Goal: Task Accomplishment & Management: Complete application form

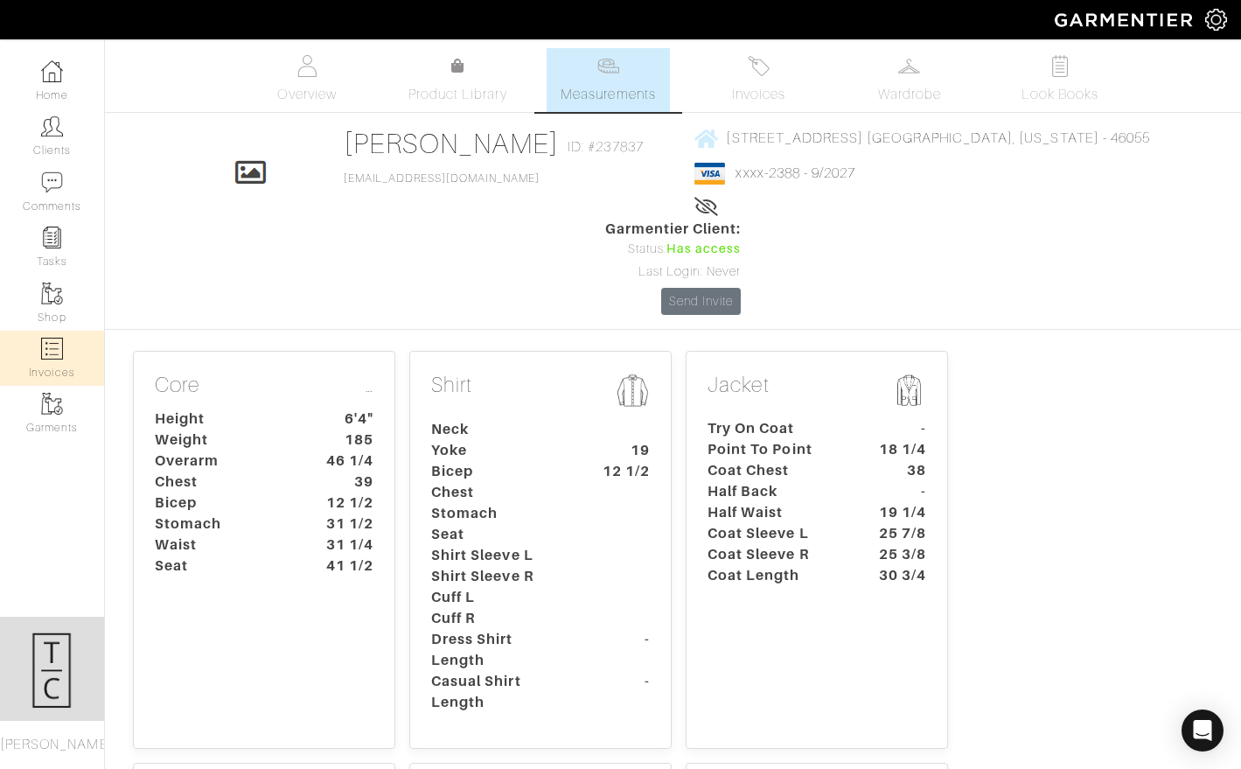
click at [62, 355] on link "Invoices" at bounding box center [52, 358] width 104 height 55
select select
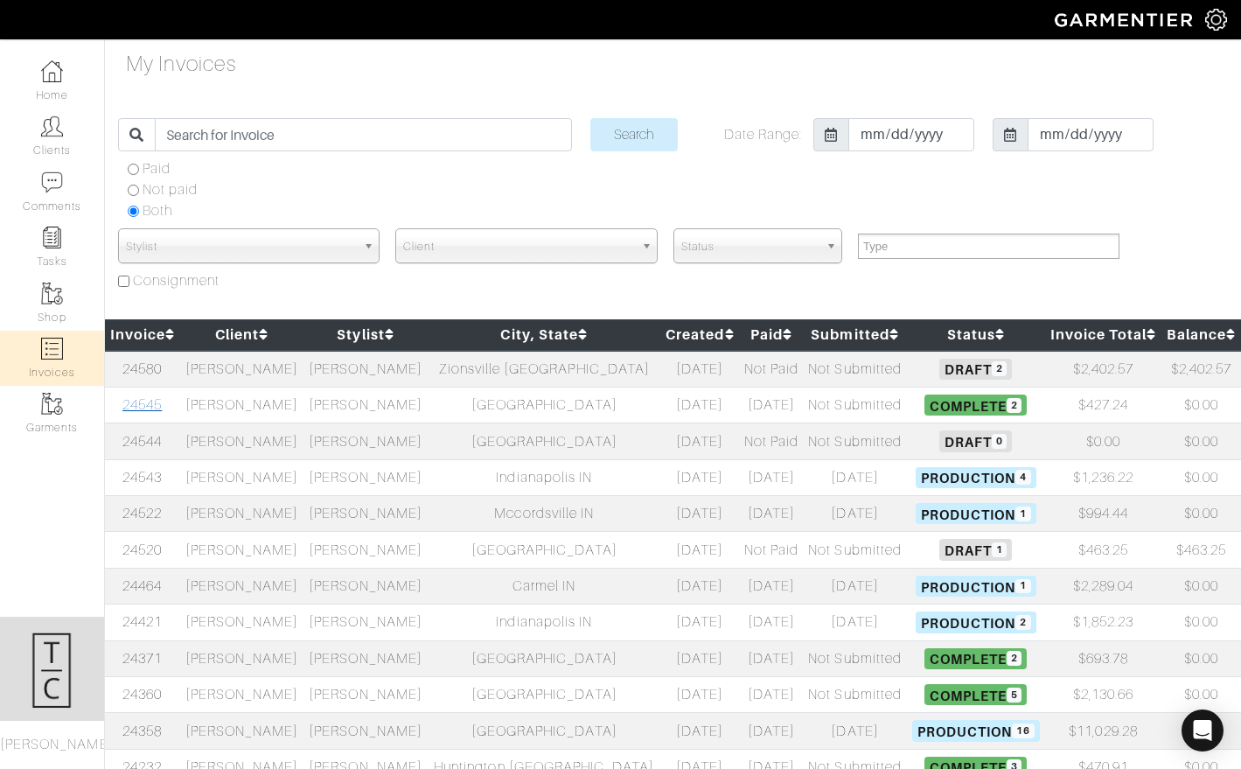
click at [152, 411] on link "24545" at bounding box center [141, 405] width 39 height 16
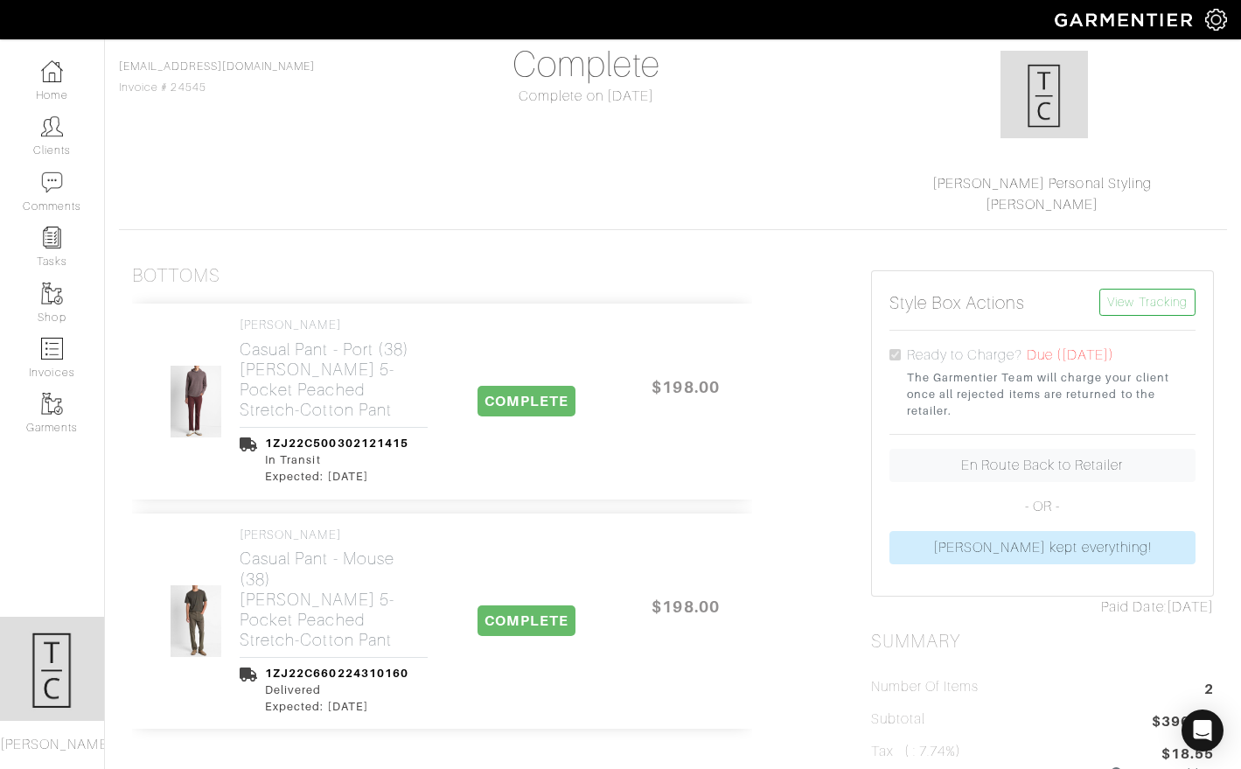
scroll to position [155, 0]
click at [46, 352] on img at bounding box center [52, 349] width 22 height 22
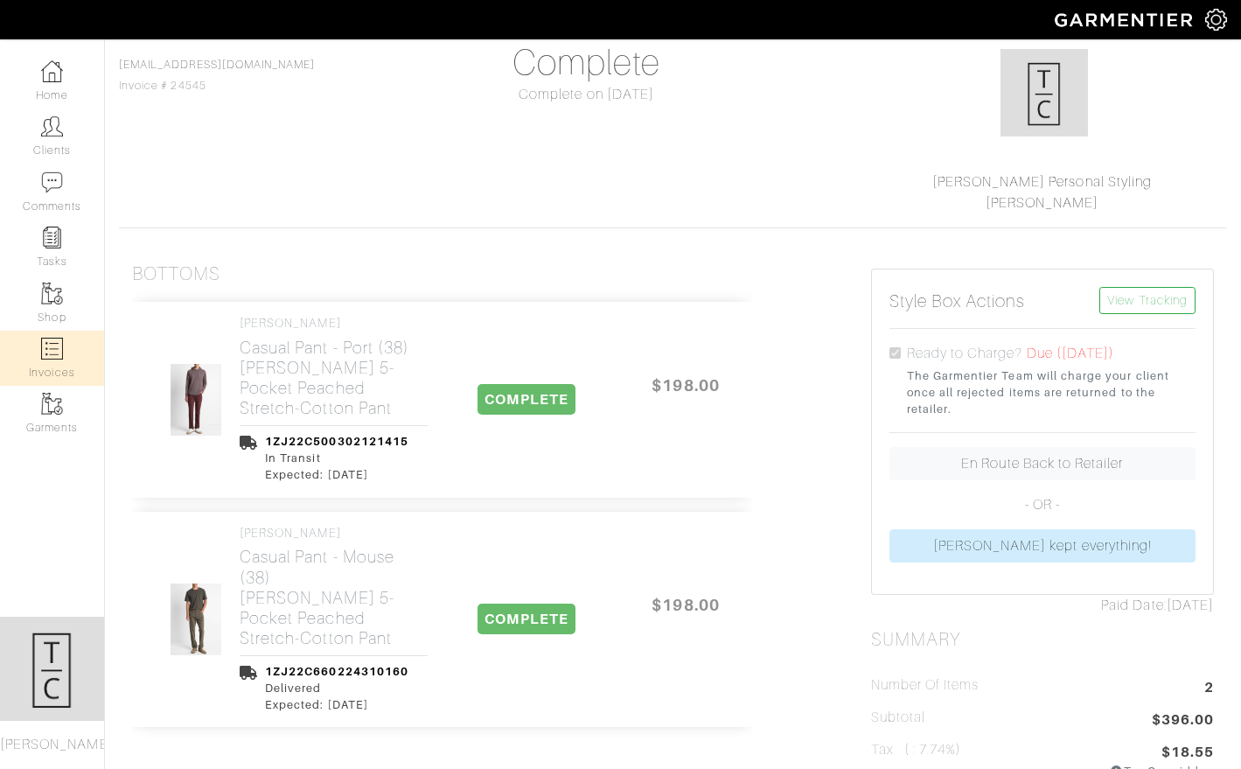
select select
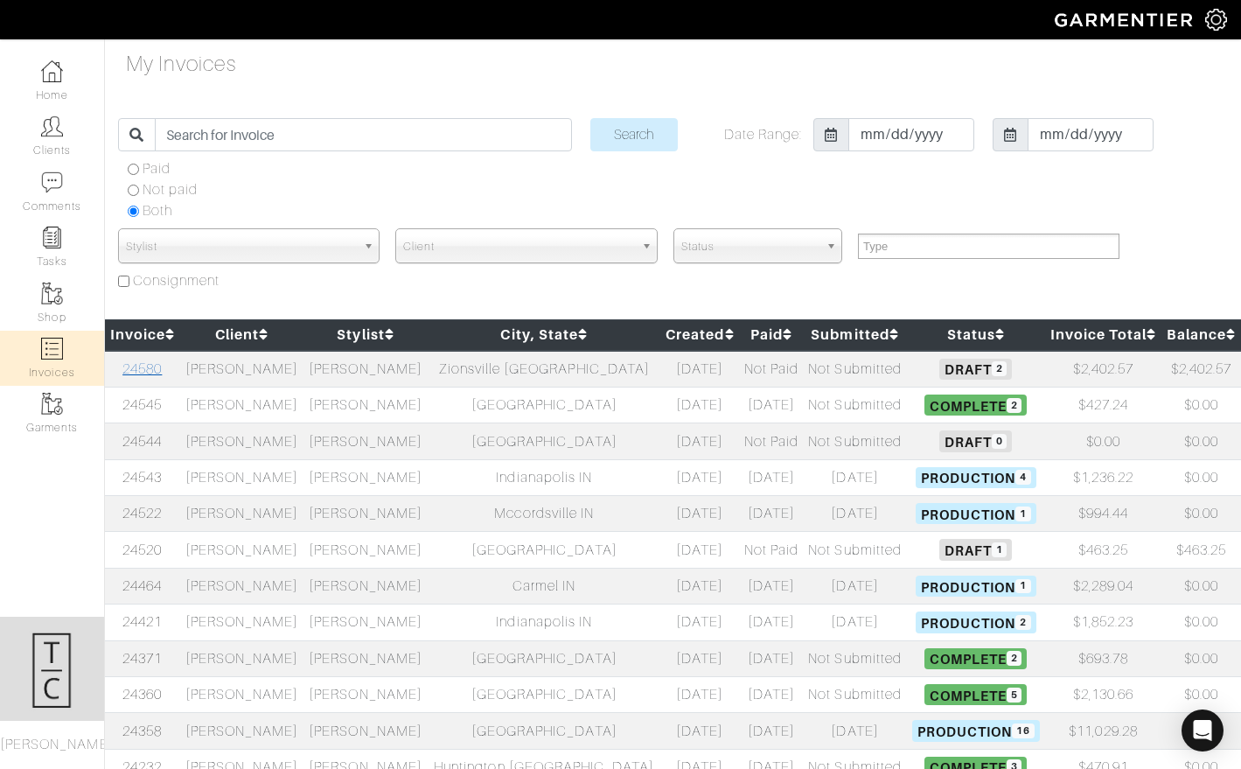
click at [155, 374] on link "24580" at bounding box center [141, 369] width 39 height 16
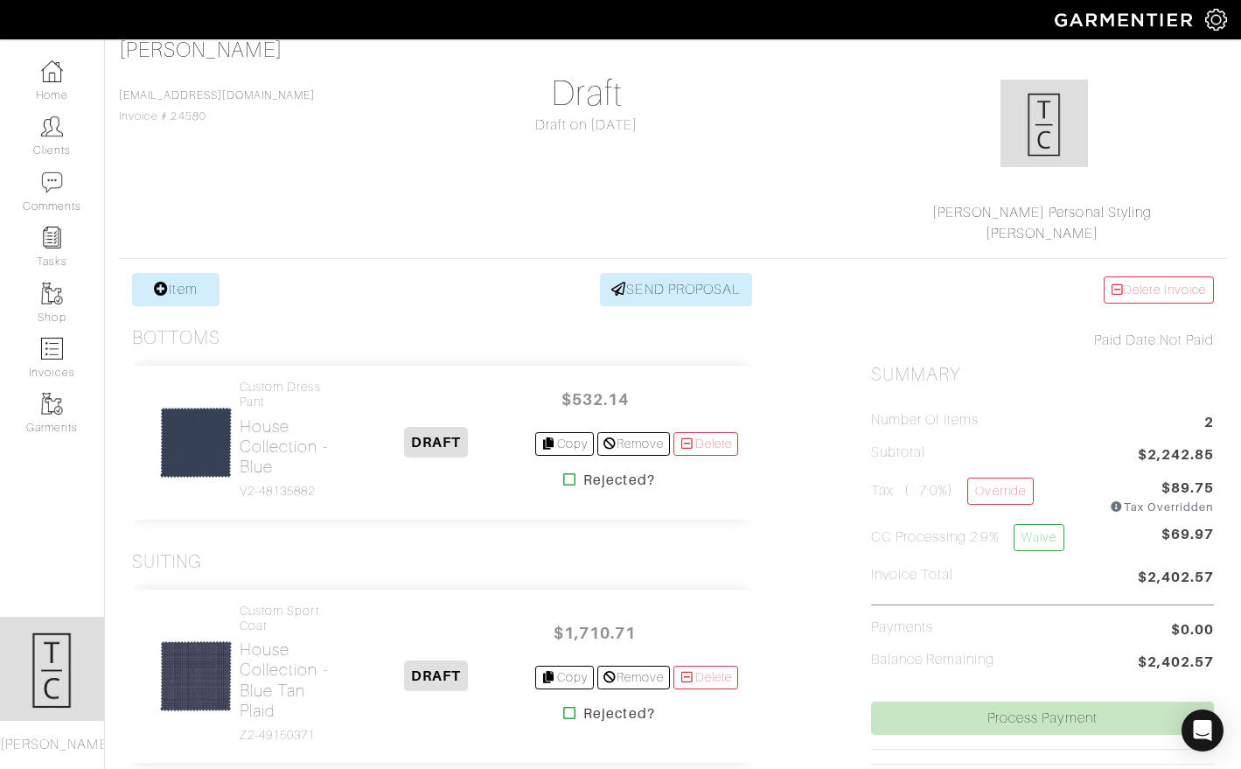
scroll to position [126, 0]
click at [285, 442] on h2 "House Collection - Blue" at bounding box center [288, 445] width 97 height 60
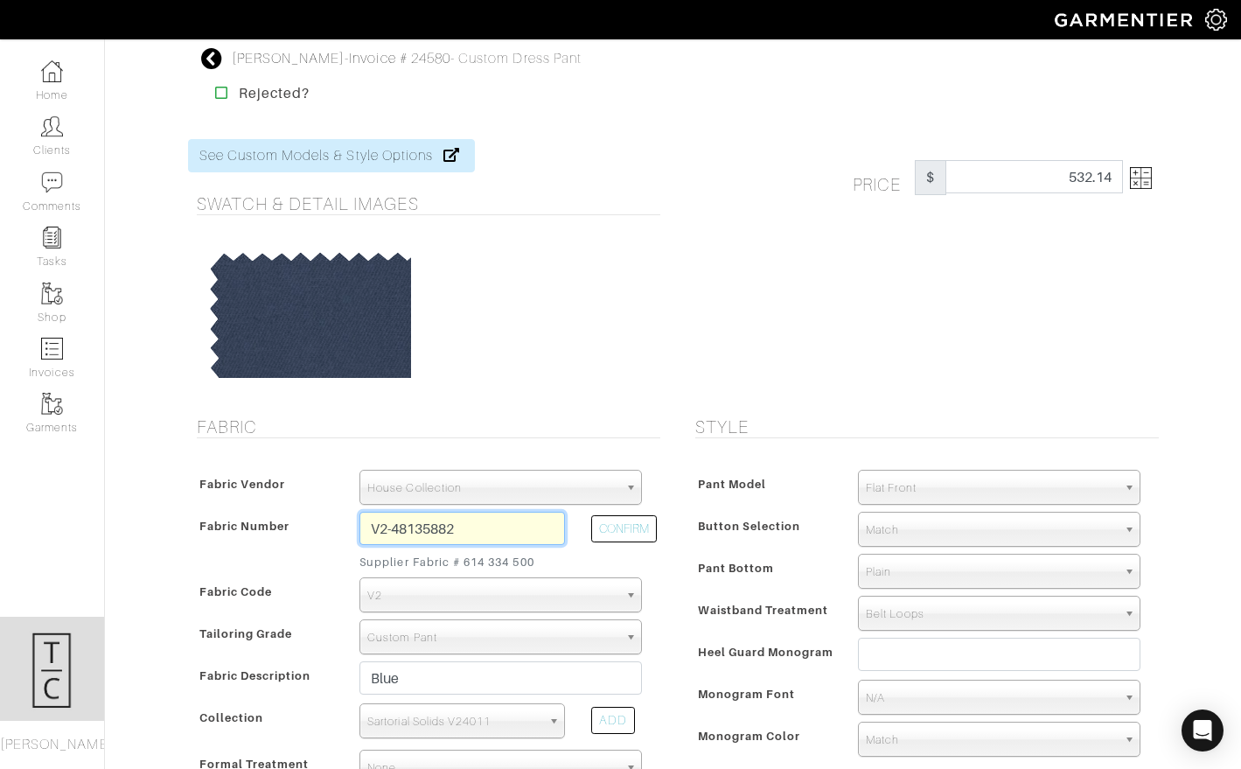
click at [441, 530] on input "V2-48135882" at bounding box center [463, 528] width 206 height 33
click at [456, 529] on input "V2-48135882" at bounding box center [463, 528] width 206 height 33
click at [485, 529] on input "V2-48135882" at bounding box center [463, 528] width 206 height 33
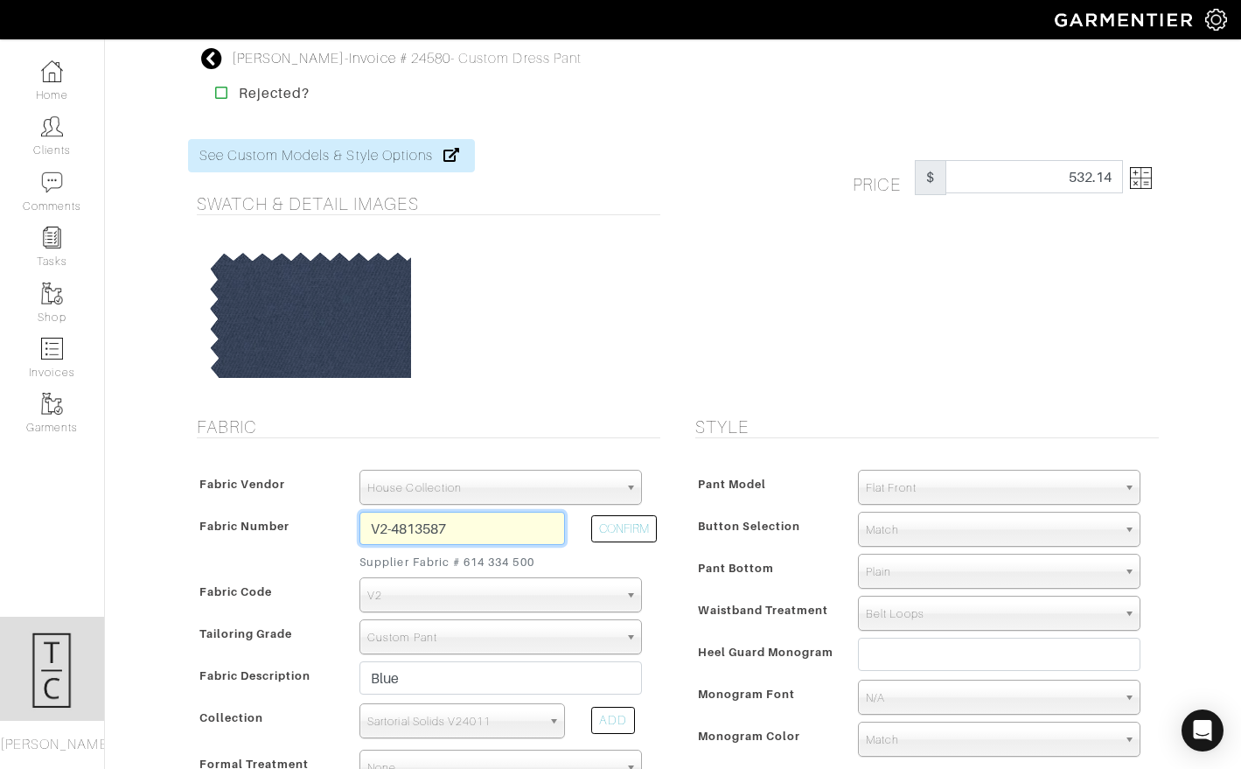
type input "V2-48135874"
type input "Mocha"
select select
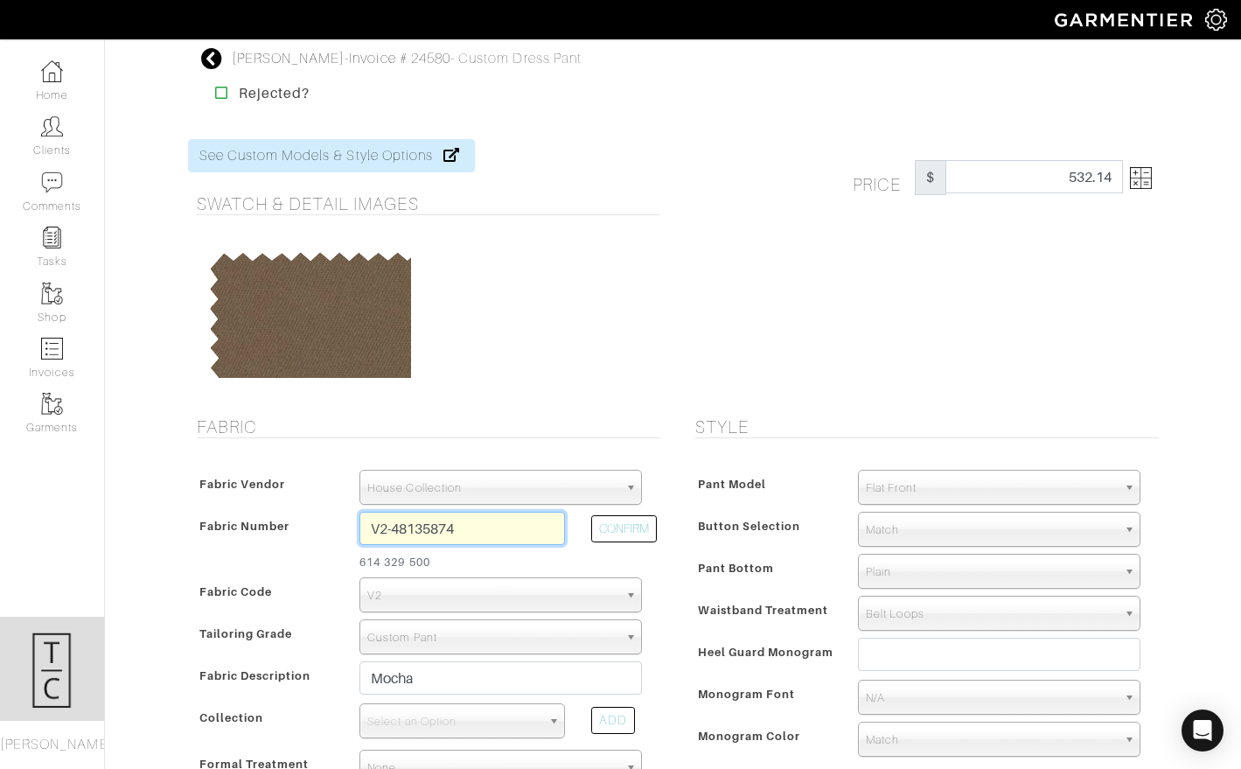
scroll to position [212, 0]
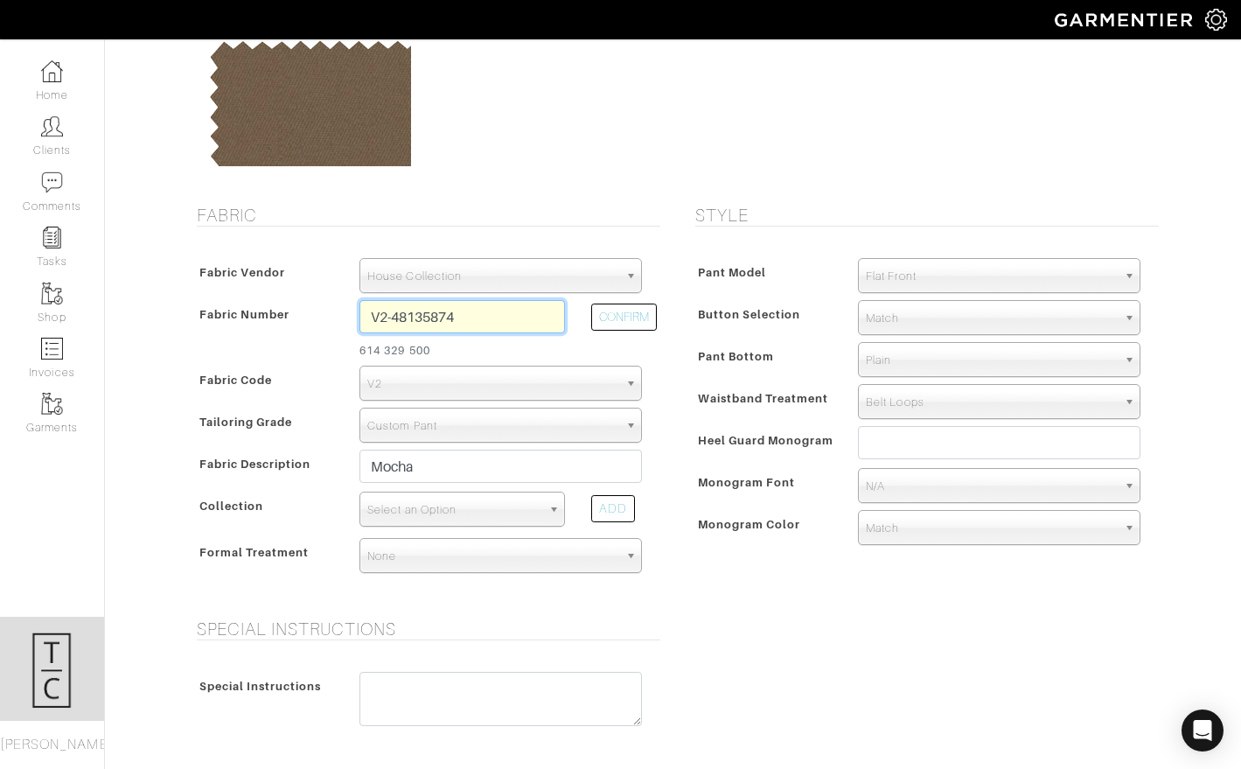
type input "V2-48135874"
click at [522, 512] on span "Select an Option" at bounding box center [454, 509] width 174 height 35
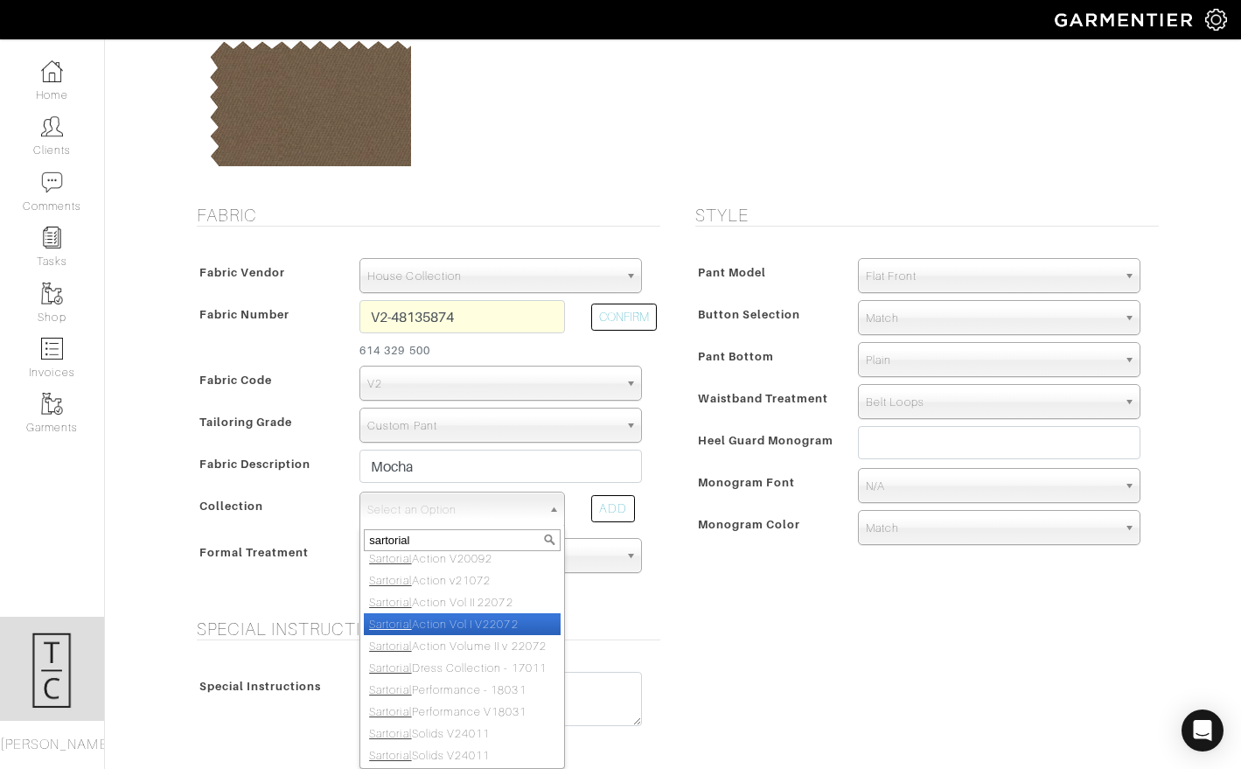
scroll to position [175, 0]
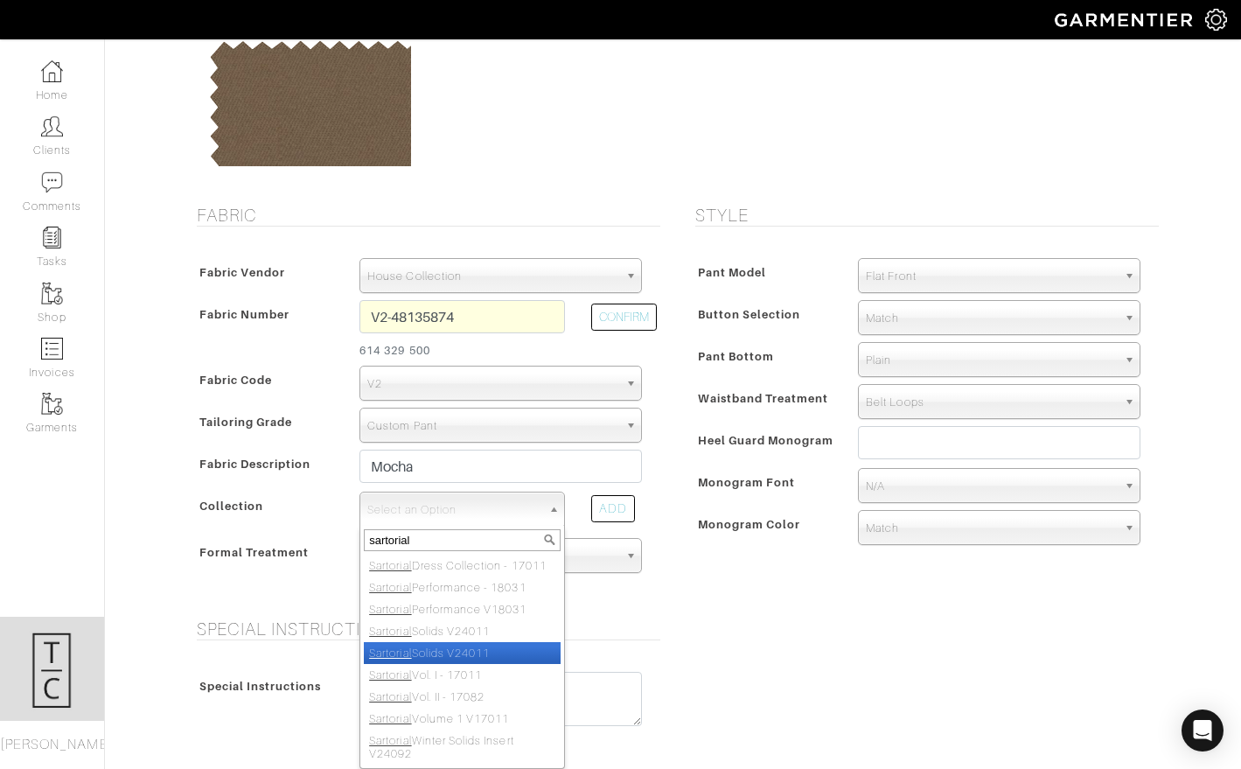
type input "sartorial"
click at [520, 645] on li "Sartorial Solids V24011" at bounding box center [462, 653] width 197 height 22
select select "814"
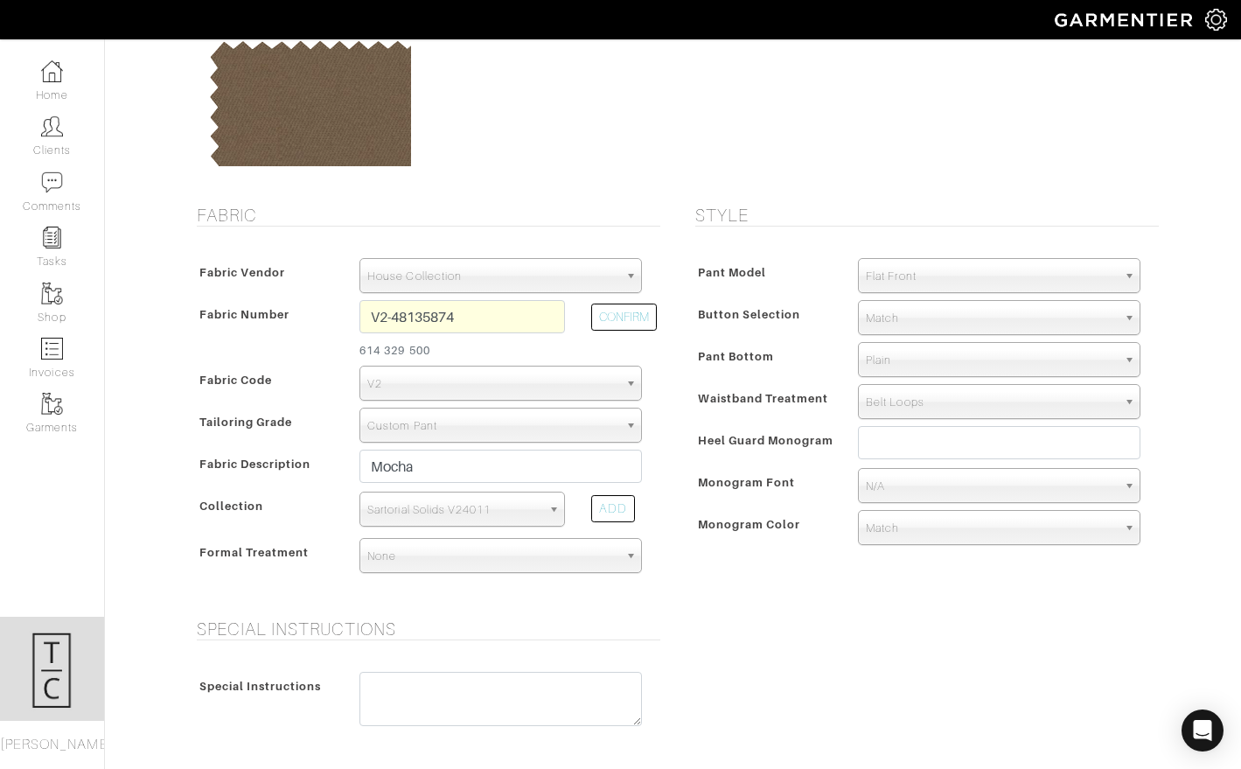
click at [701, 626] on div "Special Instructions Special Instructions" at bounding box center [673, 685] width 997 height 134
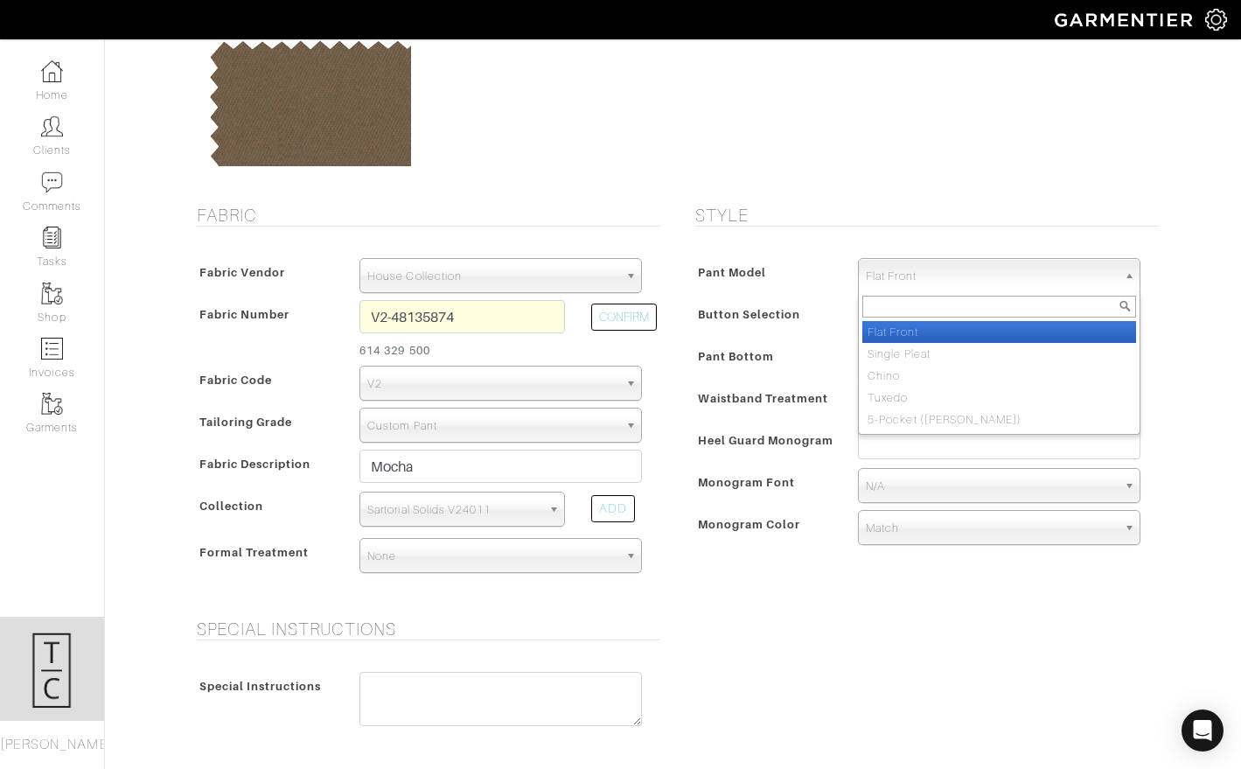
click at [890, 275] on span "Flat Front" at bounding box center [991, 276] width 251 height 35
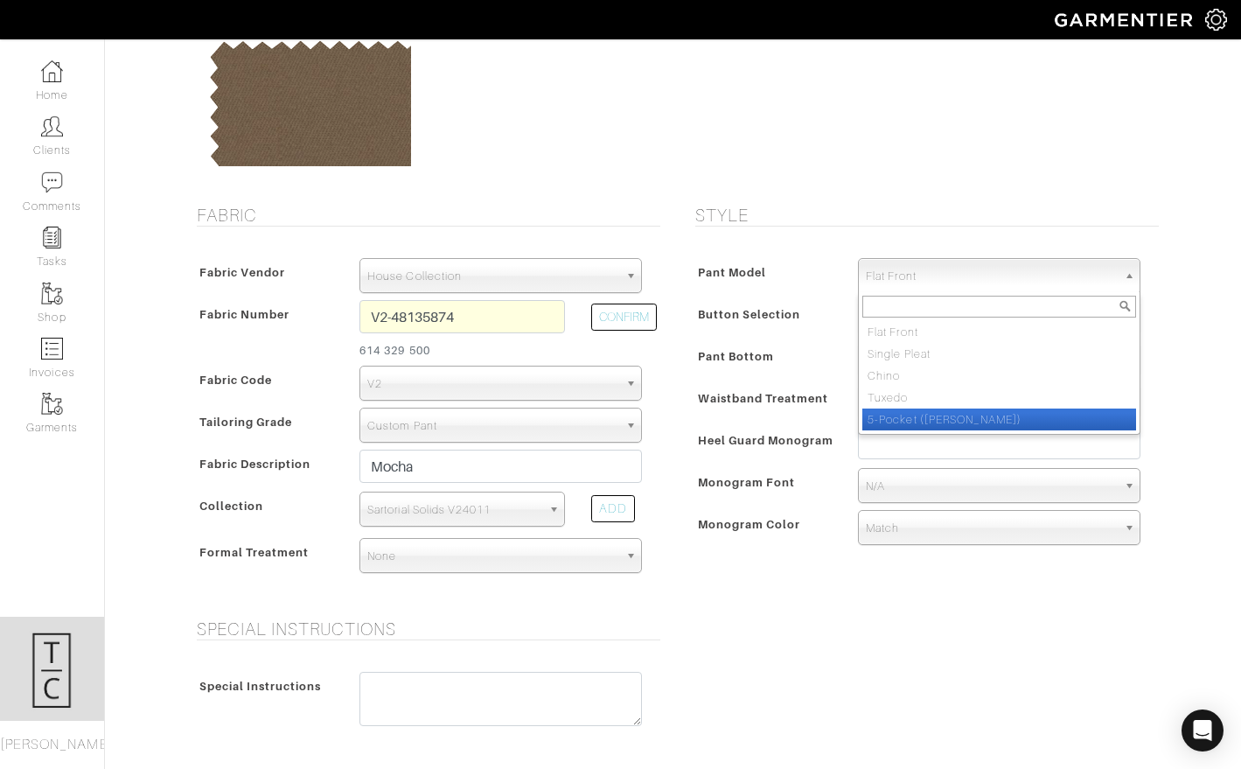
click at [923, 420] on li "5-Pocket (Jean)" at bounding box center [1000, 420] width 274 height 22
select select "13"
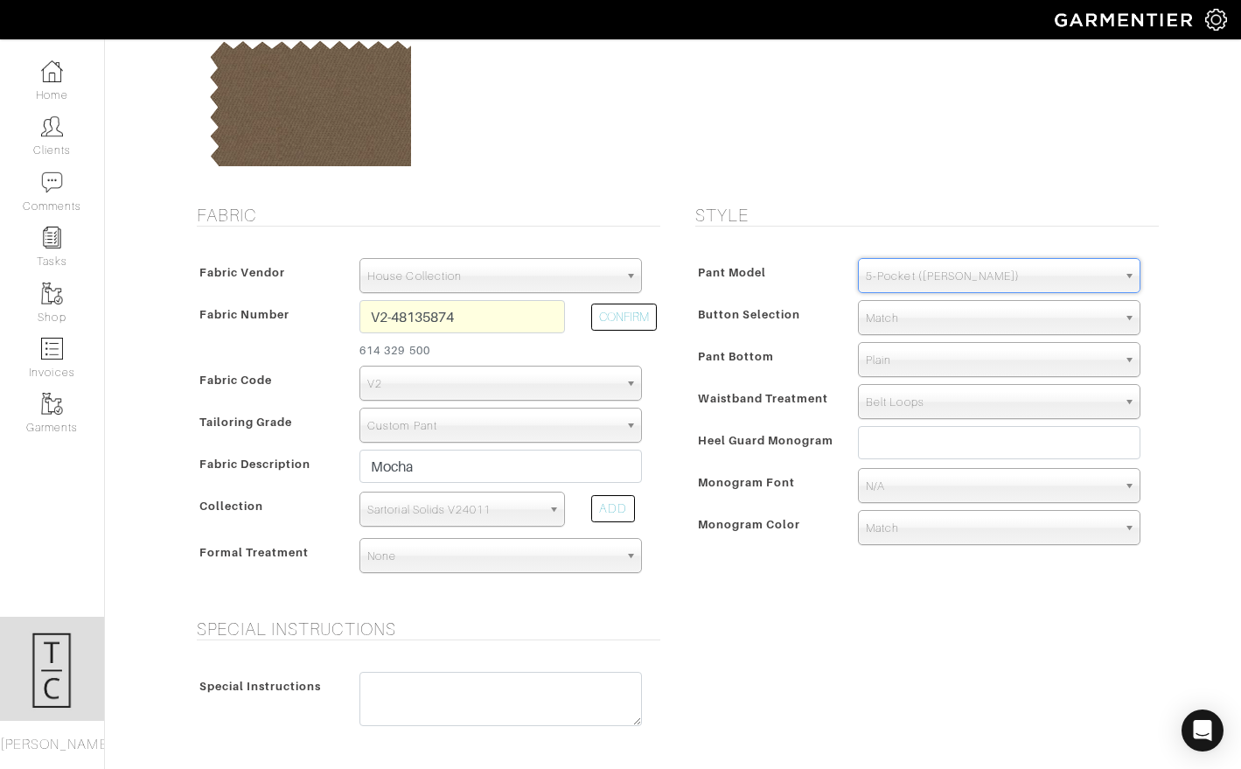
click at [783, 387] on span "Waistband Treatment" at bounding box center [763, 398] width 131 height 25
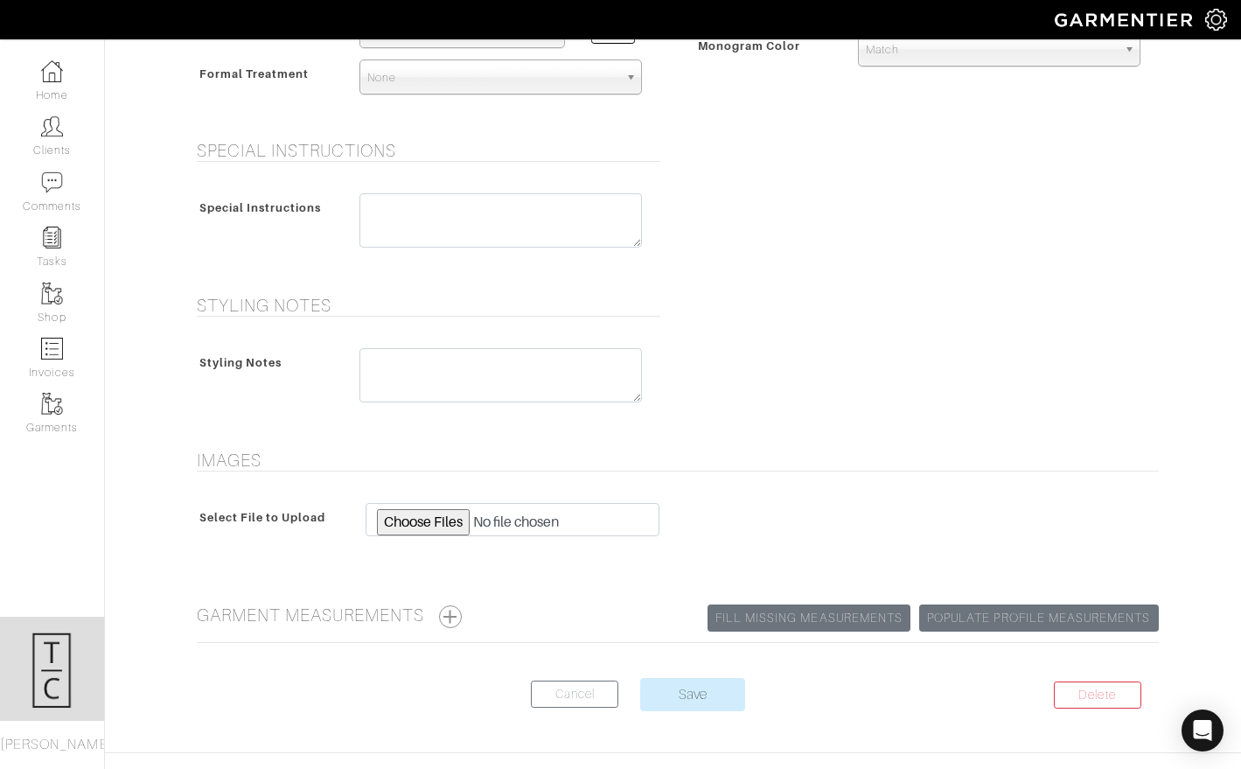
scroll to position [712, 0]
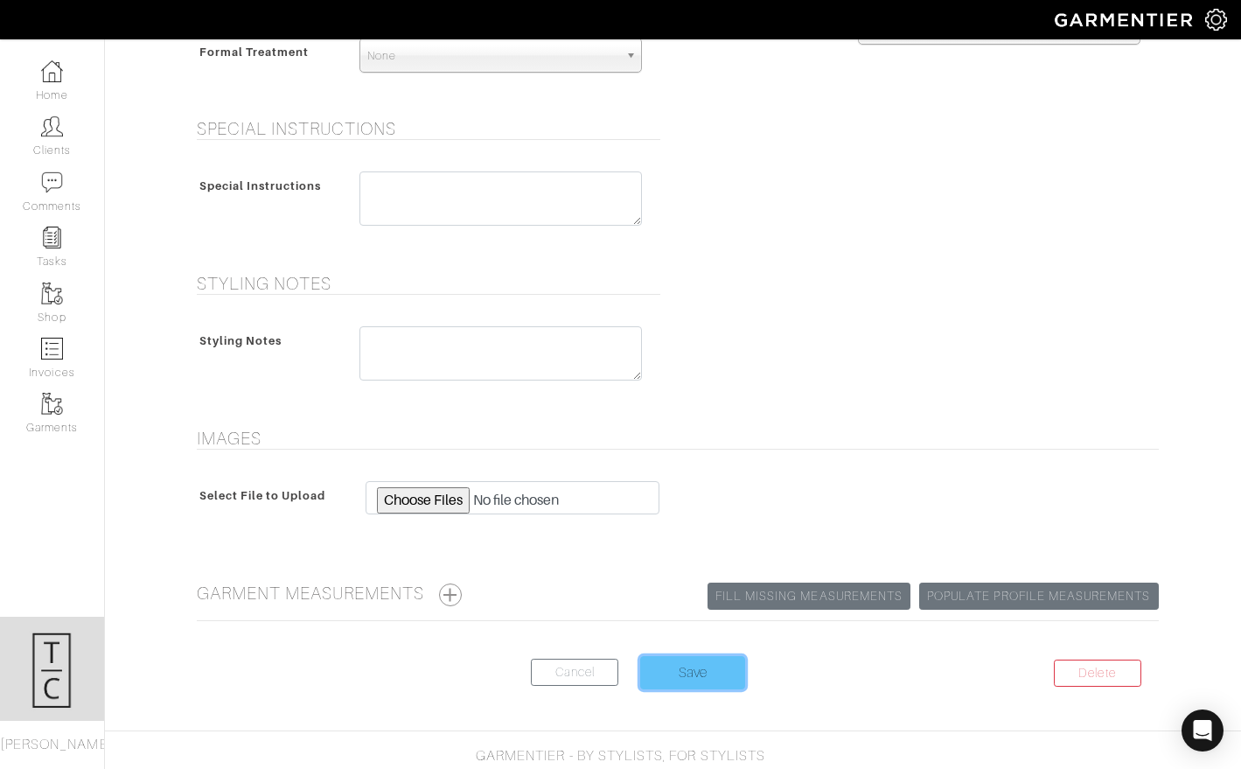
click at [718, 670] on input "Save" at bounding box center [692, 672] width 105 height 33
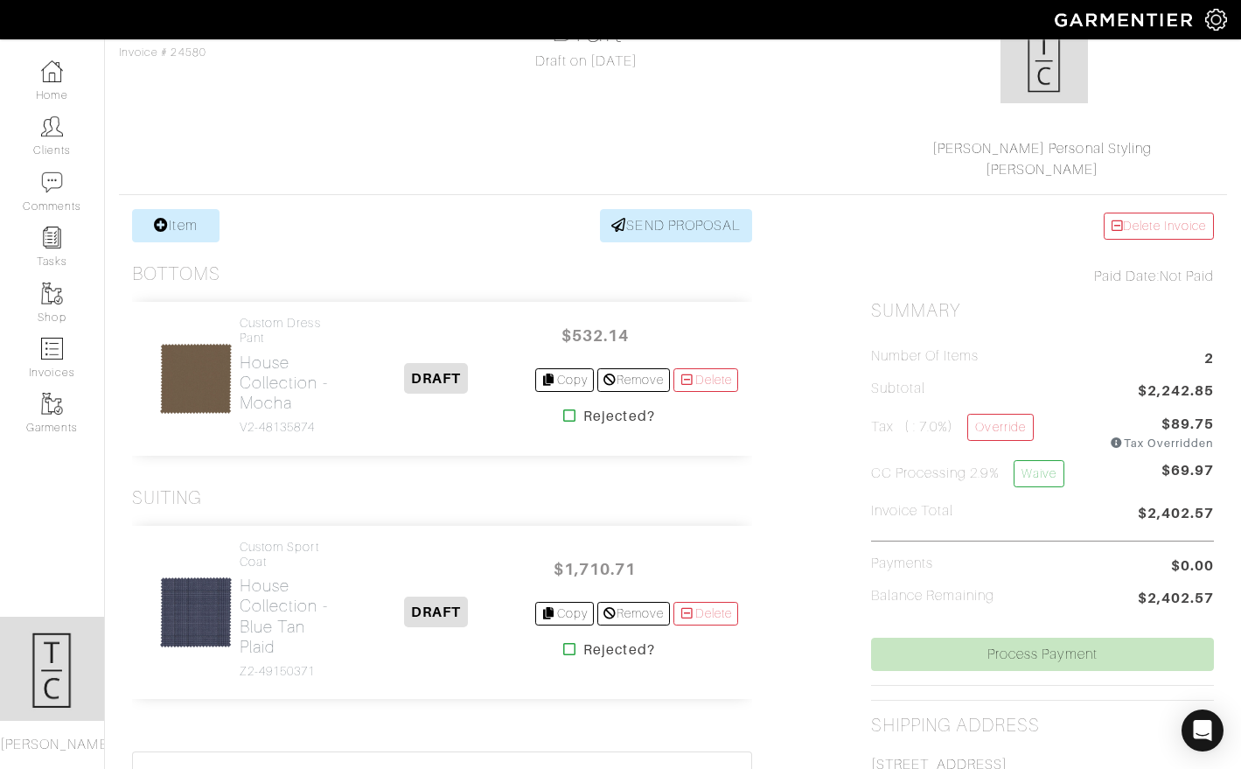
scroll to position [192, 0]
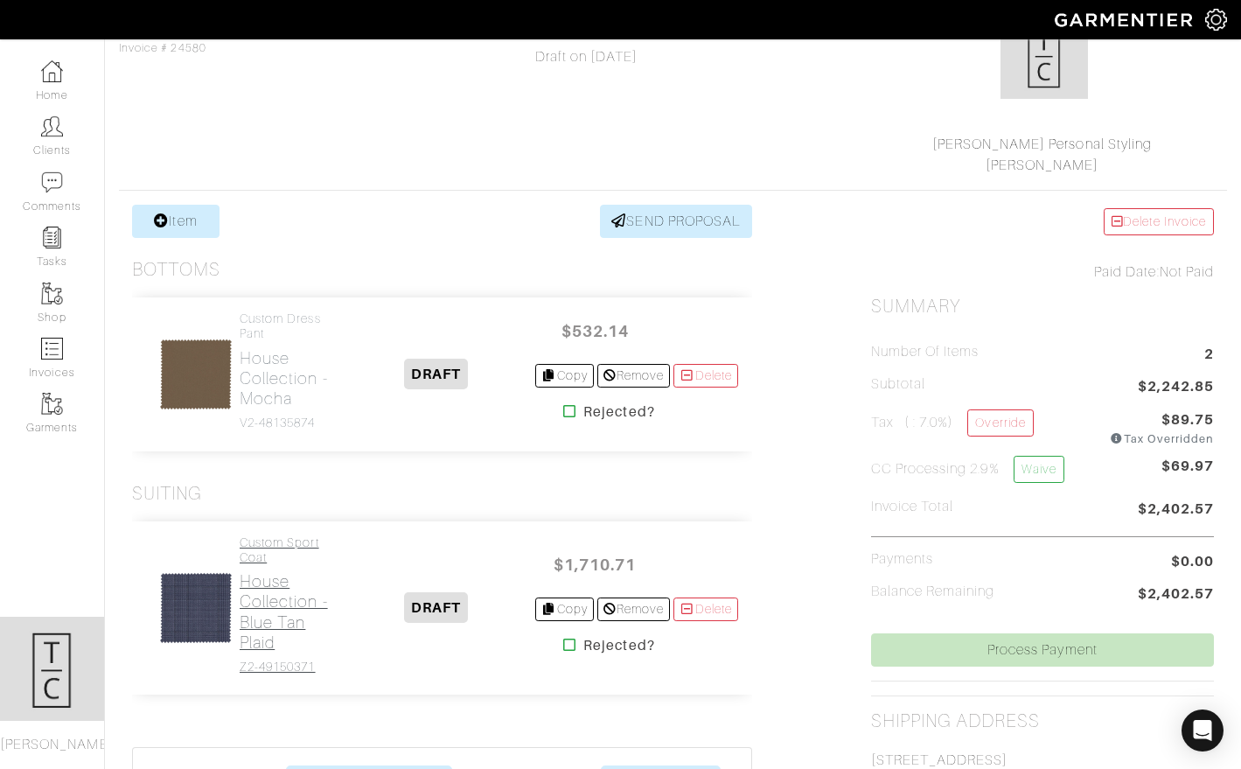
click at [276, 626] on h2 "House Collection - Blue Tan Plaid" at bounding box center [288, 611] width 97 height 80
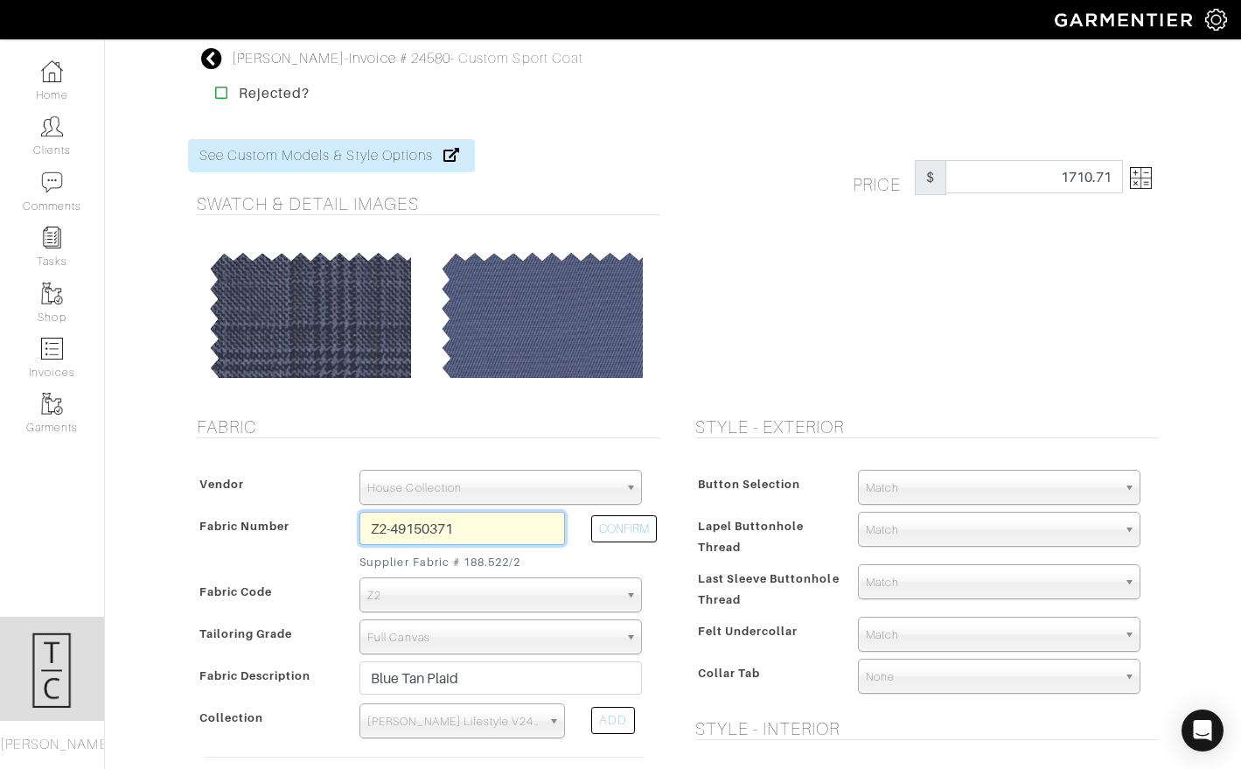
click at [487, 522] on input "Z2-49150371" at bounding box center [463, 528] width 206 height 33
type input "Z2-49150377"
type input "Grey Hopsack"
select select
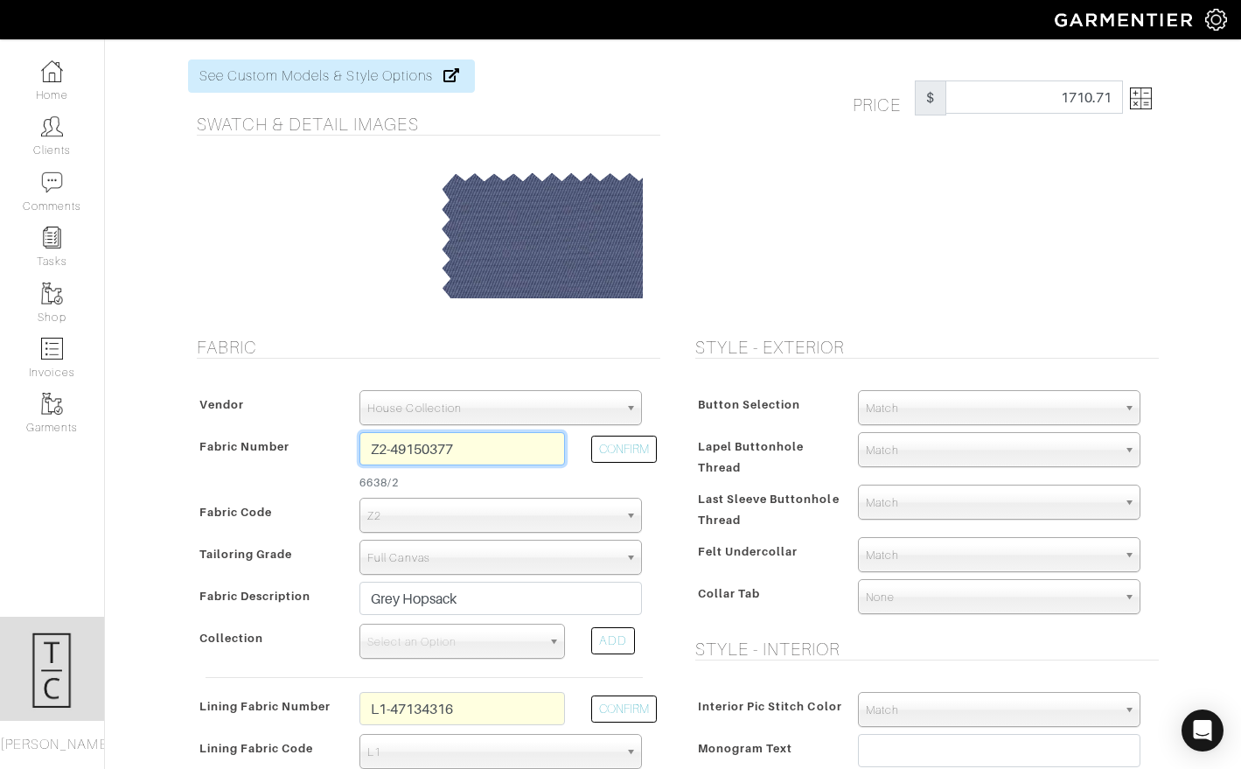
scroll to position [80, 0]
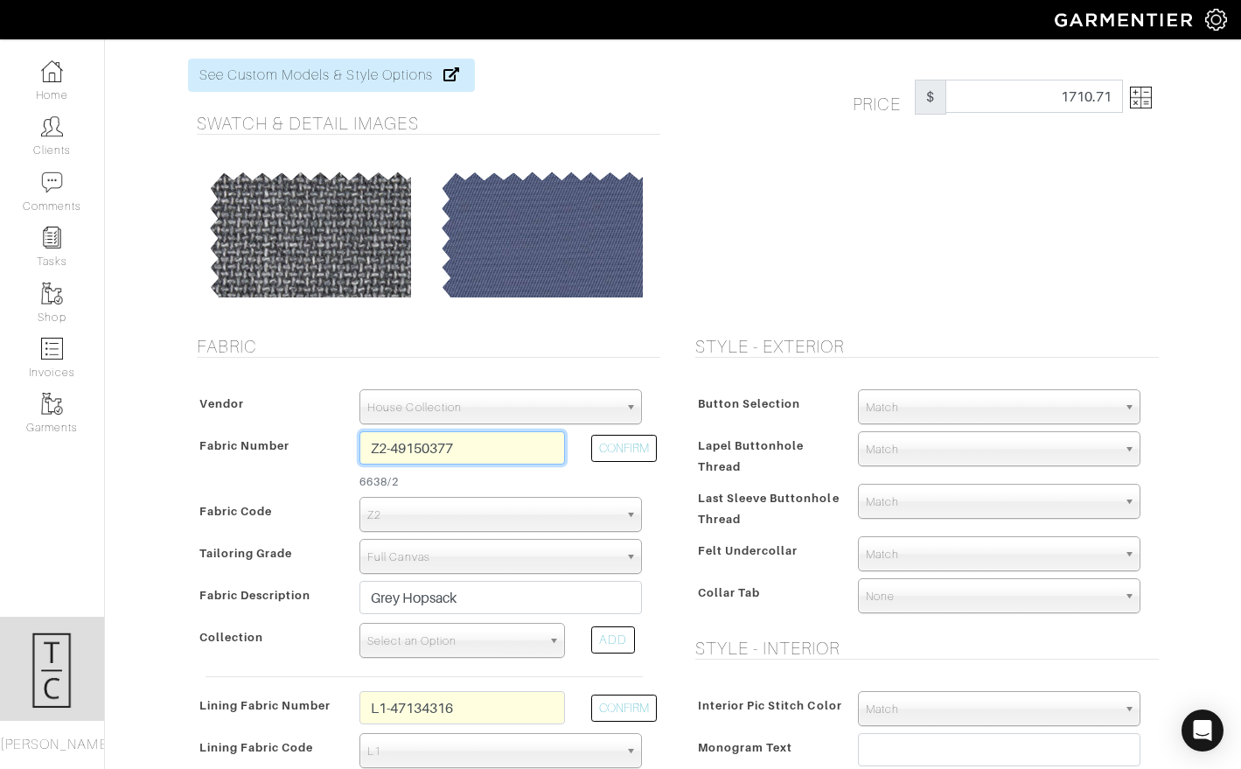
type input "Z2-49150377"
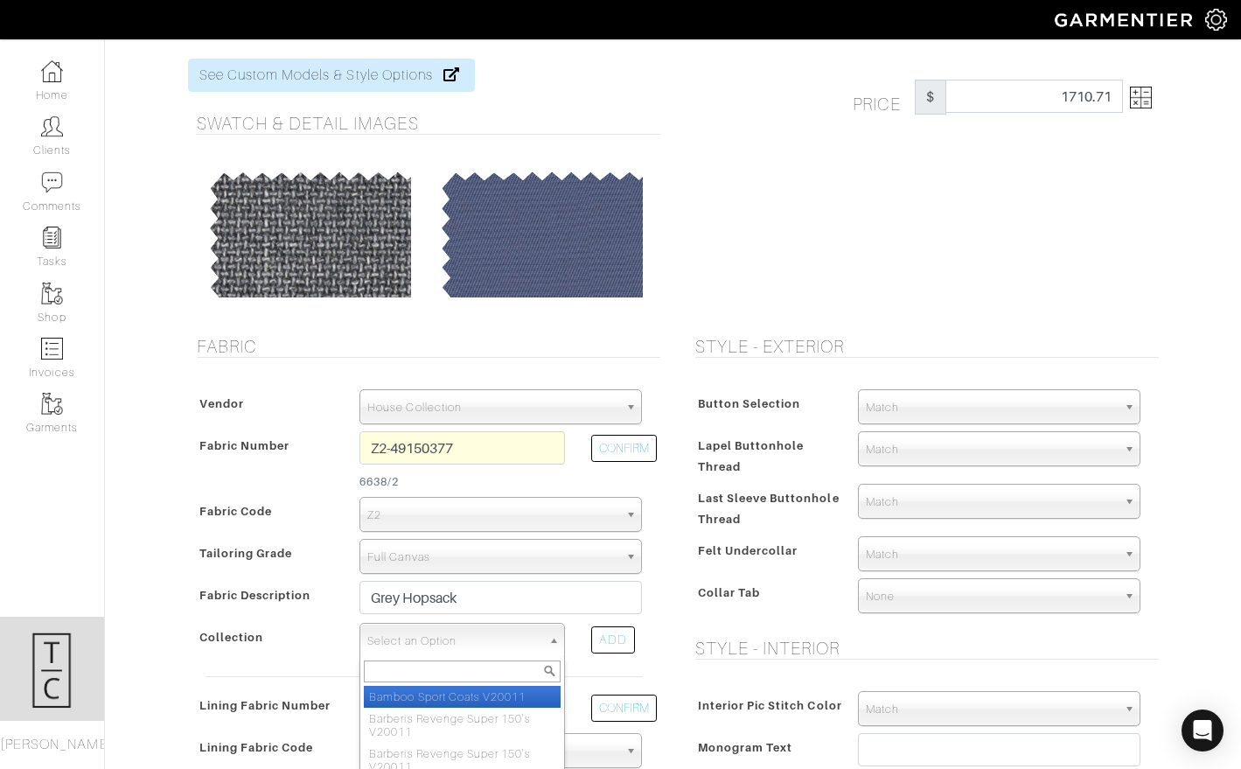
click at [477, 647] on span "Select an Option" at bounding box center [454, 641] width 174 height 35
type input "reda life"
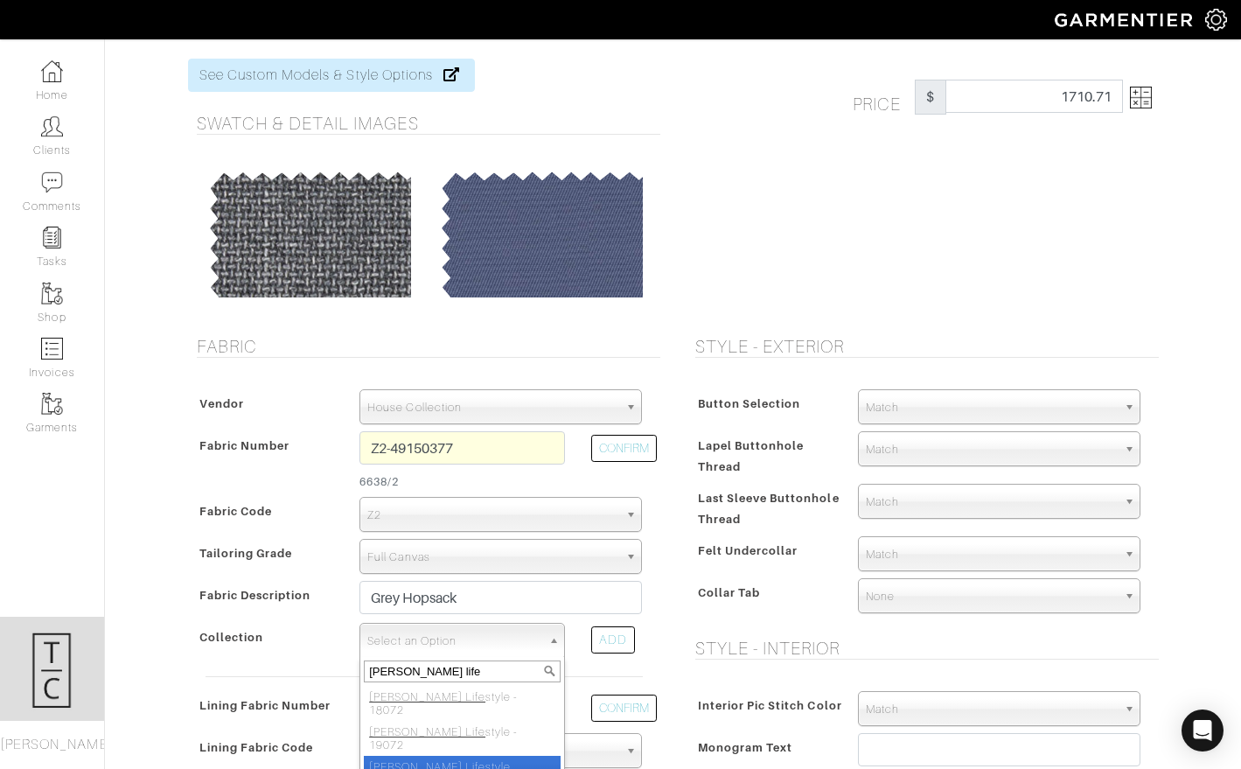
select select "982"
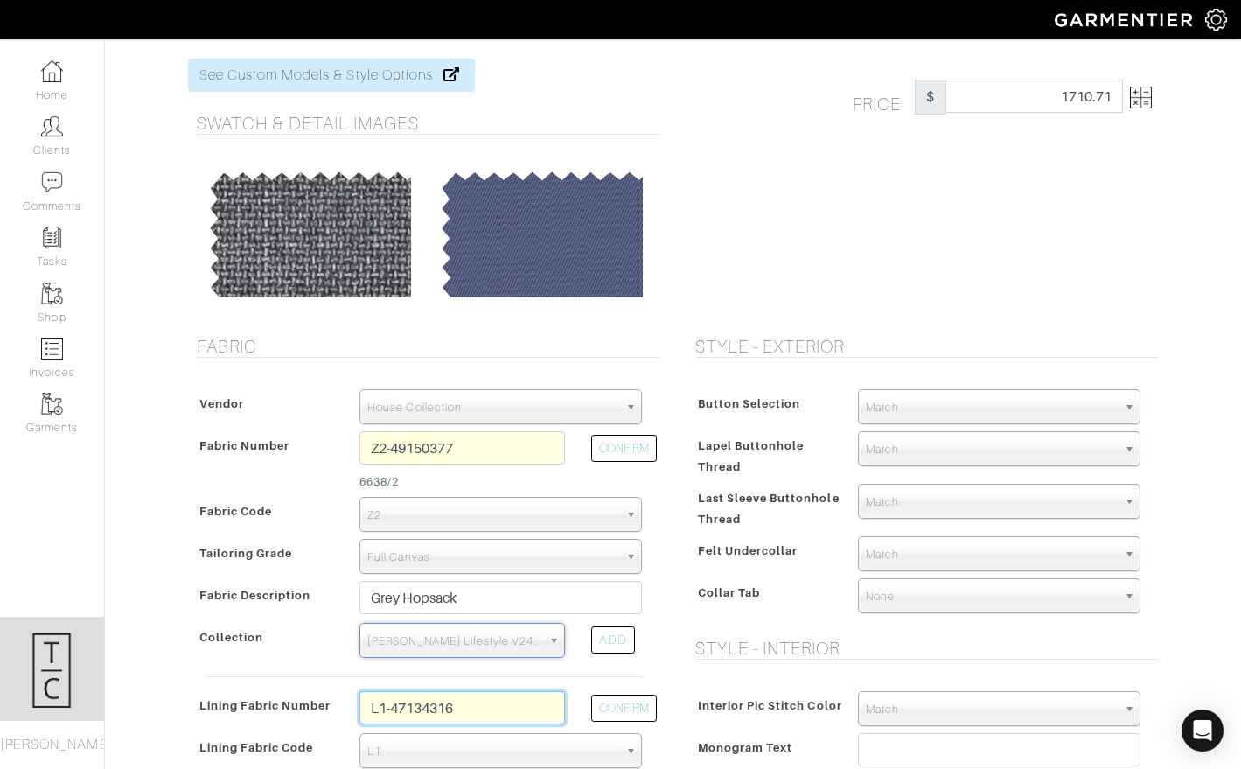
click at [477, 716] on input "L1-47134316" at bounding box center [463, 707] width 206 height 33
type input "l2-4073122"
click at [612, 701] on button "CONFIRM" at bounding box center [624, 708] width 66 height 27
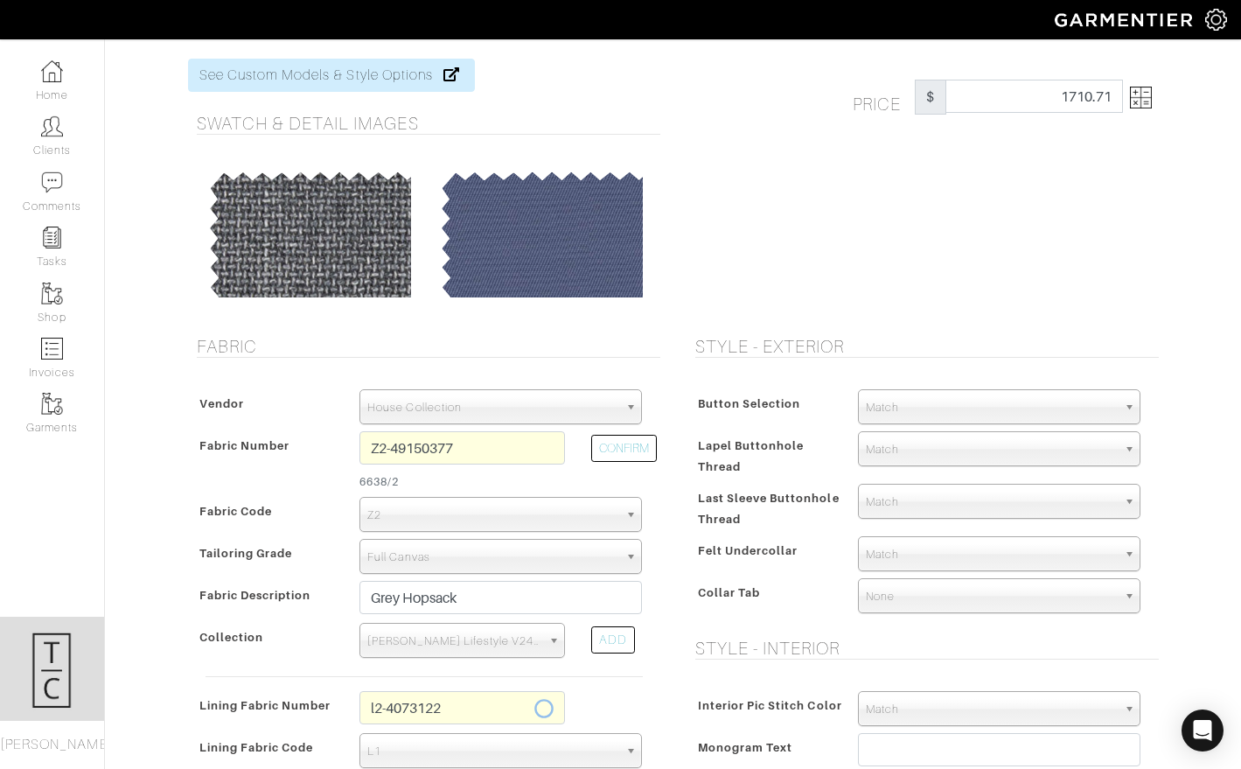
select select "6294"
type input "Navy Cross Check"
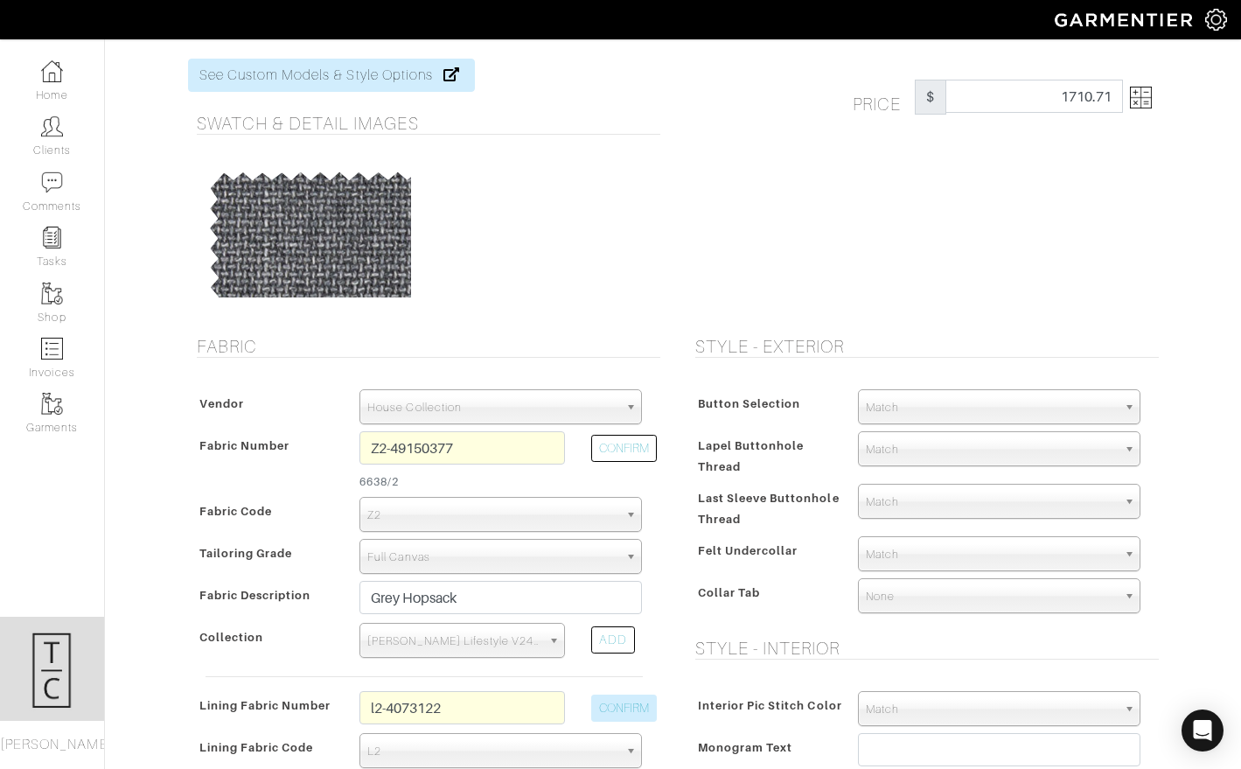
type input "1725.71"
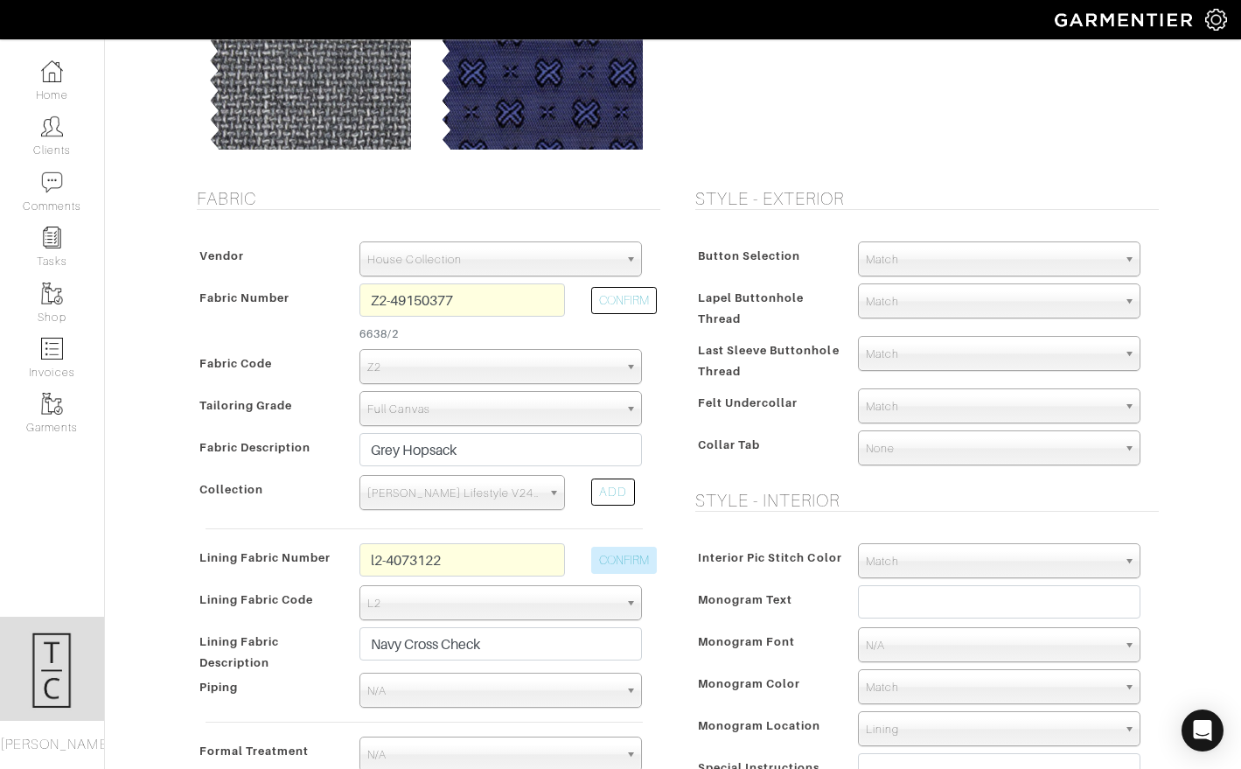
scroll to position [242, 0]
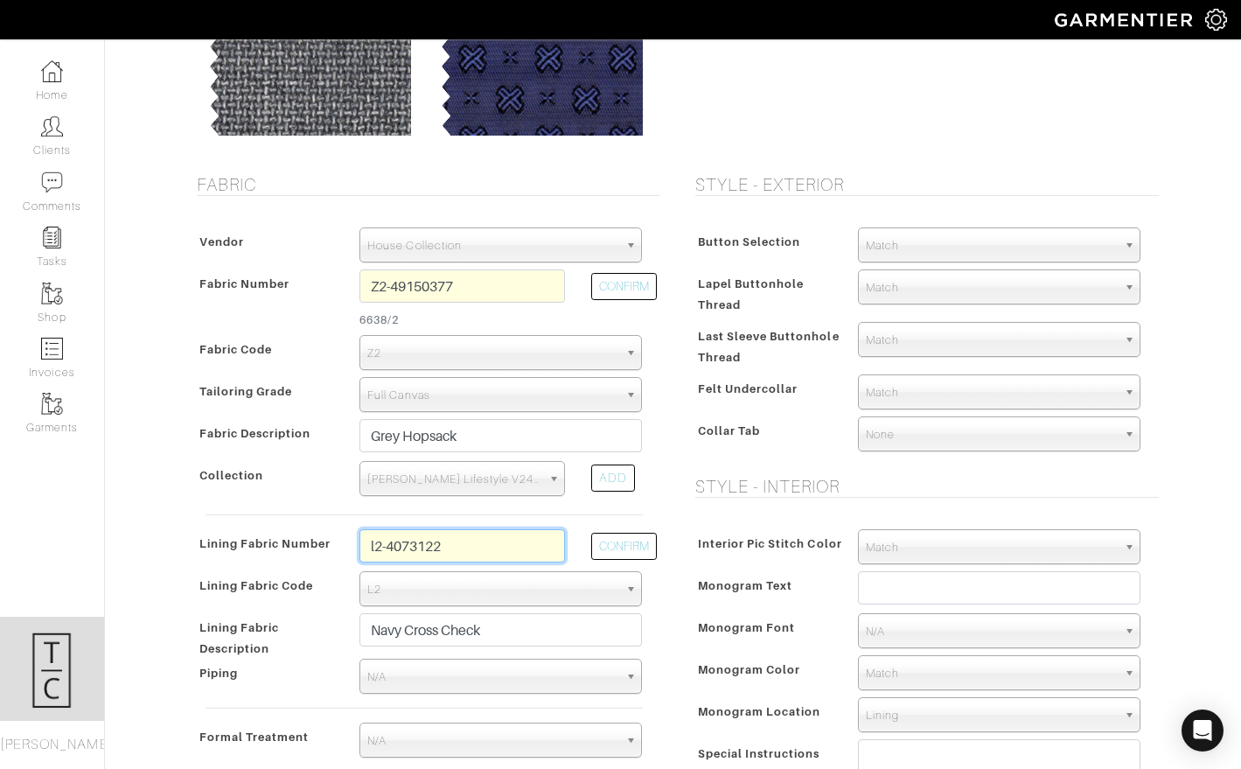
click at [505, 547] on input "l2-4073122" at bounding box center [463, 545] width 206 height 33
click at [423, 545] on input "l2-4073122" at bounding box center [463, 545] width 206 height 33
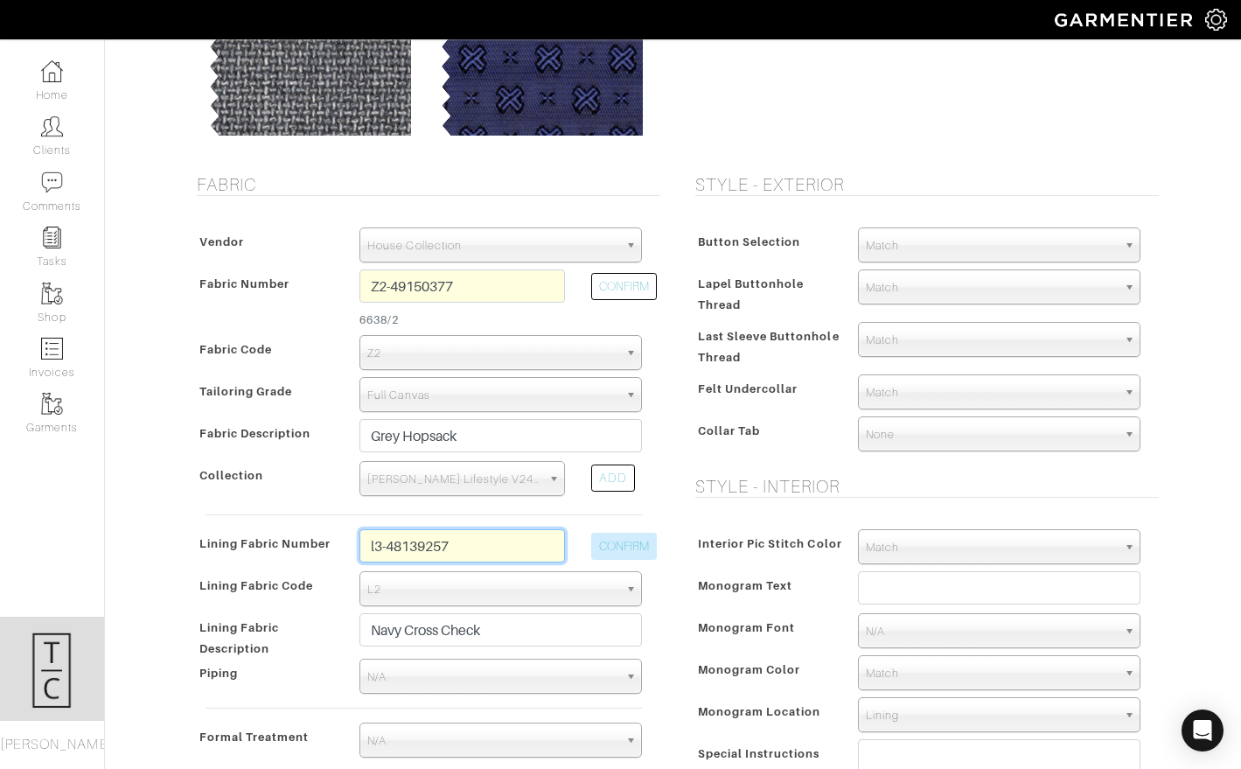
type input "l3-48139257"
click at [615, 556] on button "CONFIRM" at bounding box center [624, 546] width 66 height 27
select select "937"
type input "Charcoal Royal Mini Paisley"
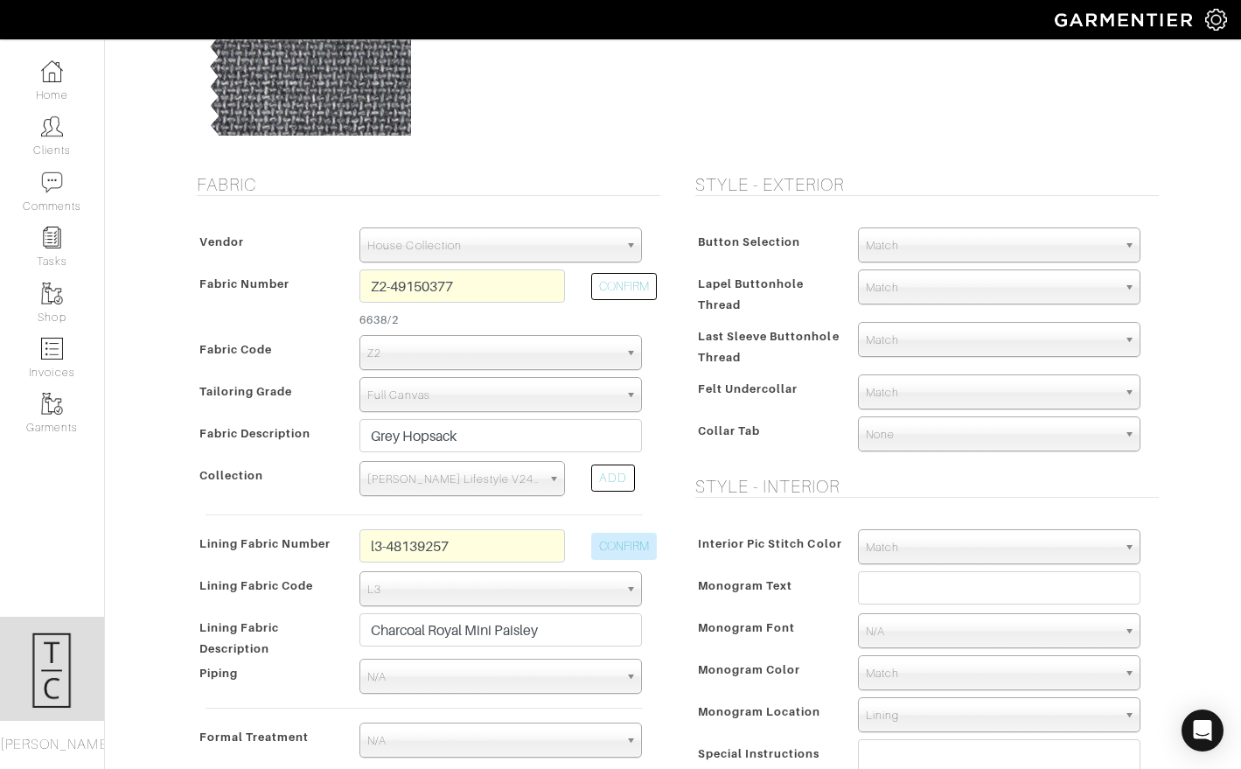
type input "1740.71"
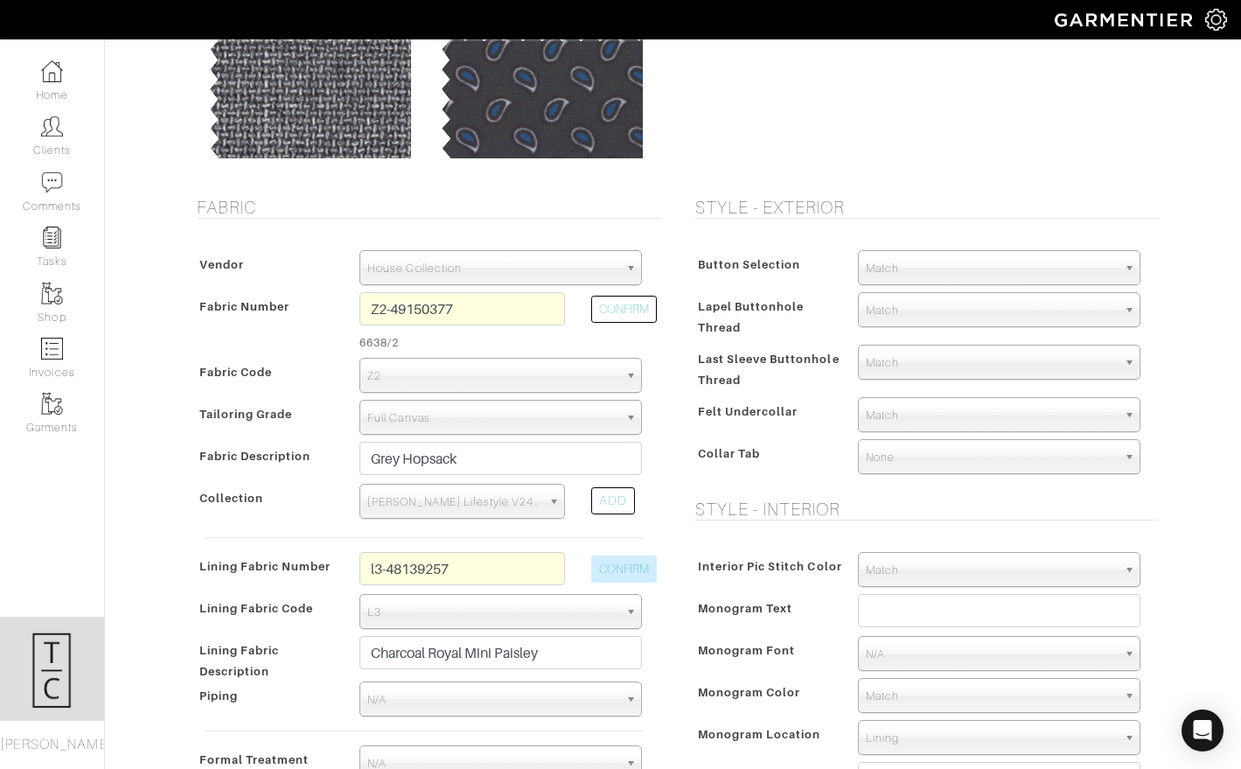
scroll to position [217, 0]
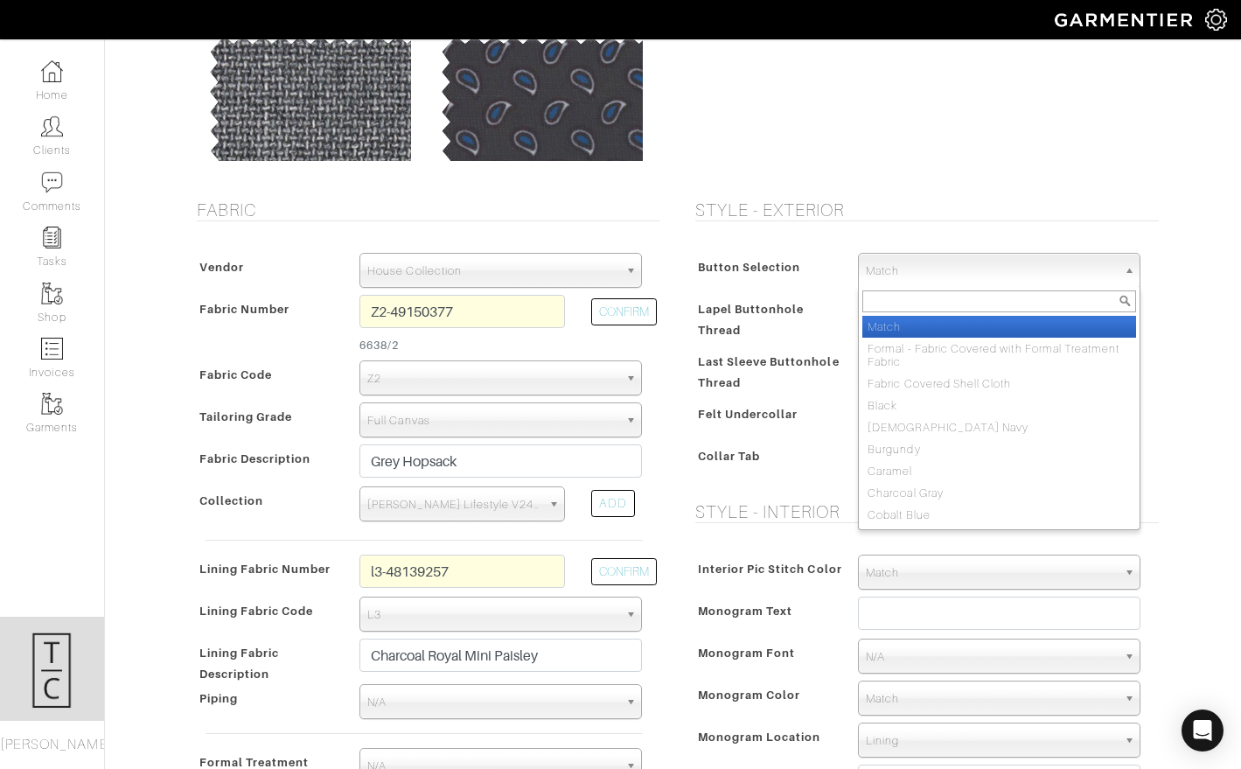
click at [1045, 281] on span "Match" at bounding box center [991, 271] width 251 height 35
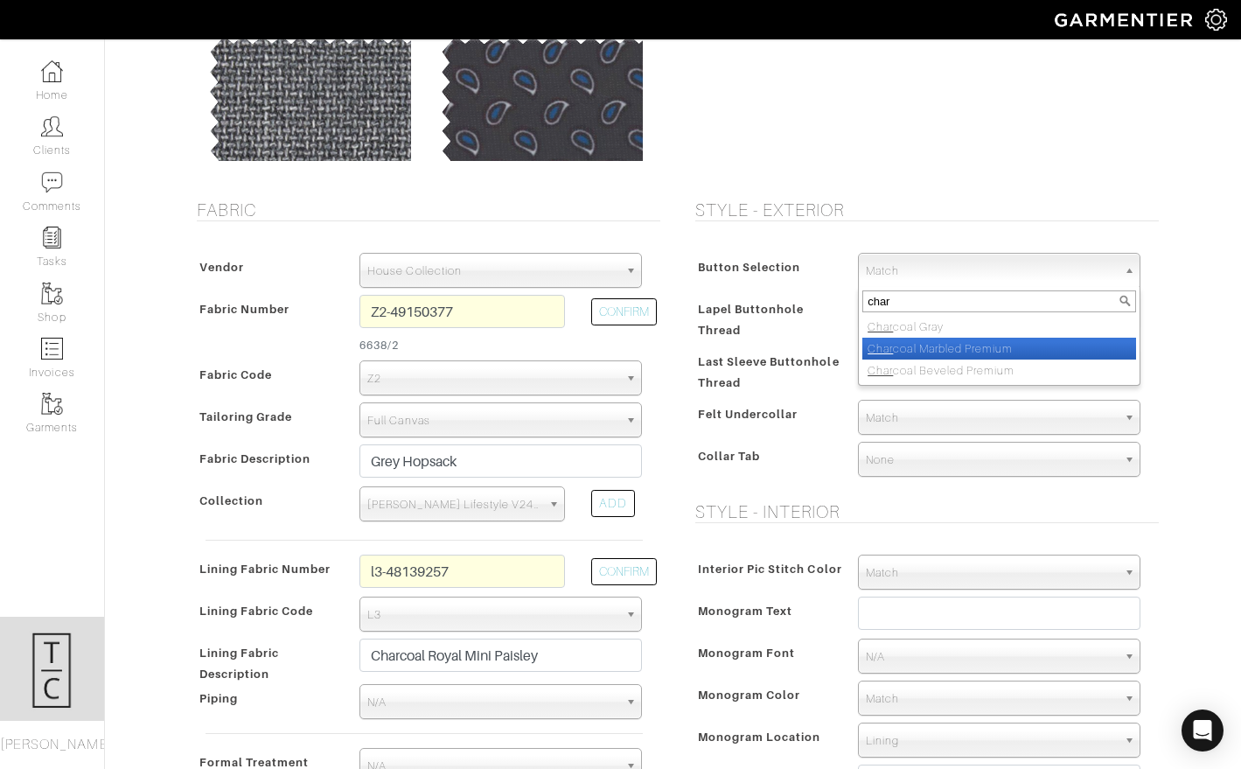
type input "char"
click at [1036, 354] on li "Char coal Marbled Premium" at bounding box center [1000, 349] width 274 height 22
select select "110"
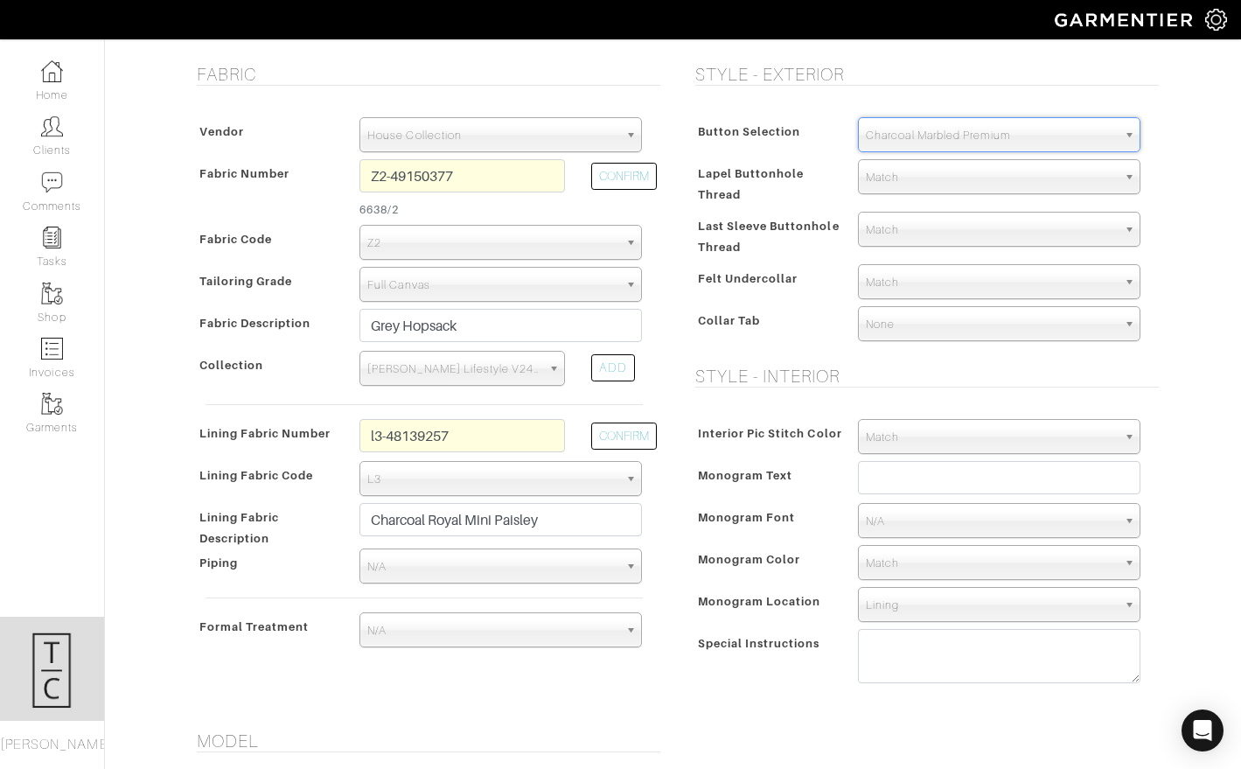
scroll to position [370, 0]
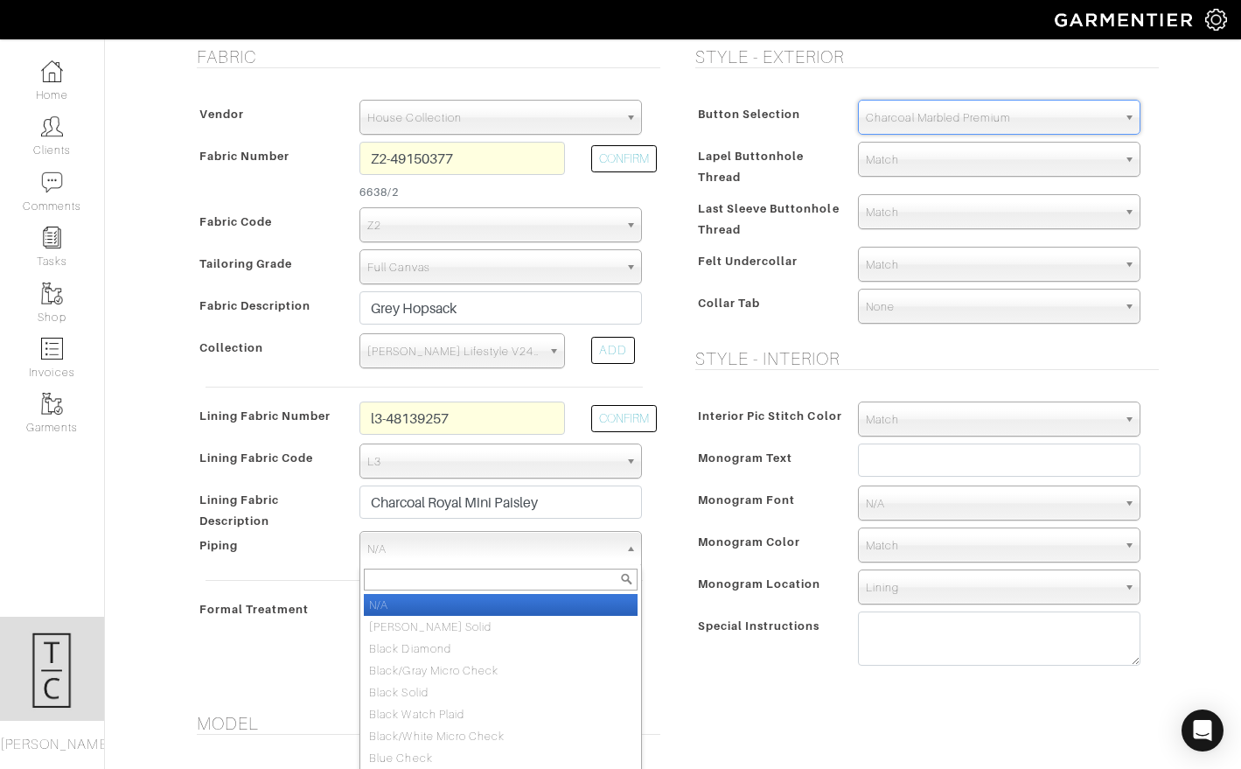
click at [507, 550] on span "N/A" at bounding box center [492, 549] width 251 height 35
type input "b"
click at [545, 569] on input "b" at bounding box center [501, 580] width 274 height 22
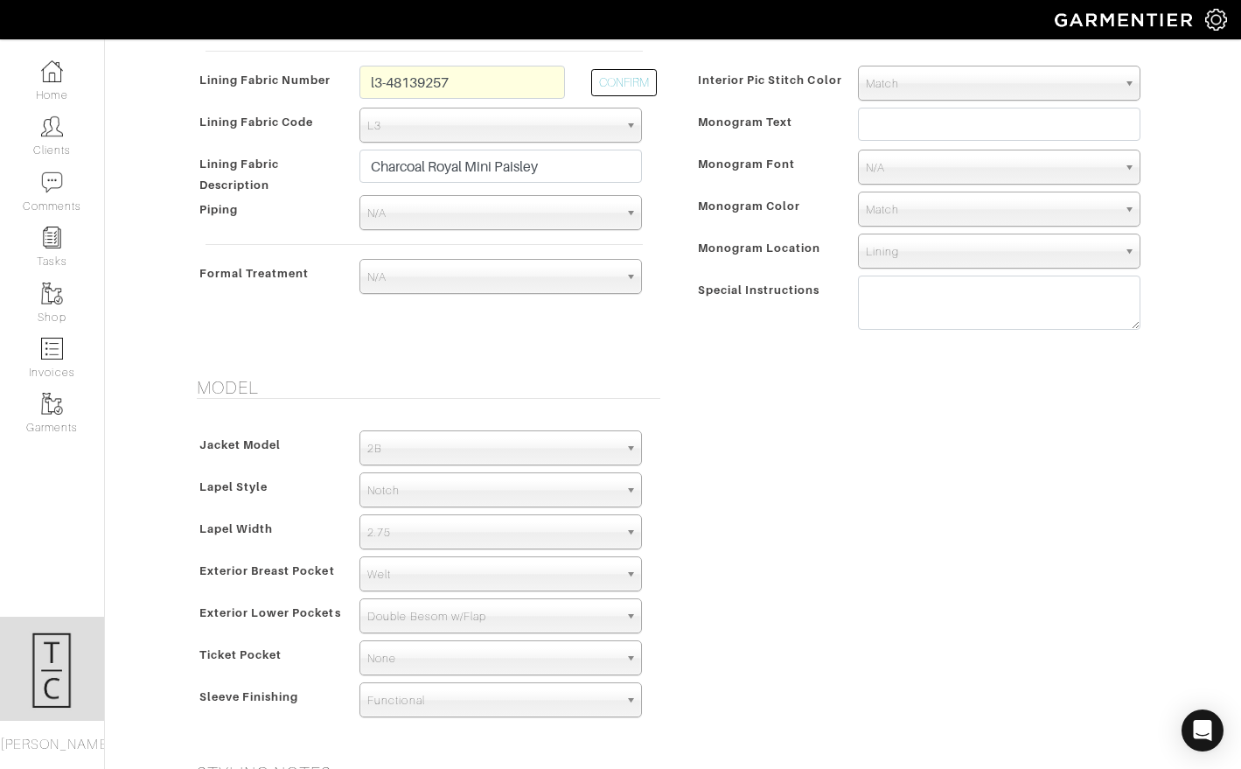
scroll to position [707, 0]
click at [541, 521] on span "2.75" at bounding box center [492, 531] width 251 height 35
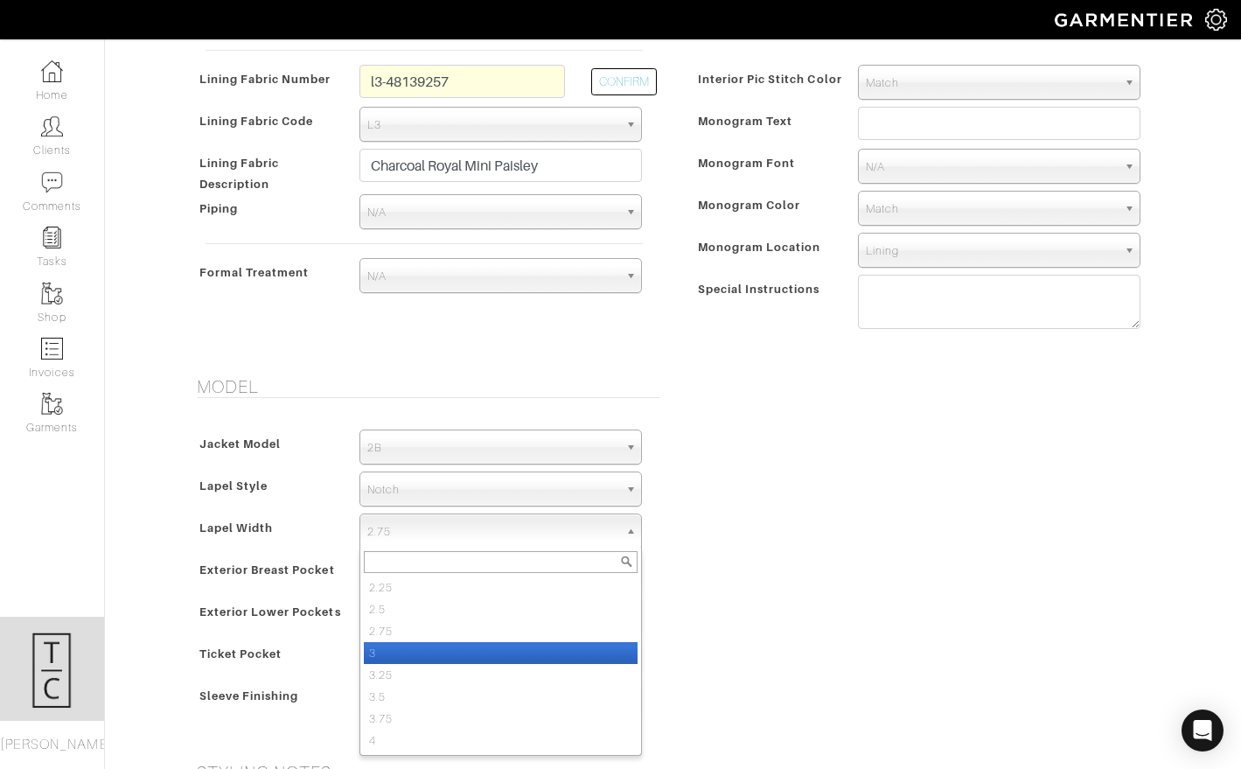
click at [520, 654] on li "3" at bounding box center [501, 653] width 274 height 22
select select "3"
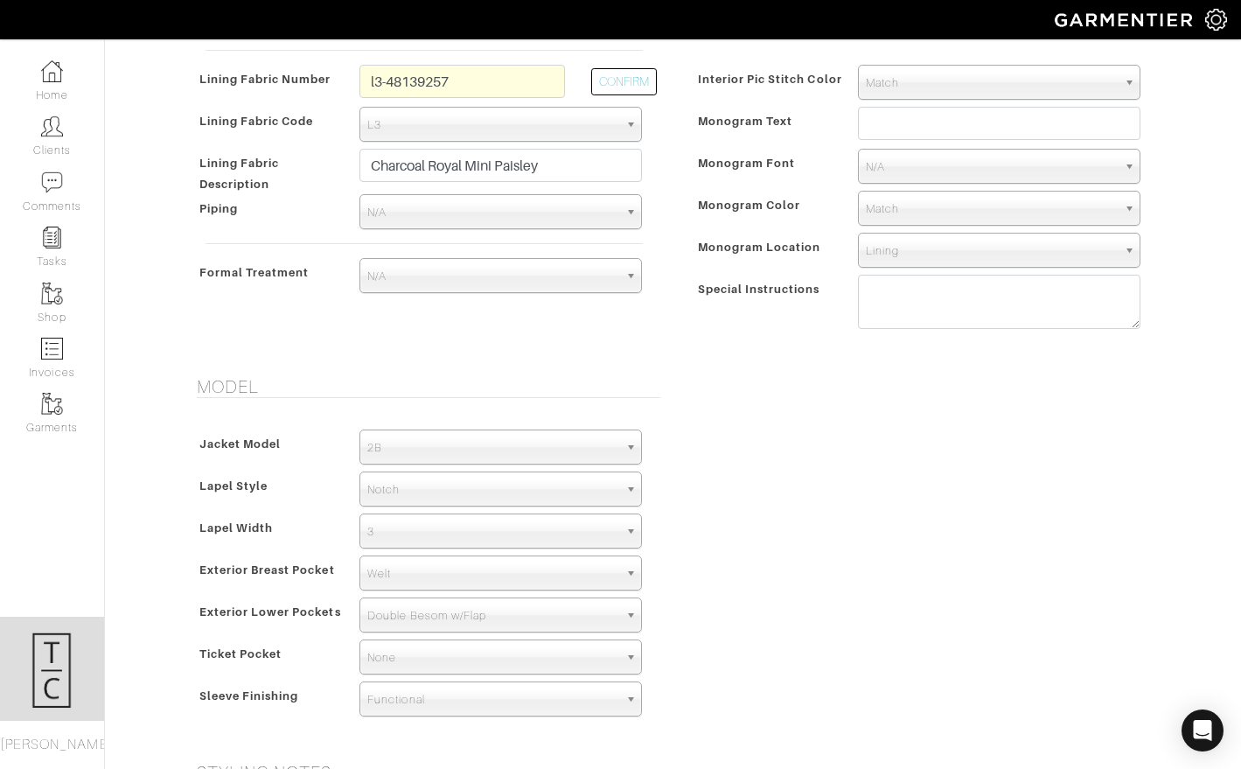
click at [806, 624] on div "Model Jacket Model 2B 1B 3-Roll-2B DB 6x2 DB 4x2 3-Roll-2B Hunting Jacket 2B La…" at bounding box center [673, 558] width 997 height 365
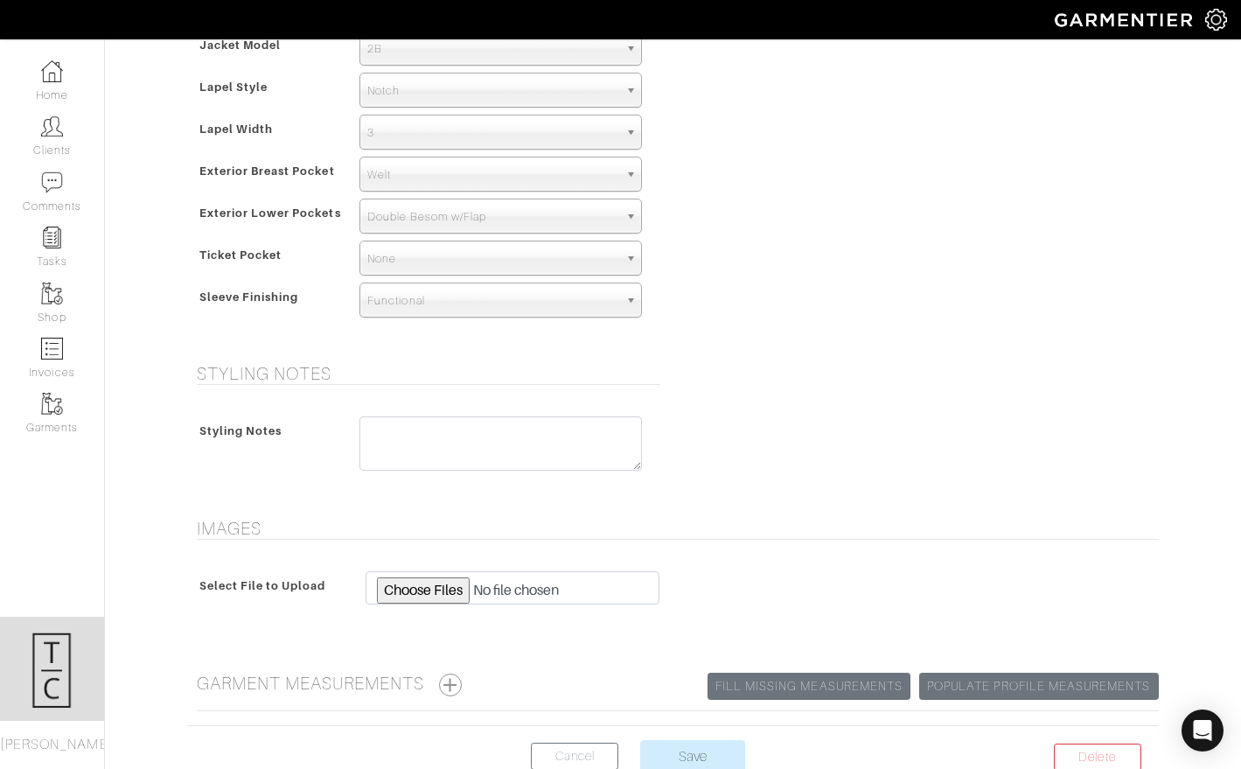
scroll to position [1215, 0]
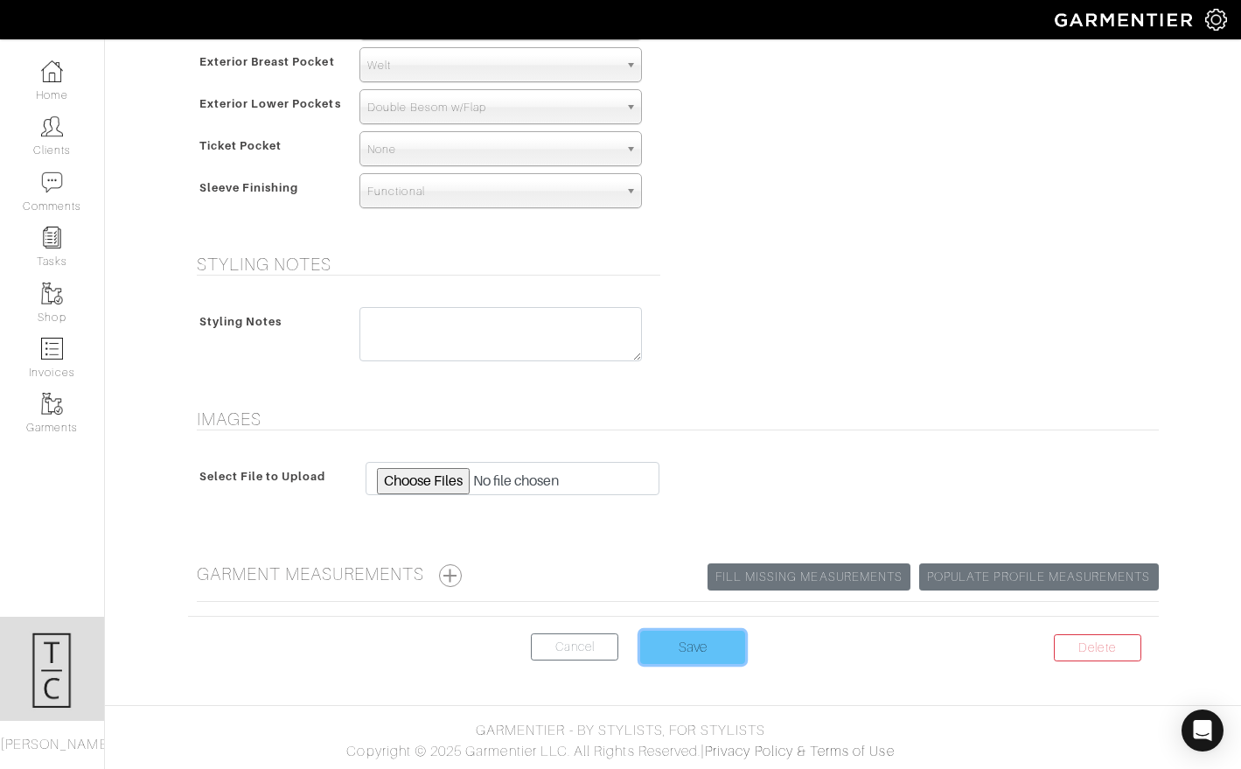
click at [697, 659] on input "Save" at bounding box center [692, 647] width 105 height 33
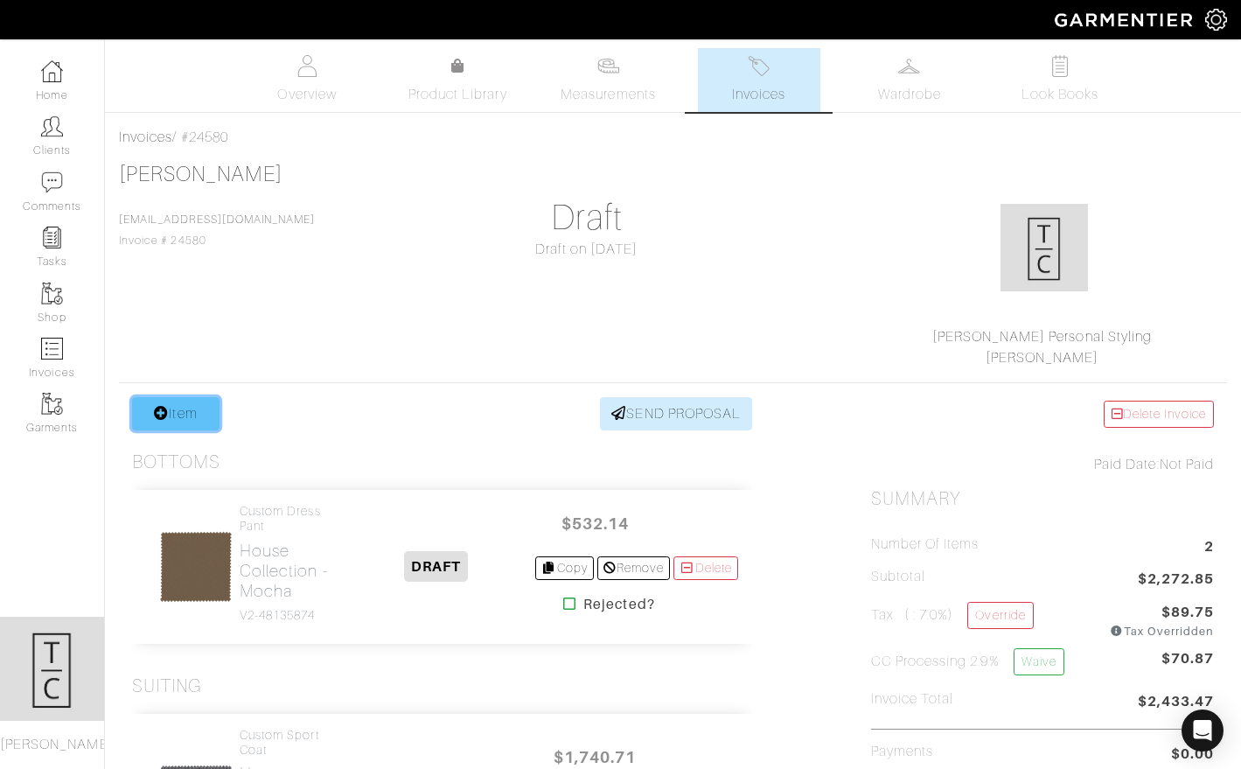
click at [182, 412] on link "Item" at bounding box center [175, 413] width 87 height 33
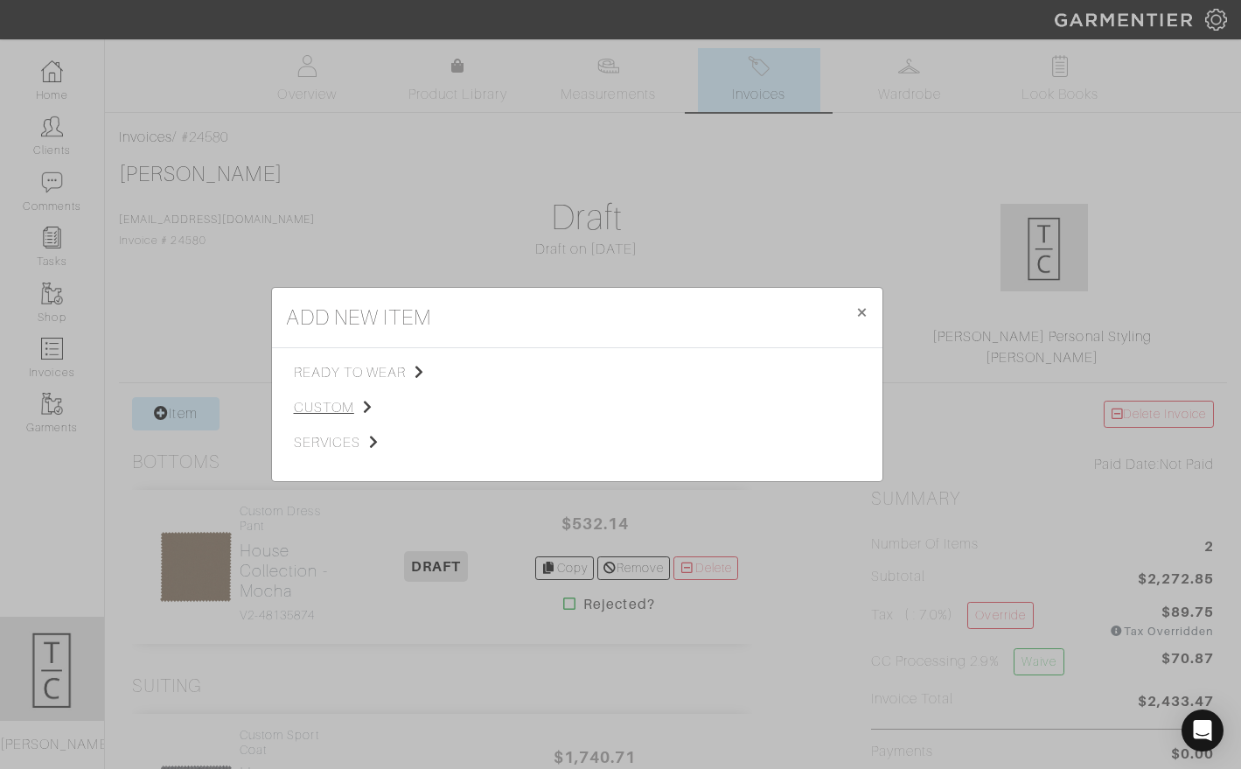
click at [329, 409] on span "custom" at bounding box center [382, 407] width 176 height 21
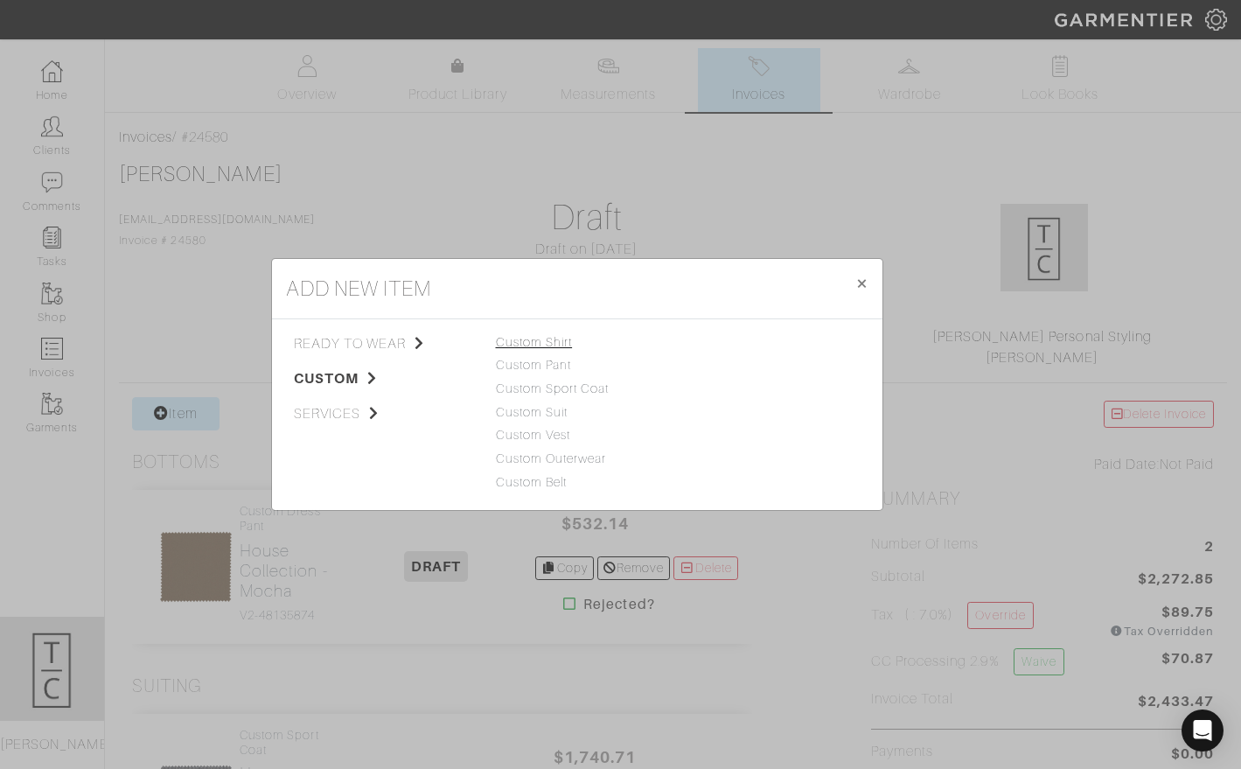
click at [549, 346] on link "Custom Shirt" at bounding box center [534, 342] width 77 height 14
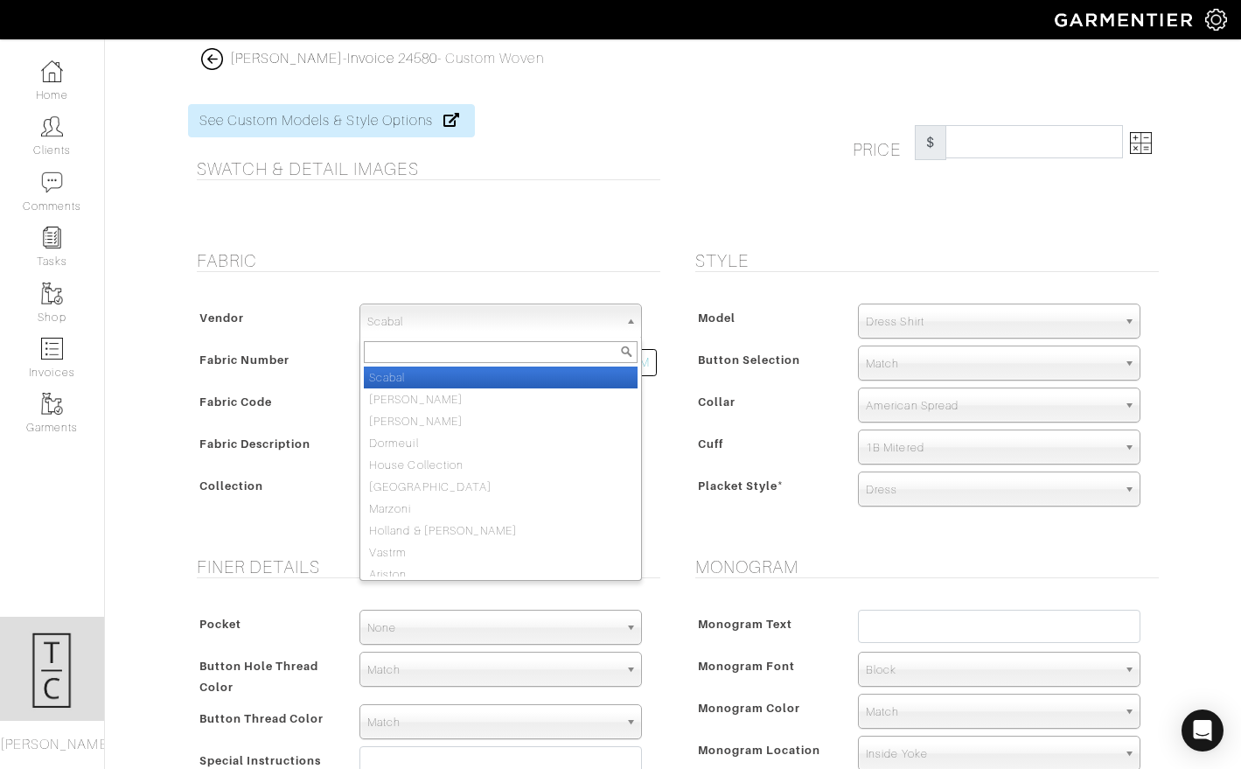
click at [531, 325] on span "Scabal" at bounding box center [492, 321] width 251 height 35
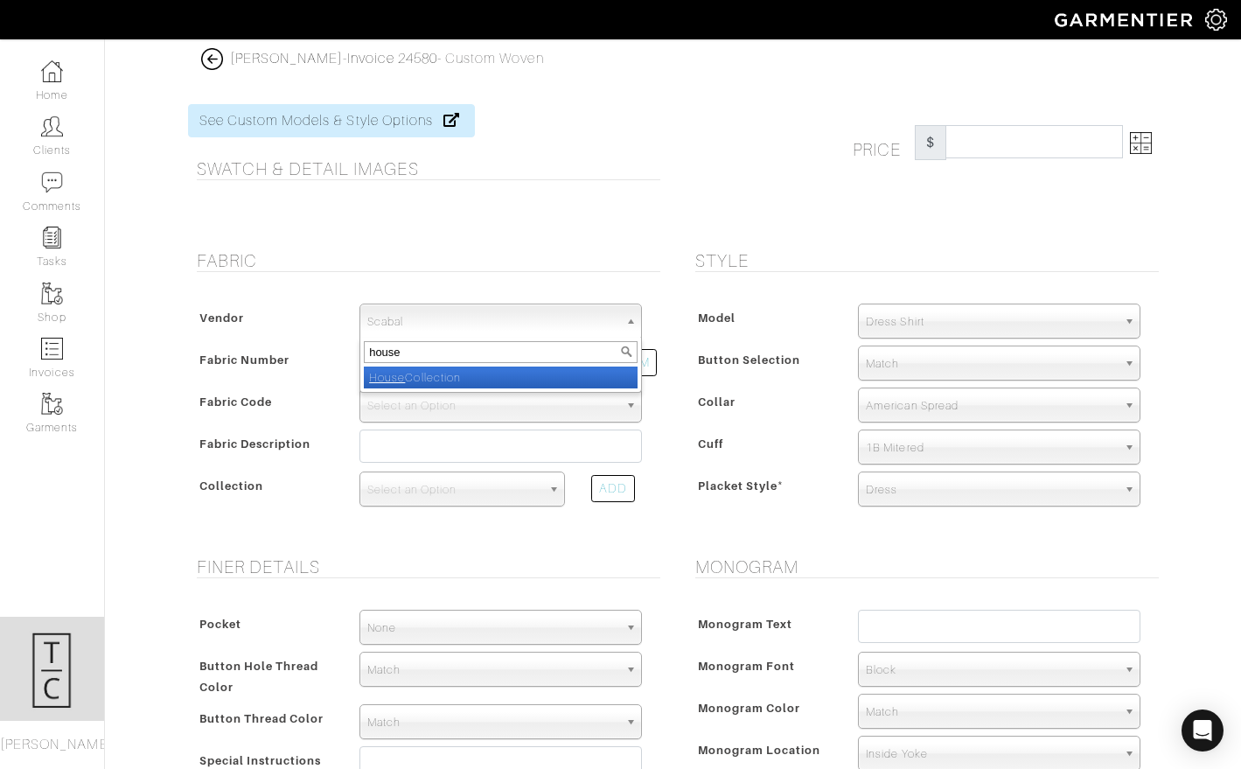
type input "house"
click at [507, 384] on li "House Collection" at bounding box center [501, 378] width 274 height 22
select select "75"
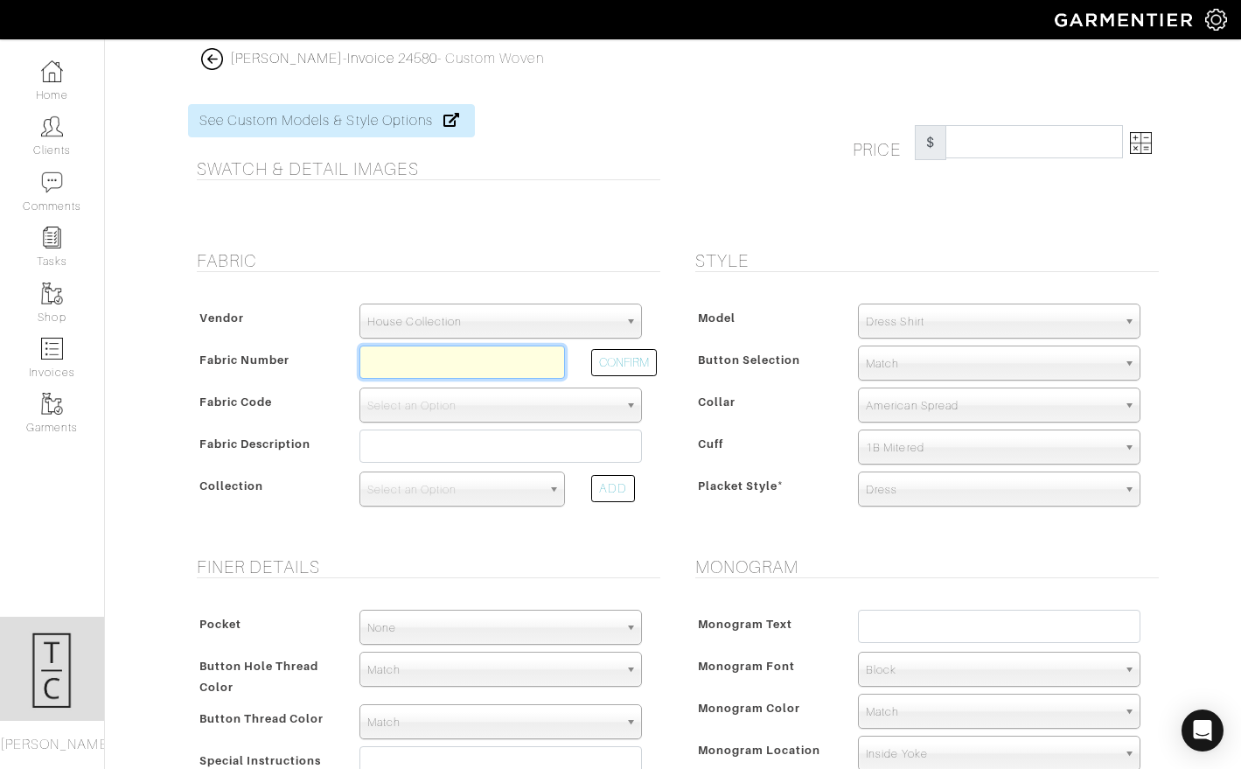
drag, startPoint x: 498, startPoint y: 367, endPoint x: 513, endPoint y: 343, distance: 29.1
click at [497, 367] on input "text" at bounding box center [463, 362] width 206 height 33
click at [629, 368] on button "CONFIRM" at bounding box center [624, 362] width 66 height 27
type input "N6-48135084"
select select "8"
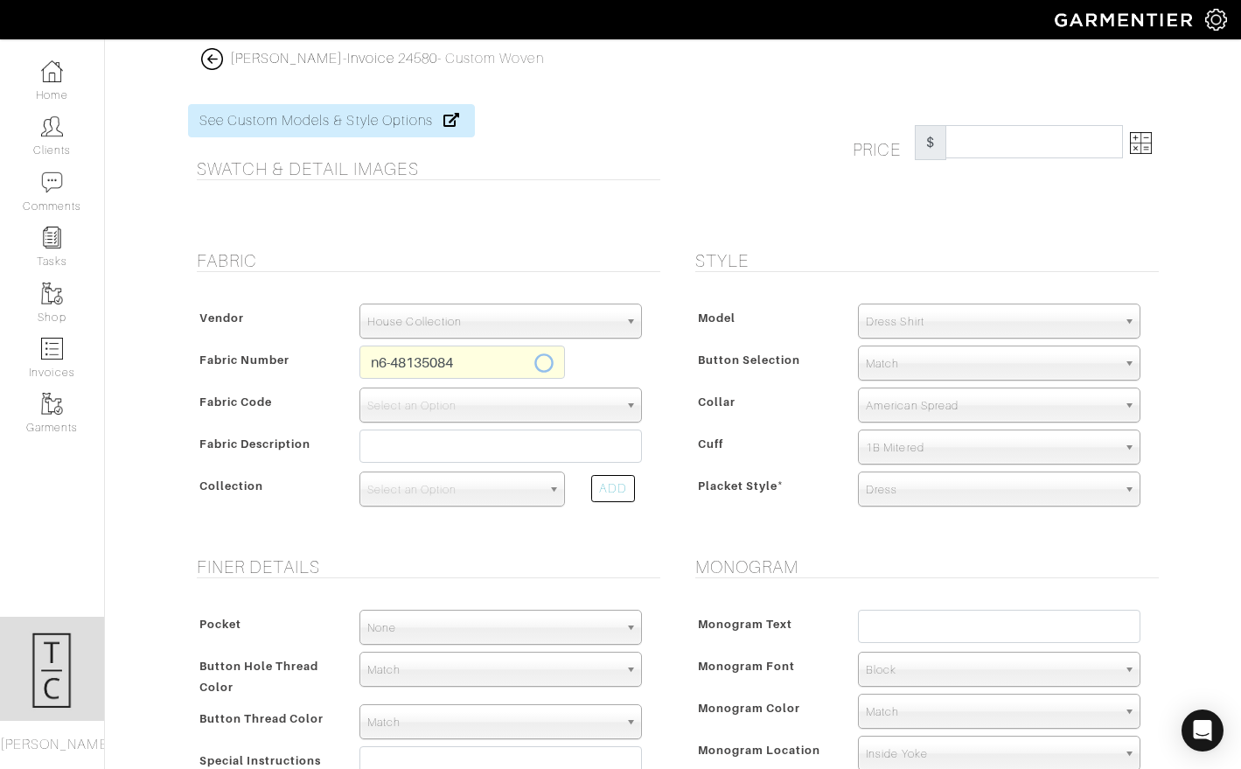
type input "Tan Grey Multi Gingham"
select select
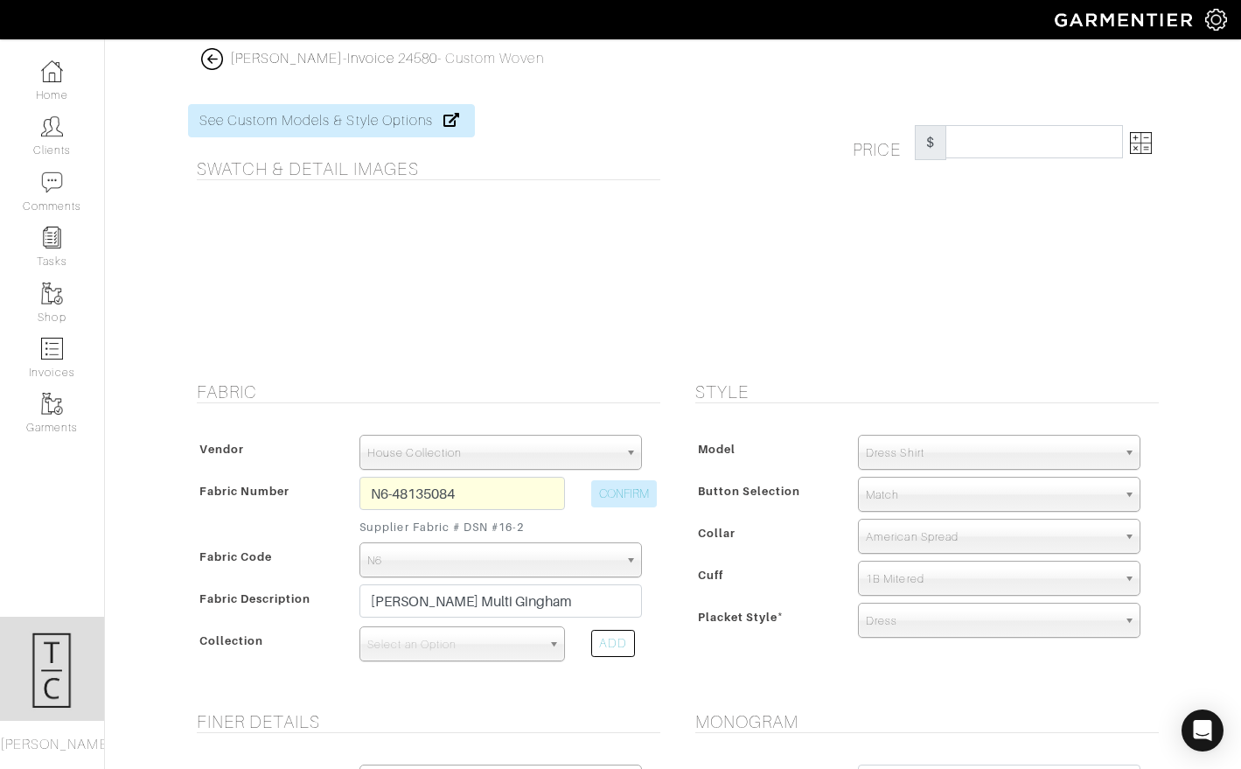
type input "314.29"
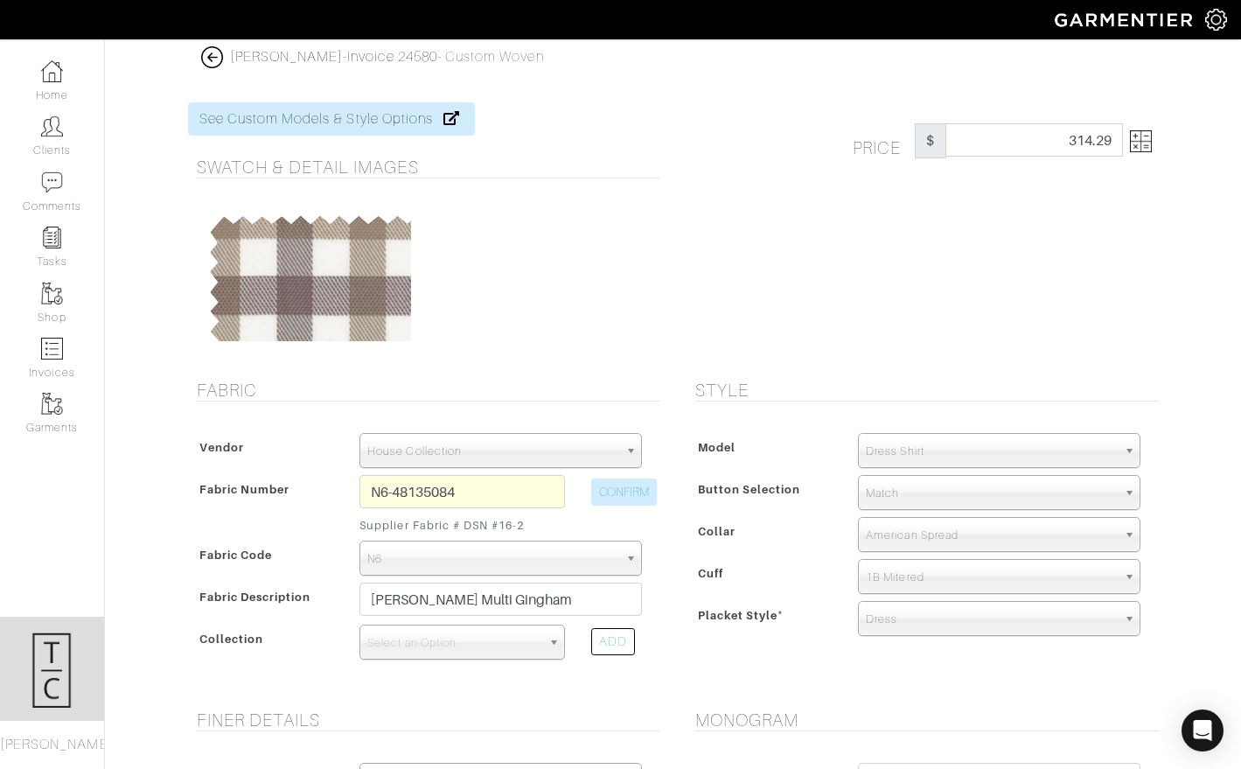
scroll to position [4, 0]
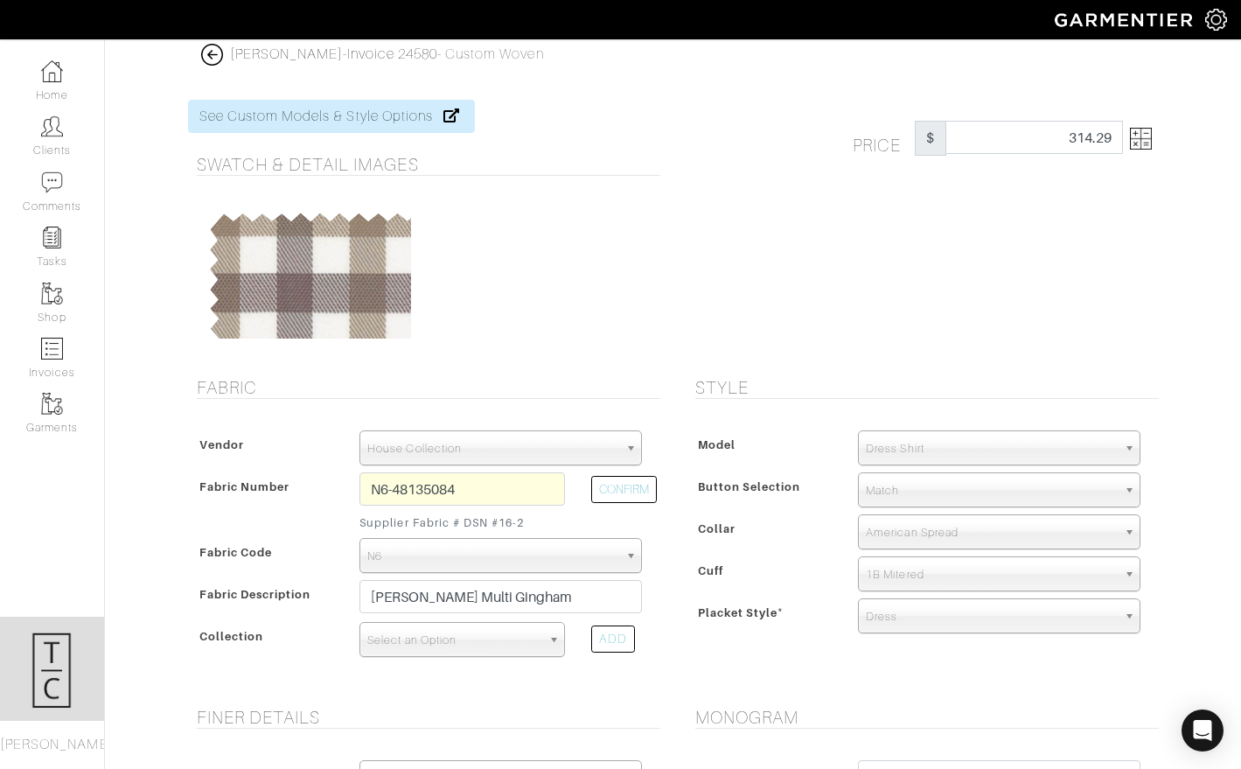
click at [510, 629] on span "Select an Option" at bounding box center [454, 640] width 174 height 35
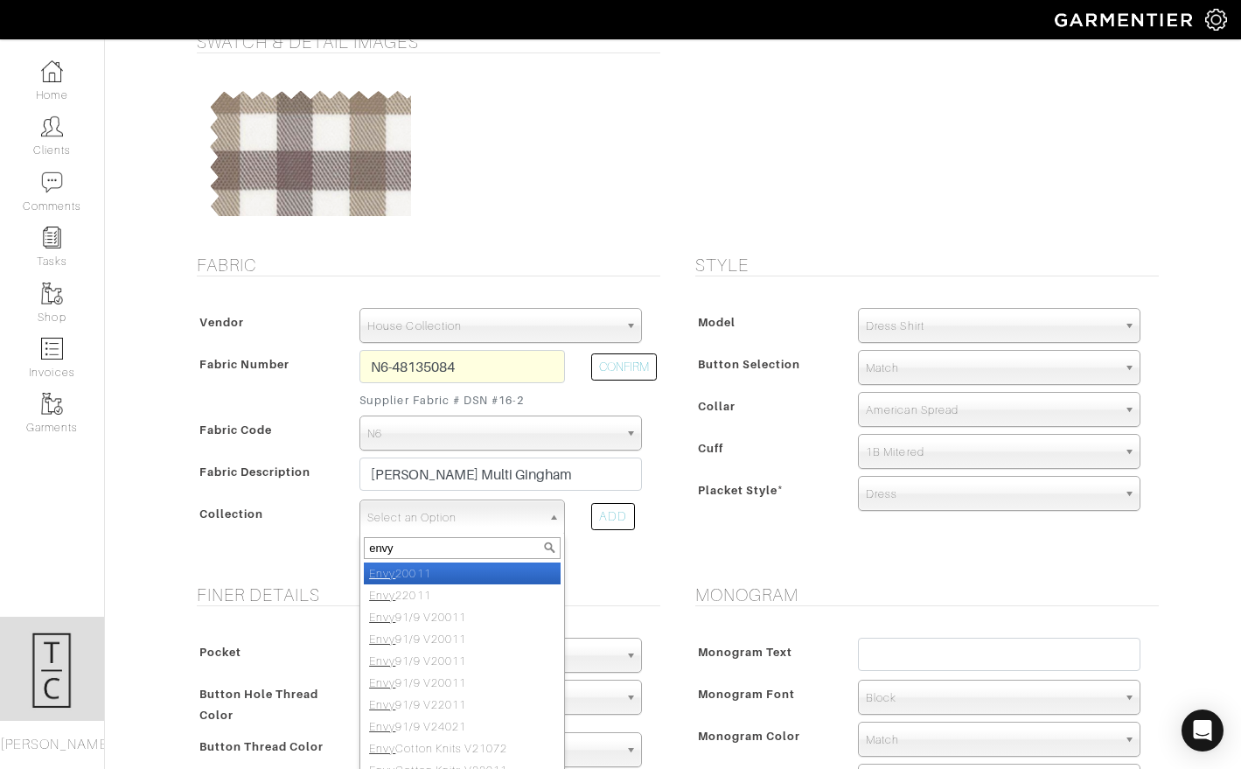
scroll to position [129, 0]
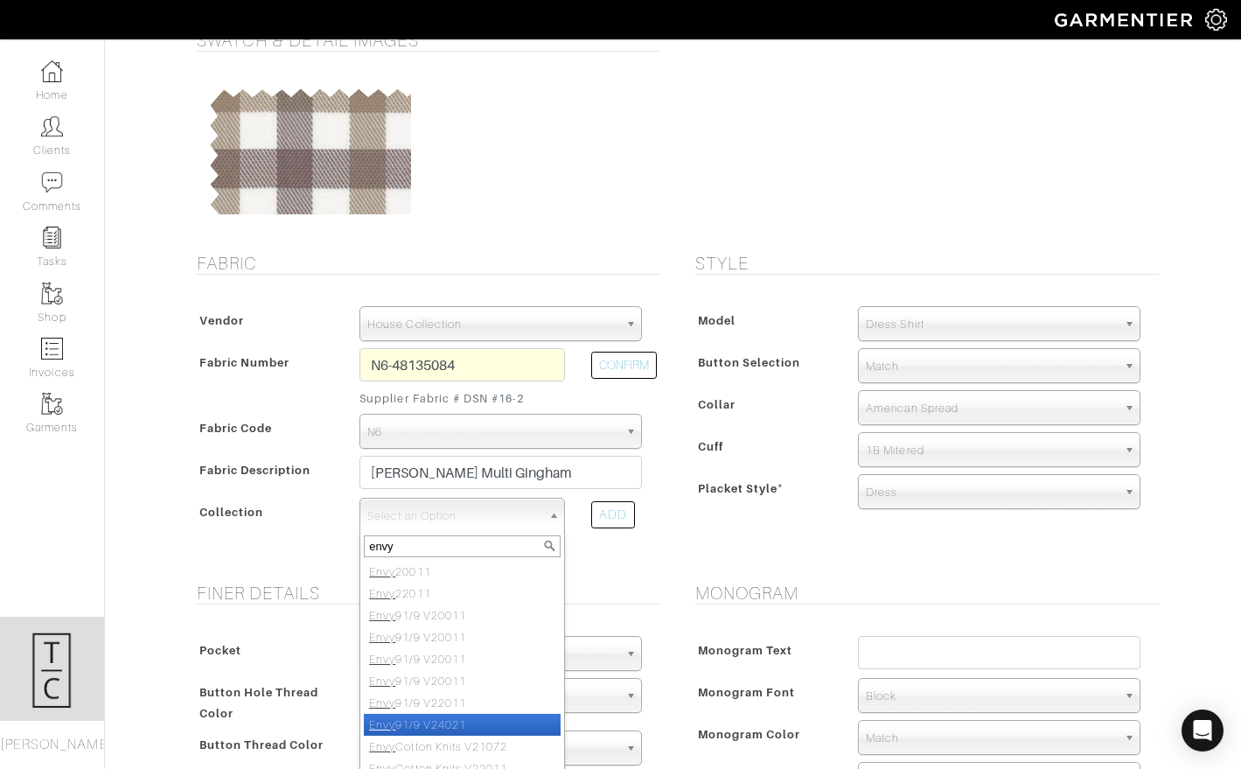
type input "envy"
click at [500, 714] on li "Envy 91/9 V24021" at bounding box center [462, 725] width 197 height 22
select select "871"
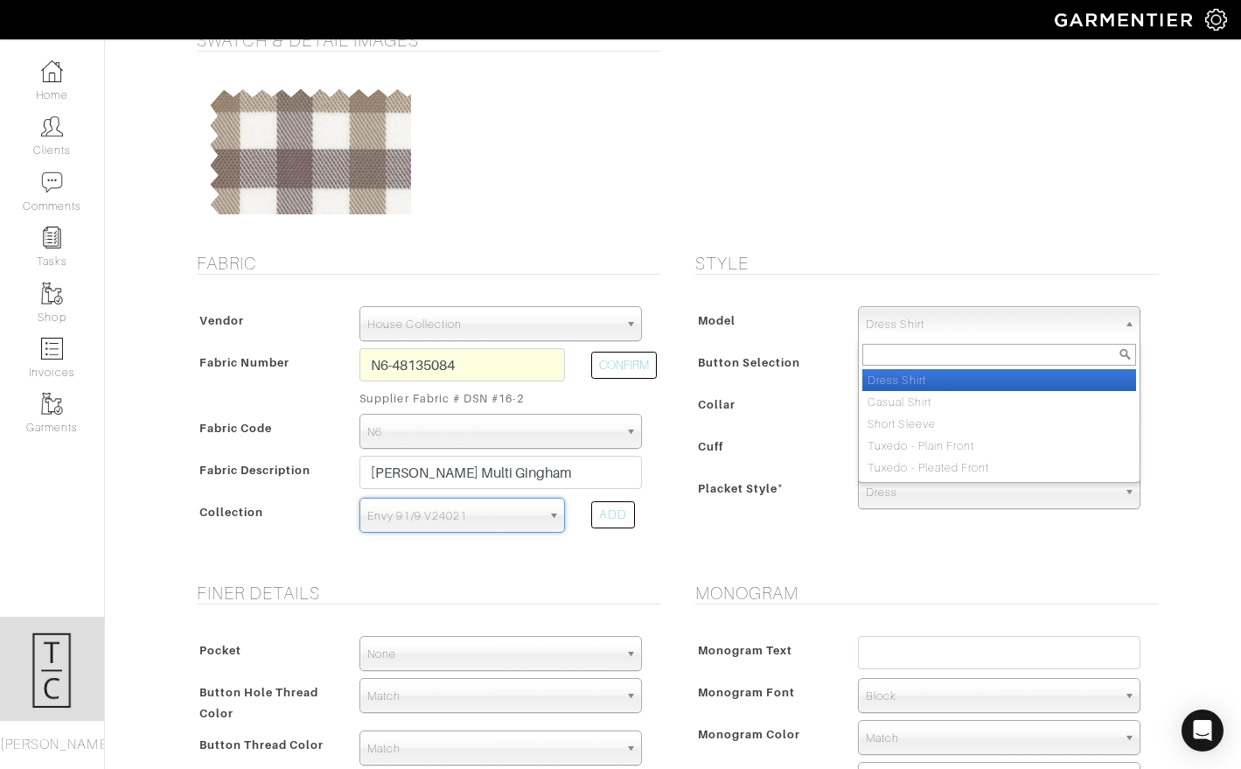
click at [946, 322] on span "Dress Shirt" at bounding box center [991, 324] width 251 height 35
click at [952, 387] on li "Dress Shirt" at bounding box center [1000, 380] width 274 height 22
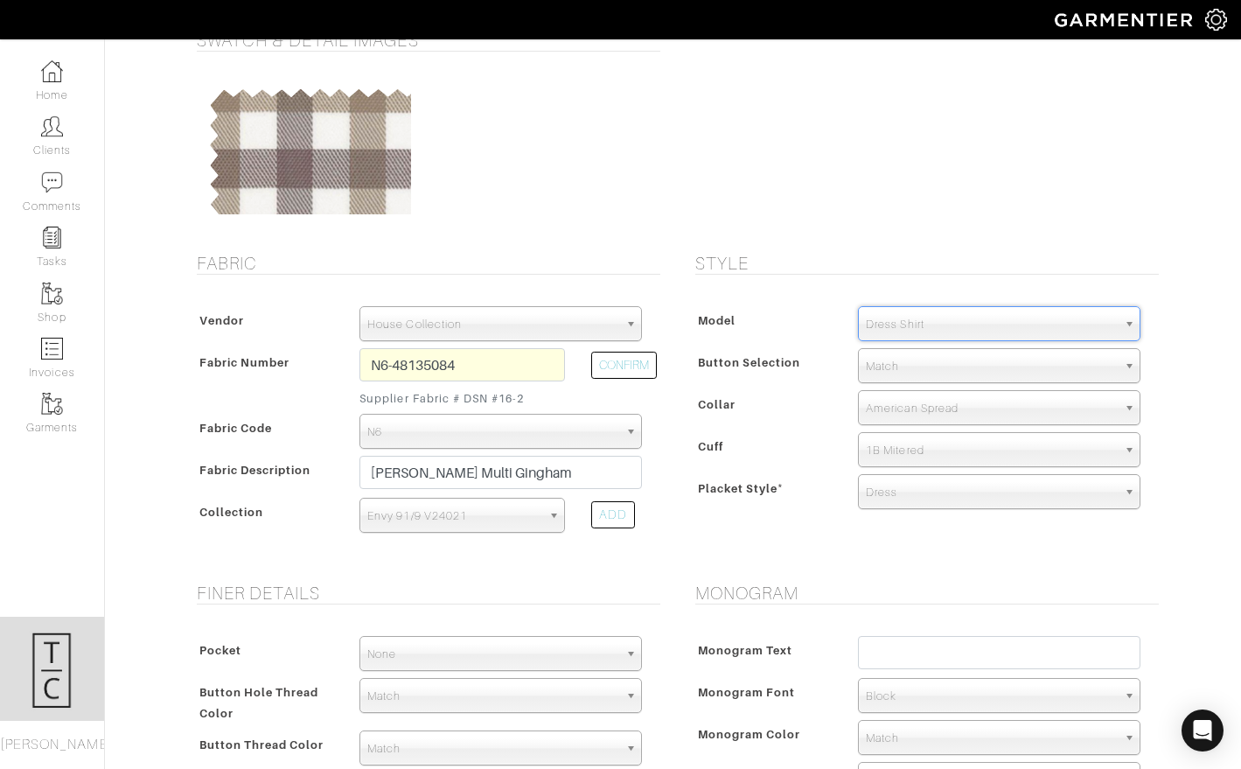
click at [781, 528] on div "Model Dress Shirt Casual Shirt Short Sleeve Tuxedo - Plain Front Tuxedo - Pleat…" at bounding box center [923, 411] width 472 height 245
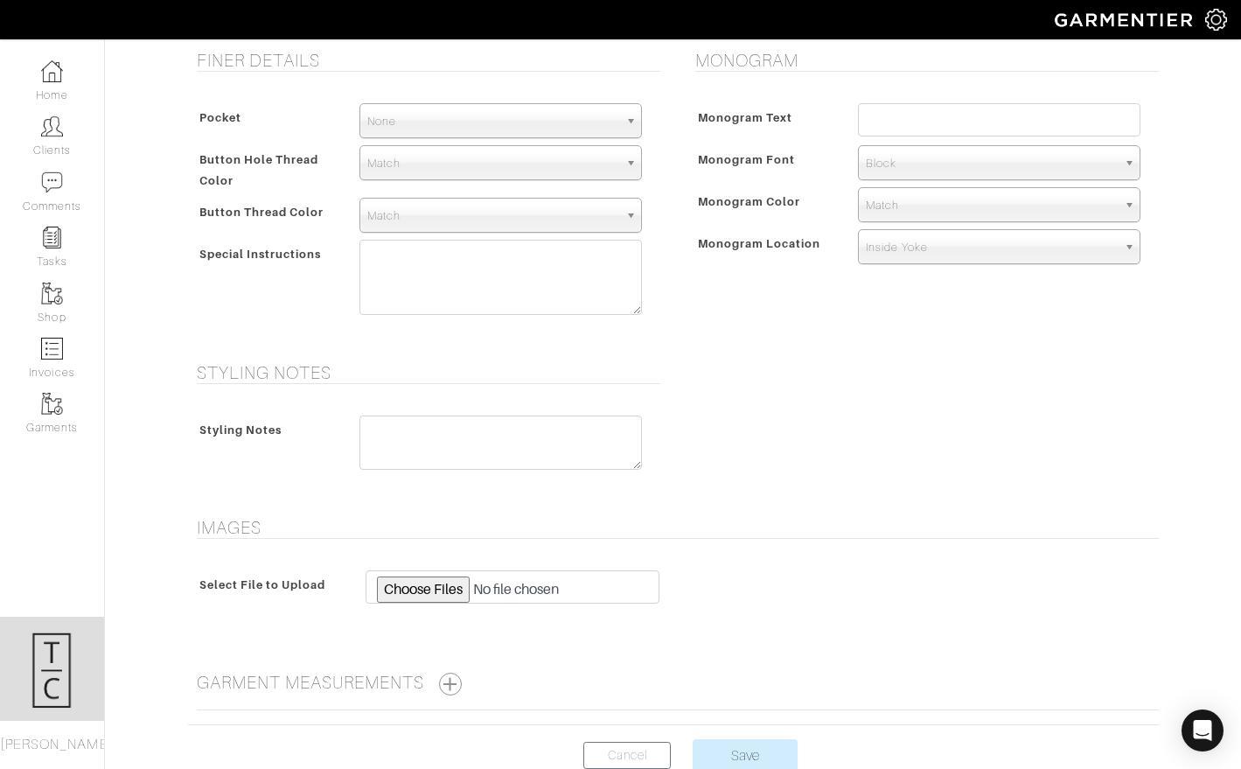
scroll to position [700, 0]
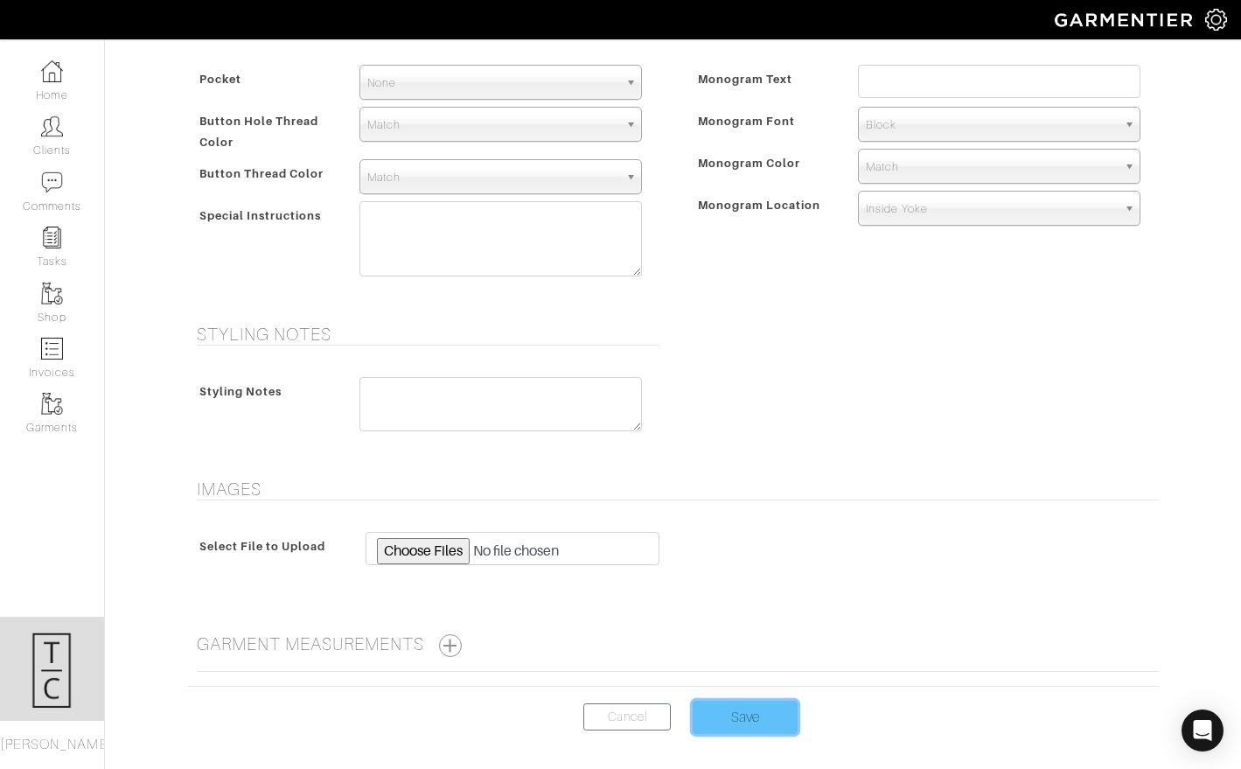
click at [711, 716] on input "Save" at bounding box center [745, 717] width 105 height 33
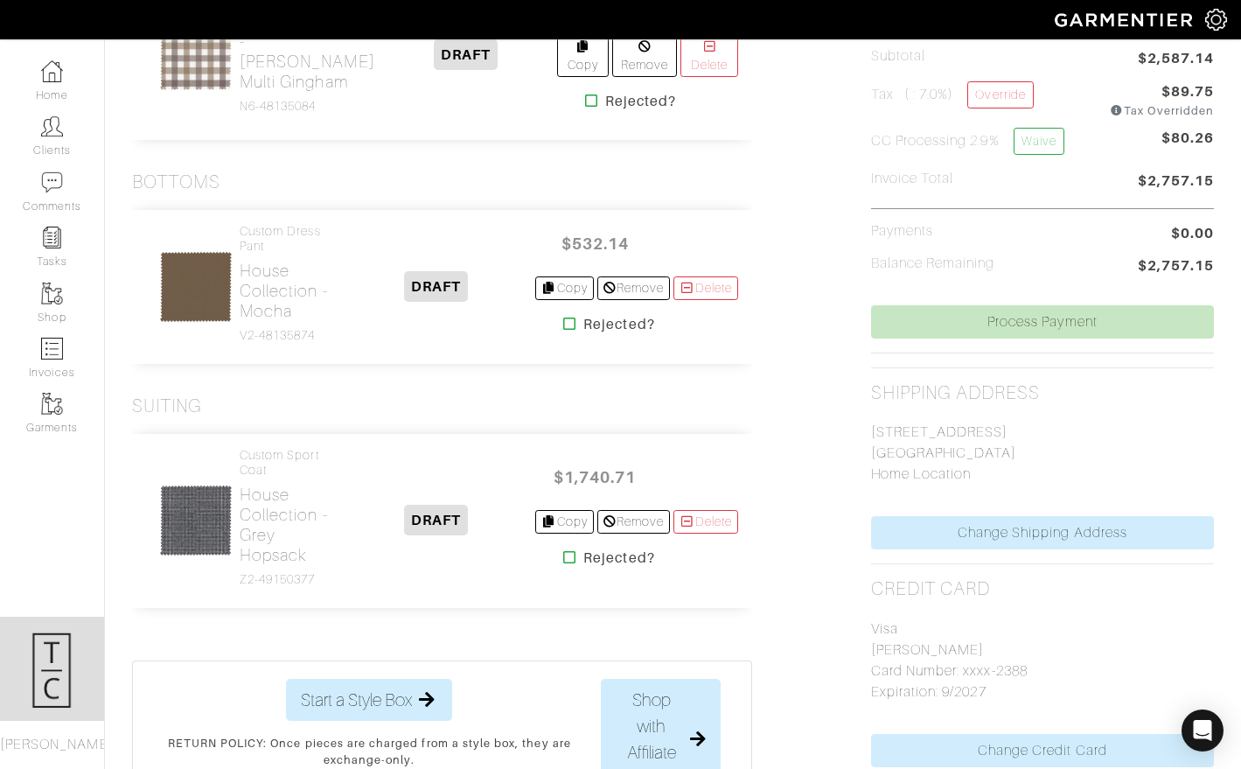
scroll to position [624, 0]
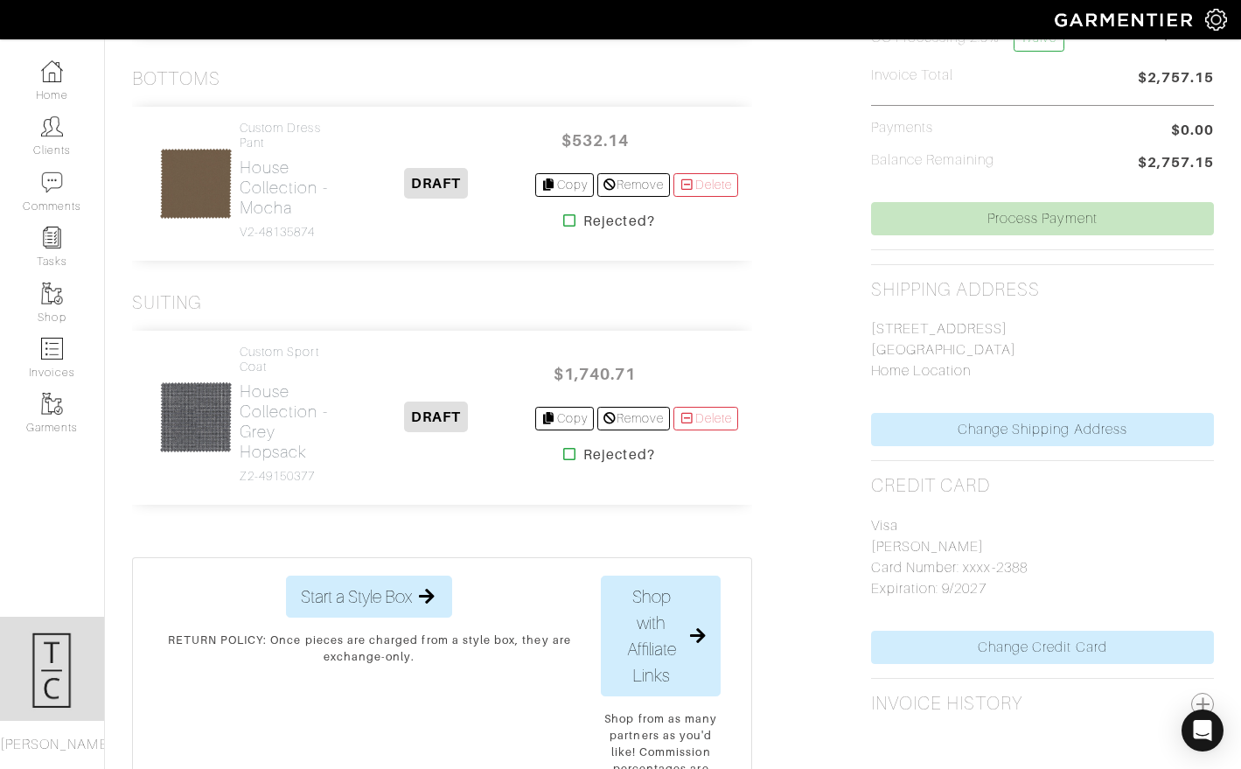
click at [1214, 30] on img at bounding box center [1216, 20] width 22 height 22
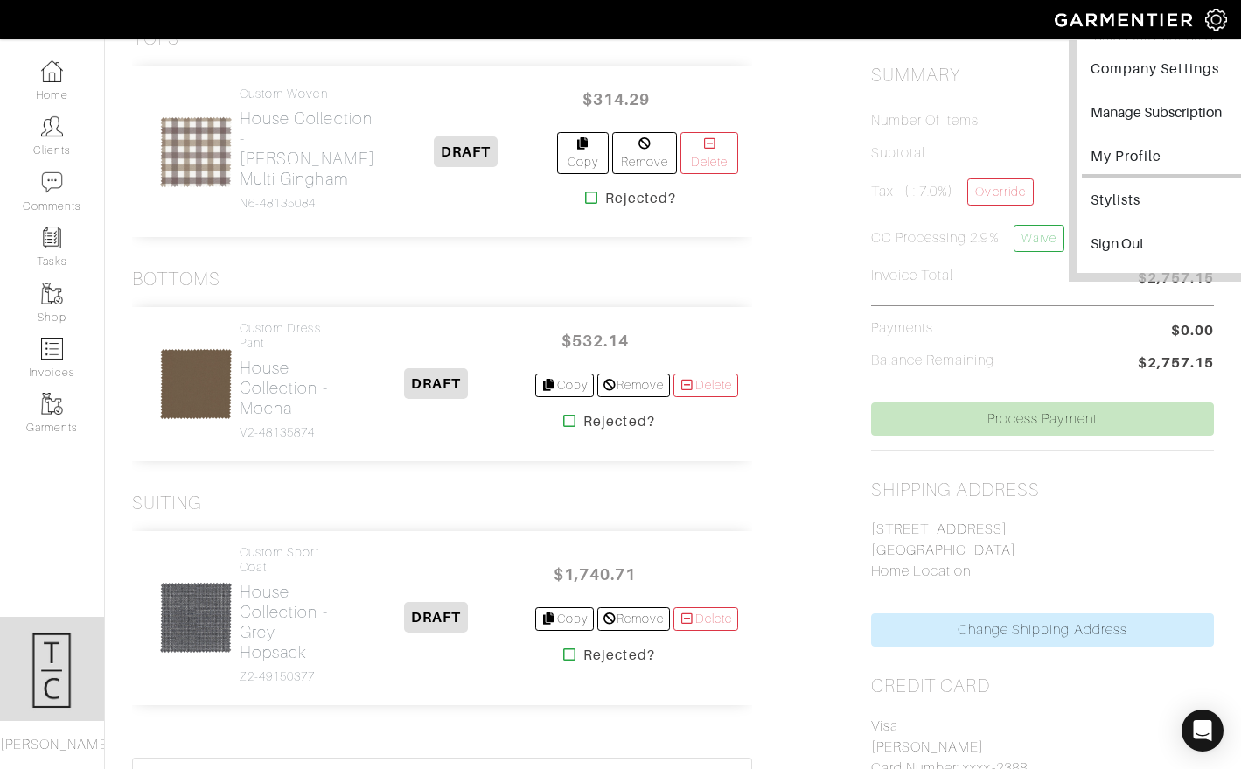
scroll to position [417, 0]
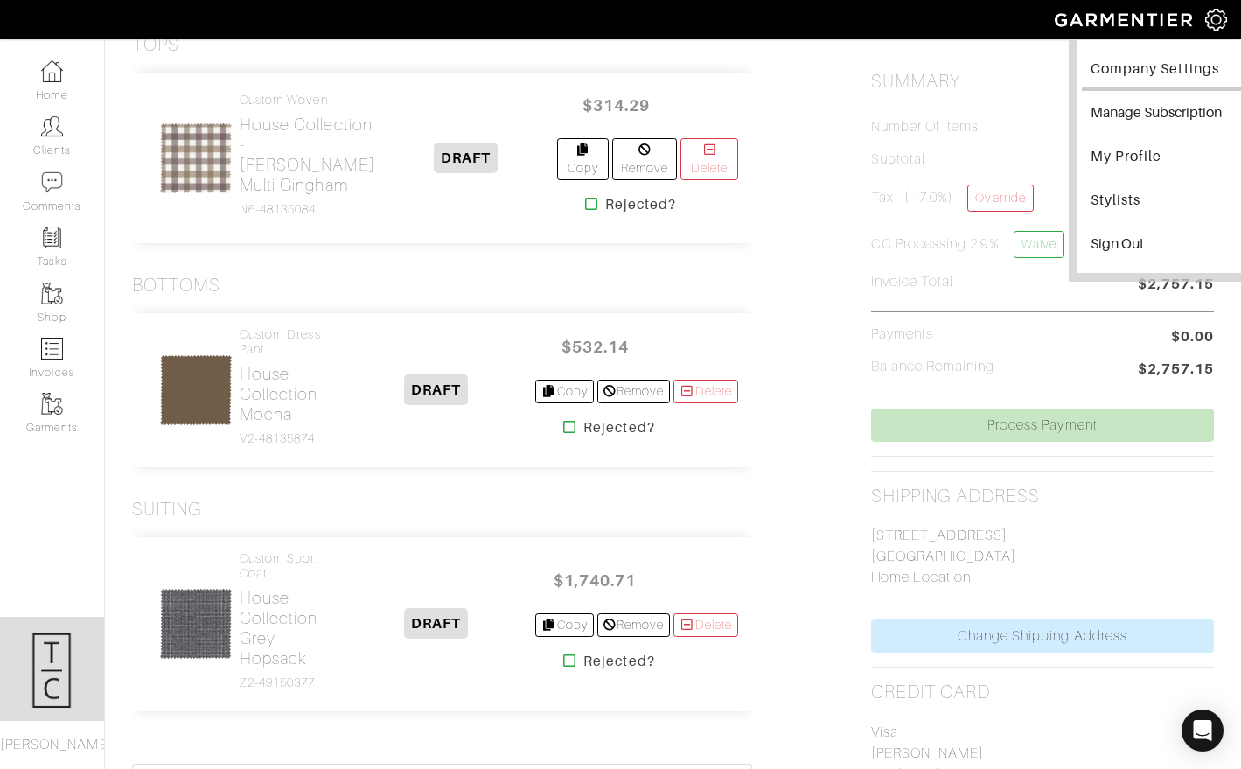
click at [1186, 64] on link "Company Settings" at bounding box center [1167, 71] width 170 height 39
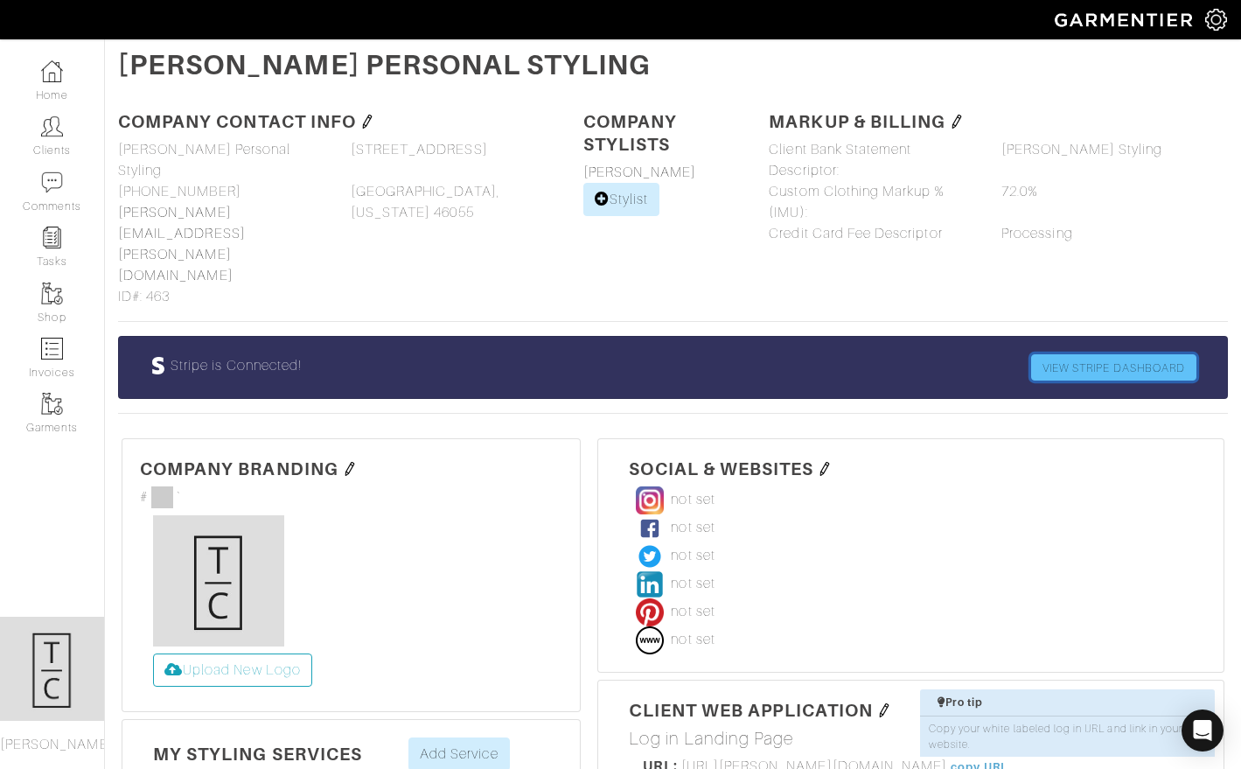
click at [1105, 354] on link "VIEW STRIPE DASHBOARD" at bounding box center [1113, 367] width 165 height 26
click at [76, 127] on link "Clients" at bounding box center [52, 135] width 104 height 55
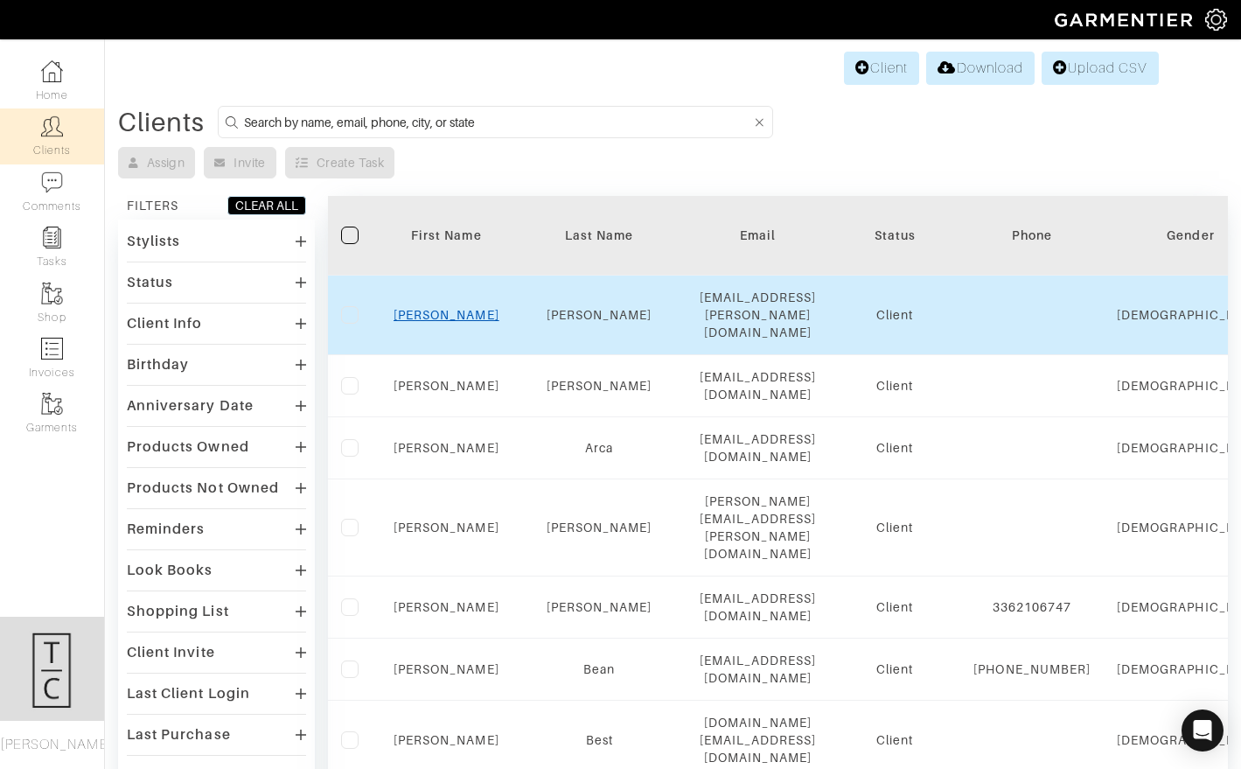
click at [450, 308] on link "[PERSON_NAME]" at bounding box center [447, 315] width 106 height 14
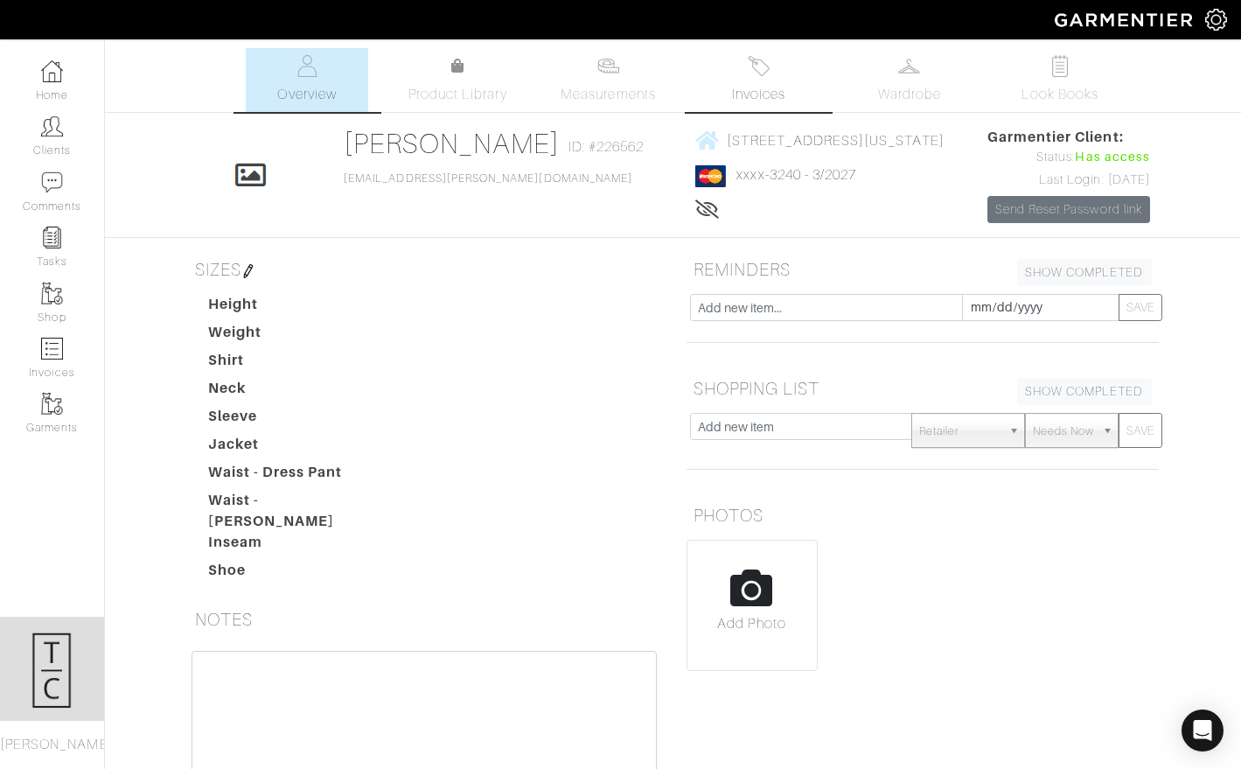
click at [776, 91] on span "Invoices" at bounding box center [758, 94] width 53 height 21
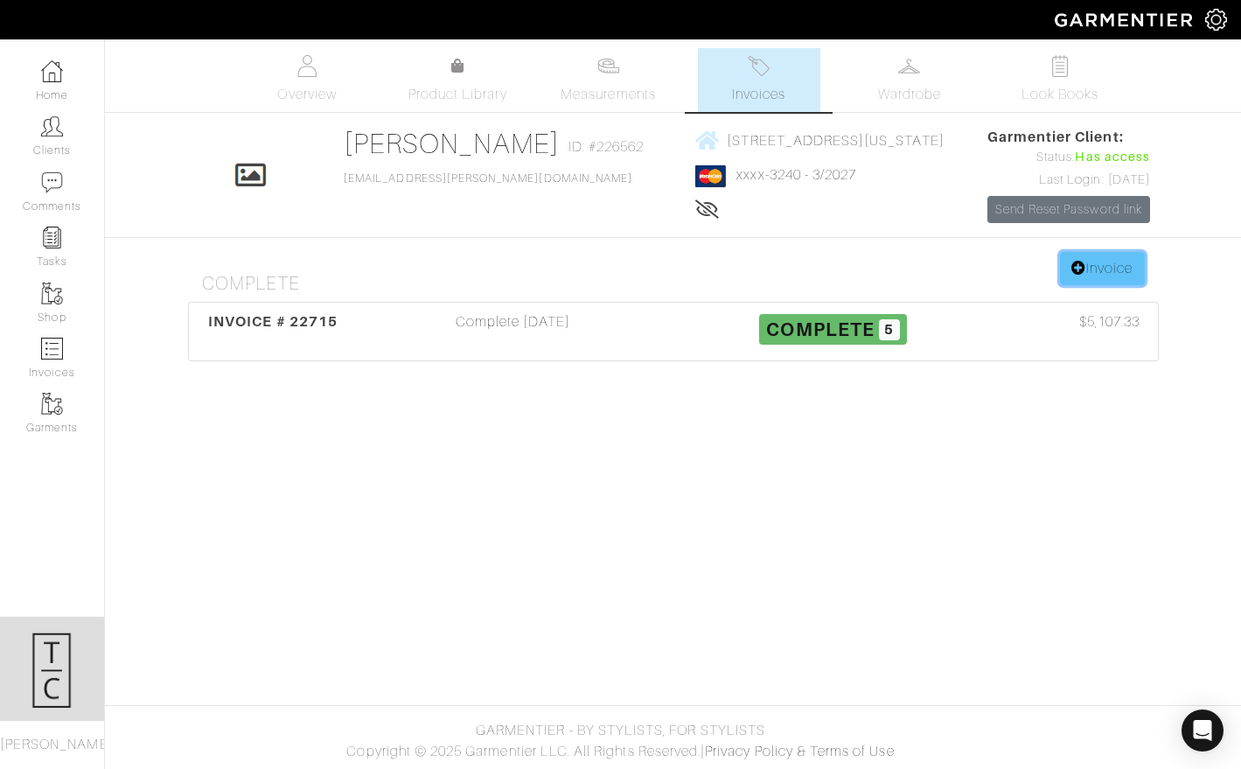
click at [1090, 276] on link "Invoice" at bounding box center [1102, 268] width 84 height 33
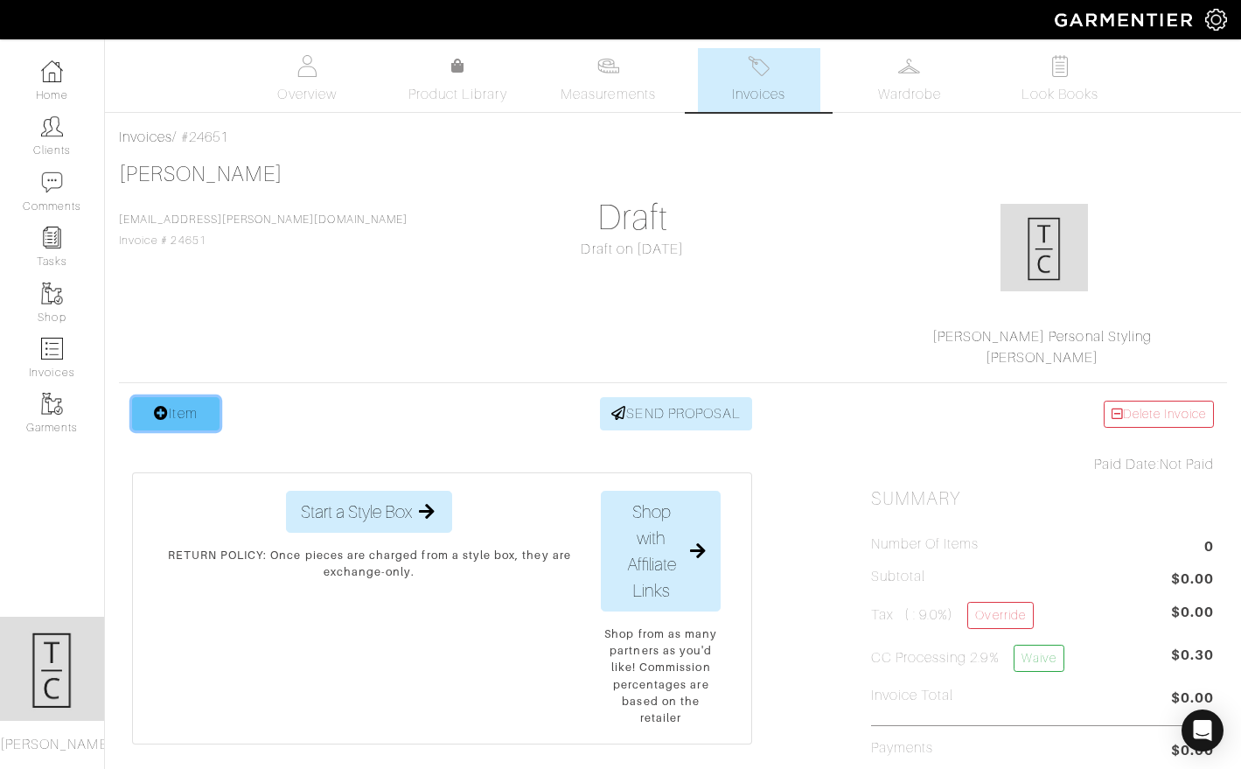
click at [187, 416] on link "Item" at bounding box center [175, 413] width 87 height 33
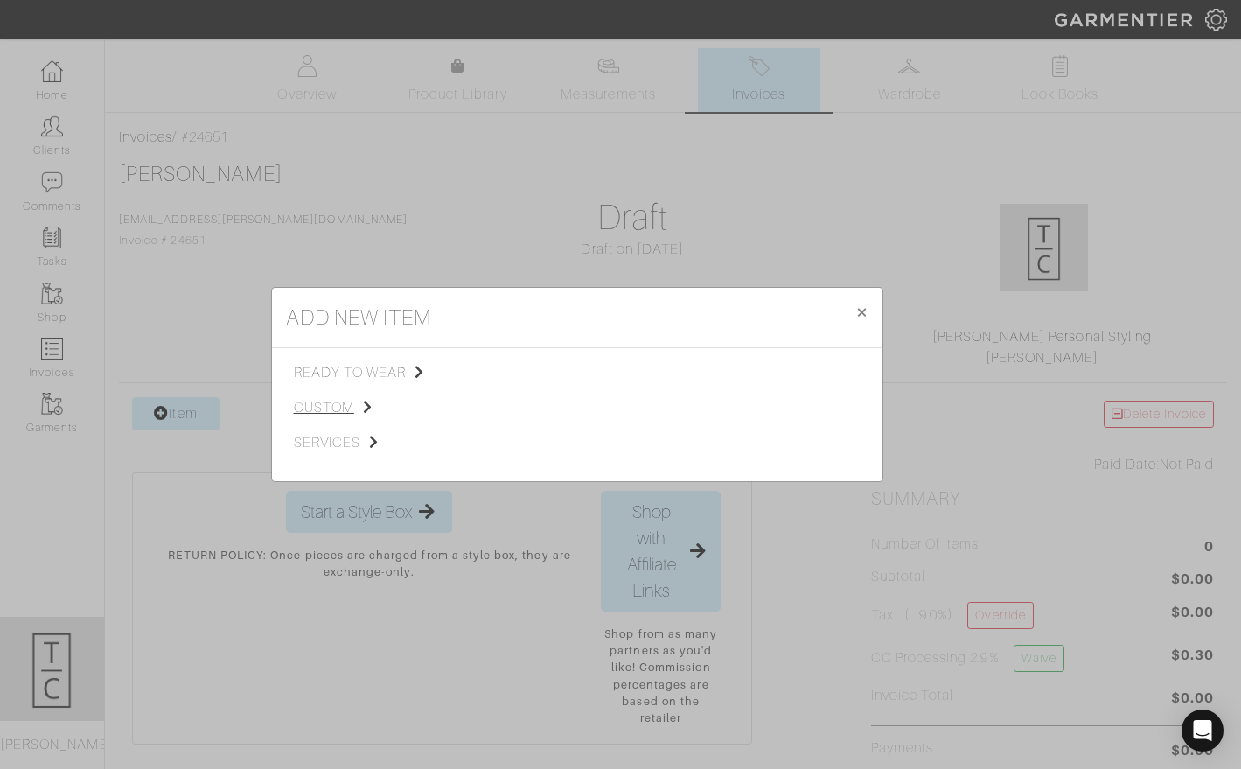
click at [333, 404] on span "custom" at bounding box center [382, 407] width 176 height 21
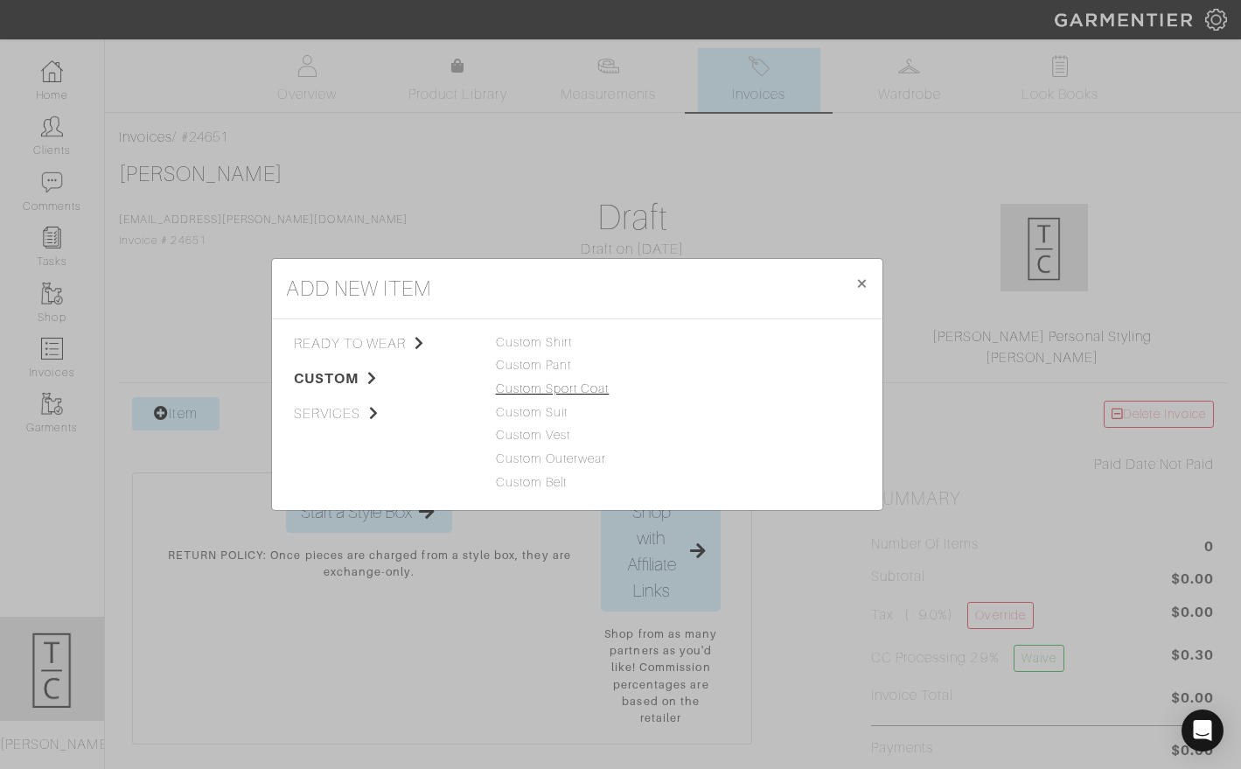
click at [538, 387] on link "Custom Sport Coat" at bounding box center [553, 388] width 114 height 14
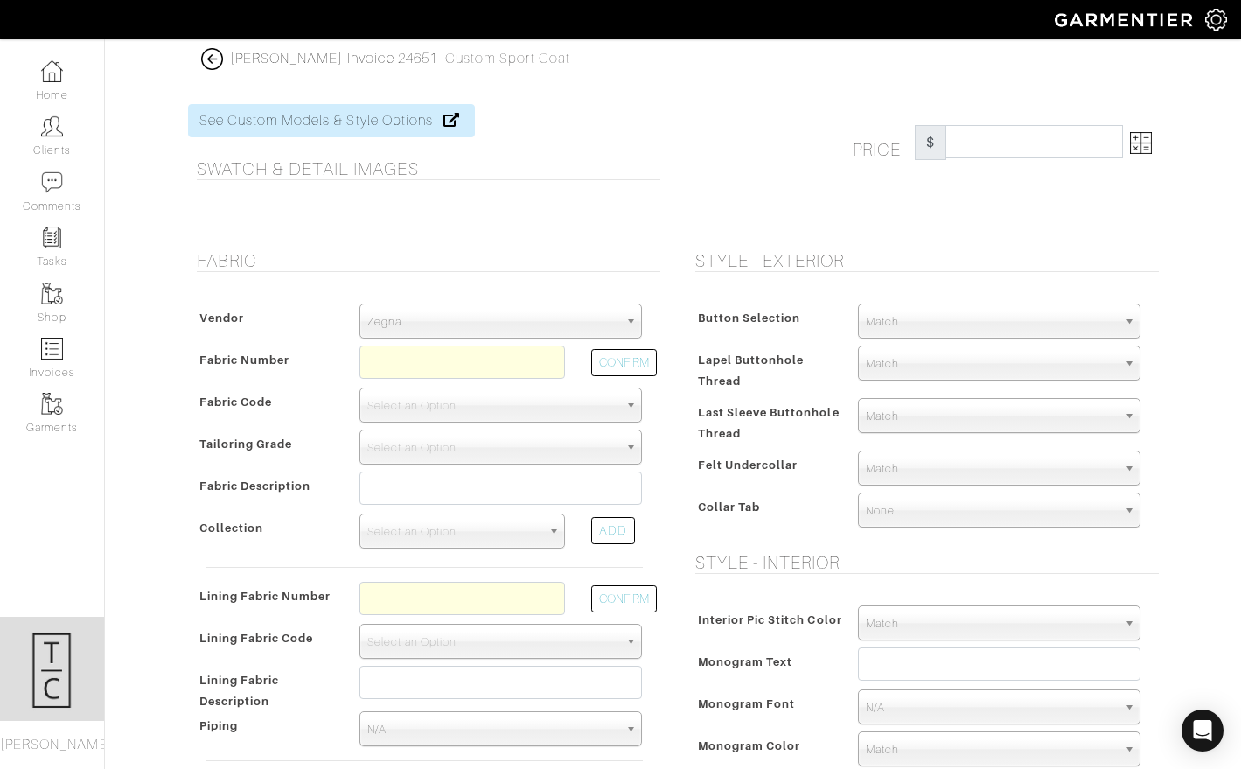
click at [497, 316] on span "Zegna" at bounding box center [492, 321] width 251 height 35
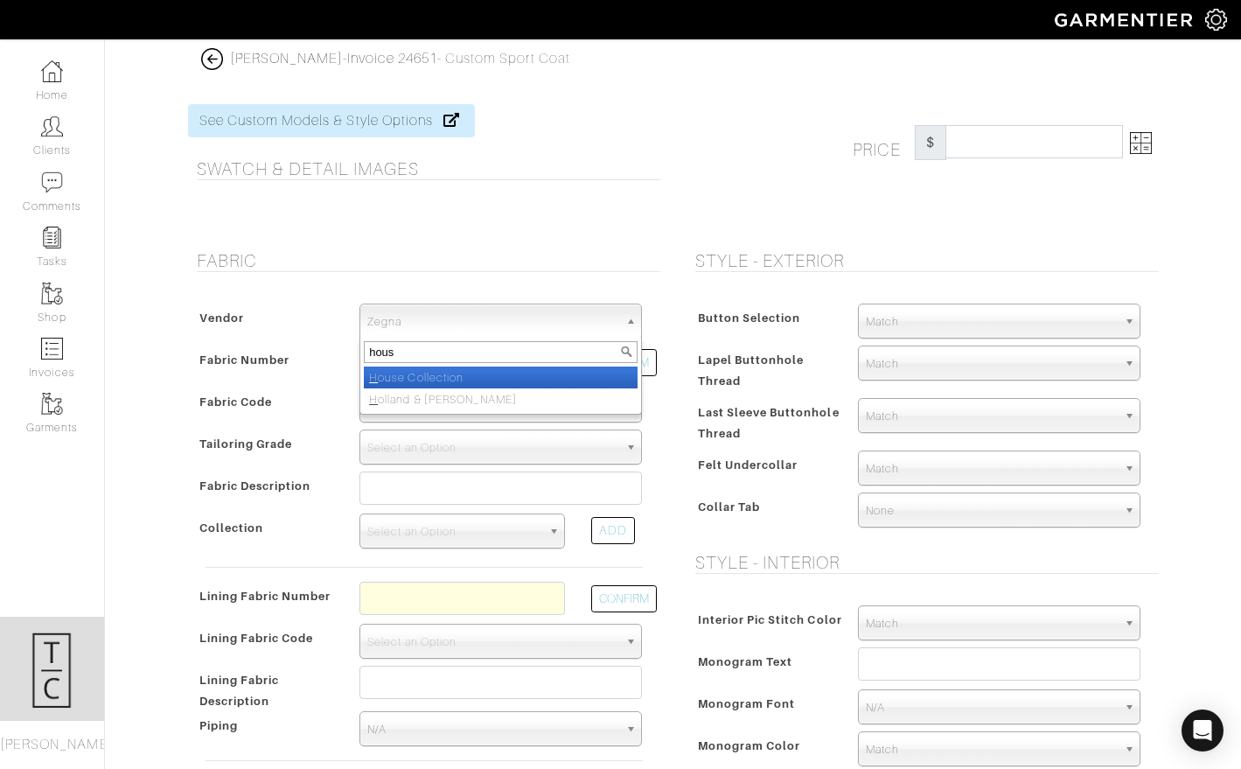
type input "house"
select select "75"
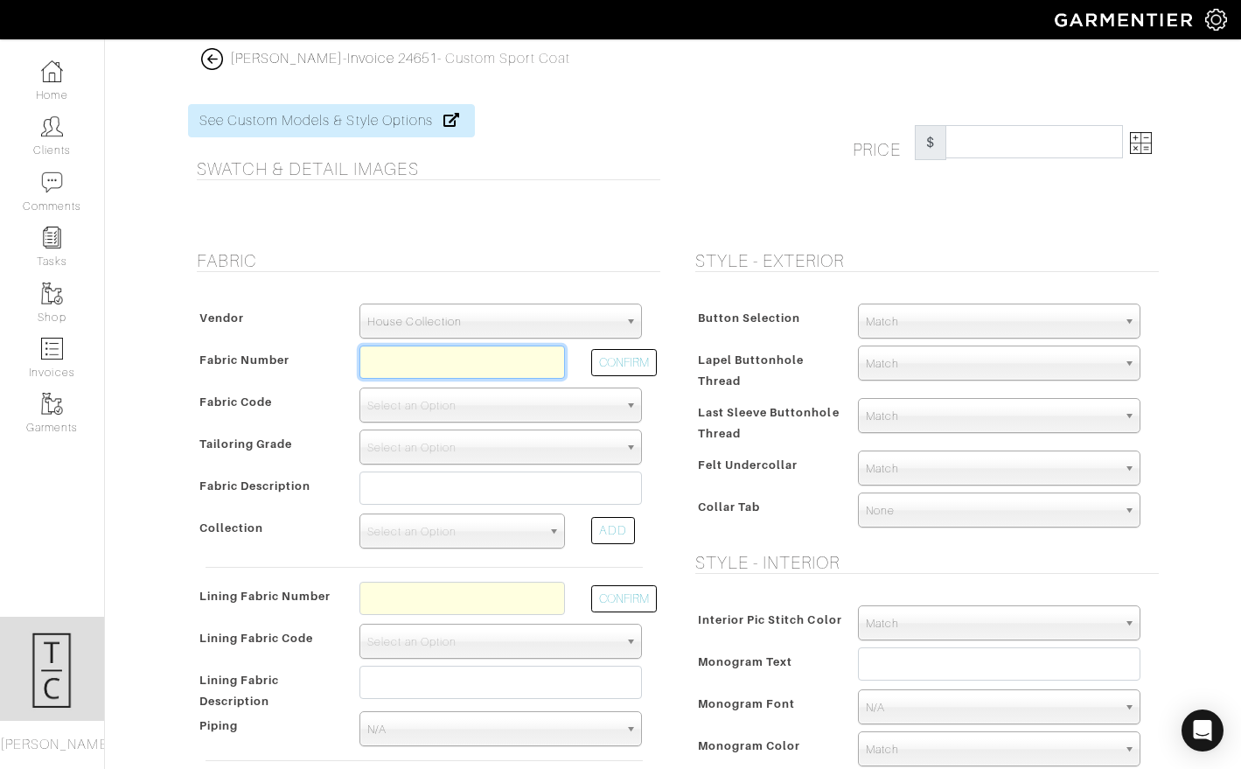
click at [435, 353] on input "text" at bounding box center [463, 362] width 206 height 33
type input "y6-4073693"
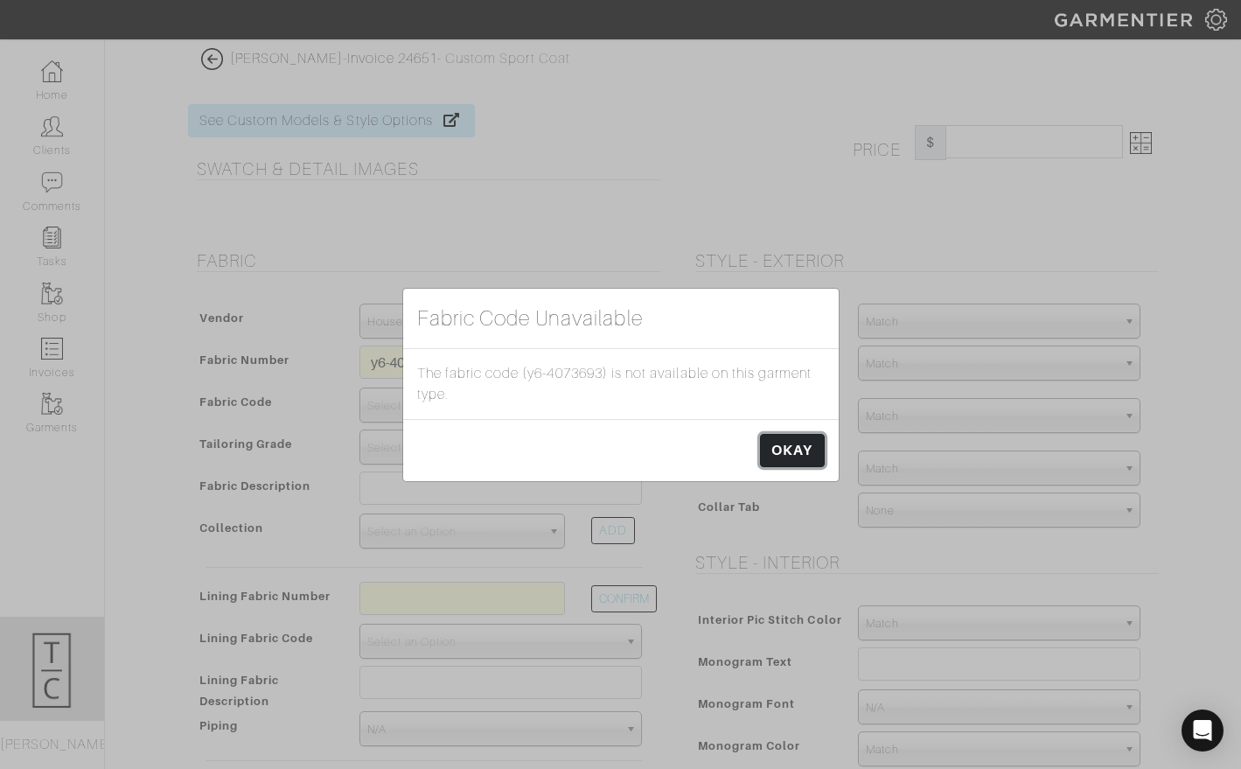
click at [775, 450] on link "OKAY" at bounding box center [792, 450] width 64 height 33
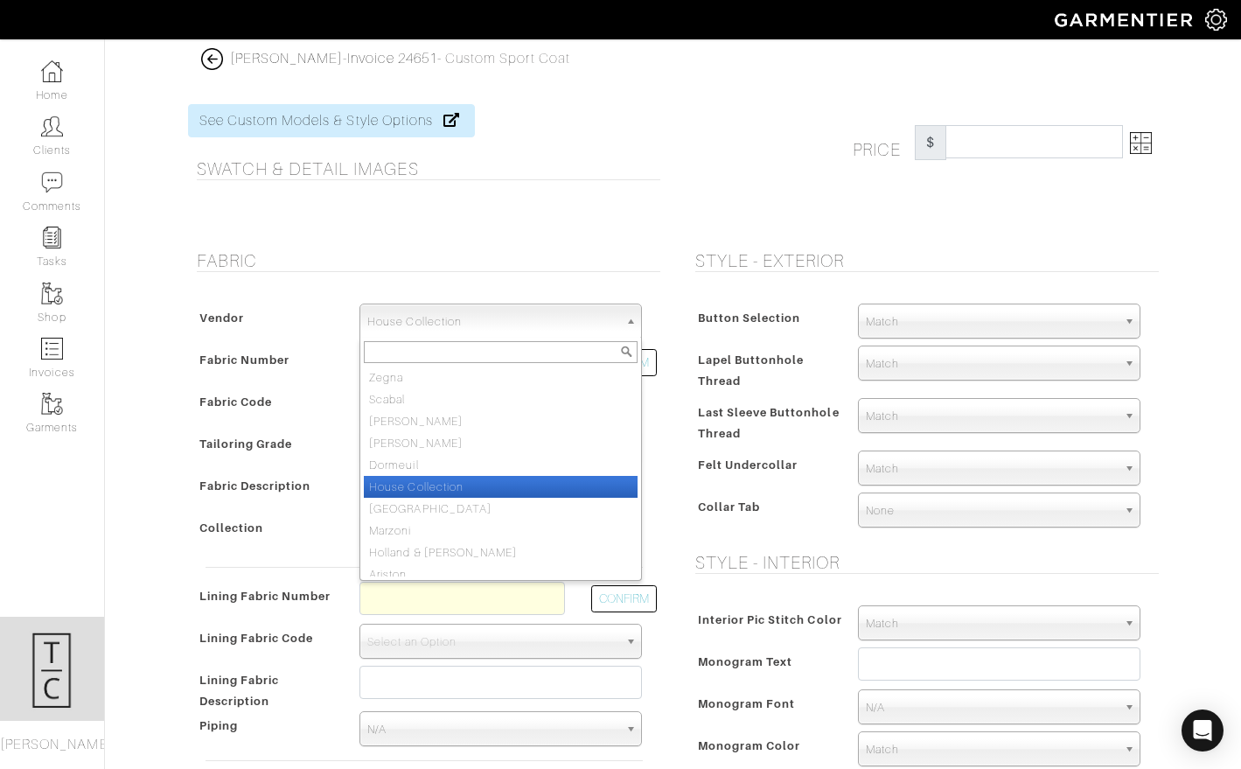
click at [514, 327] on span "House Collection" at bounding box center [492, 321] width 251 height 35
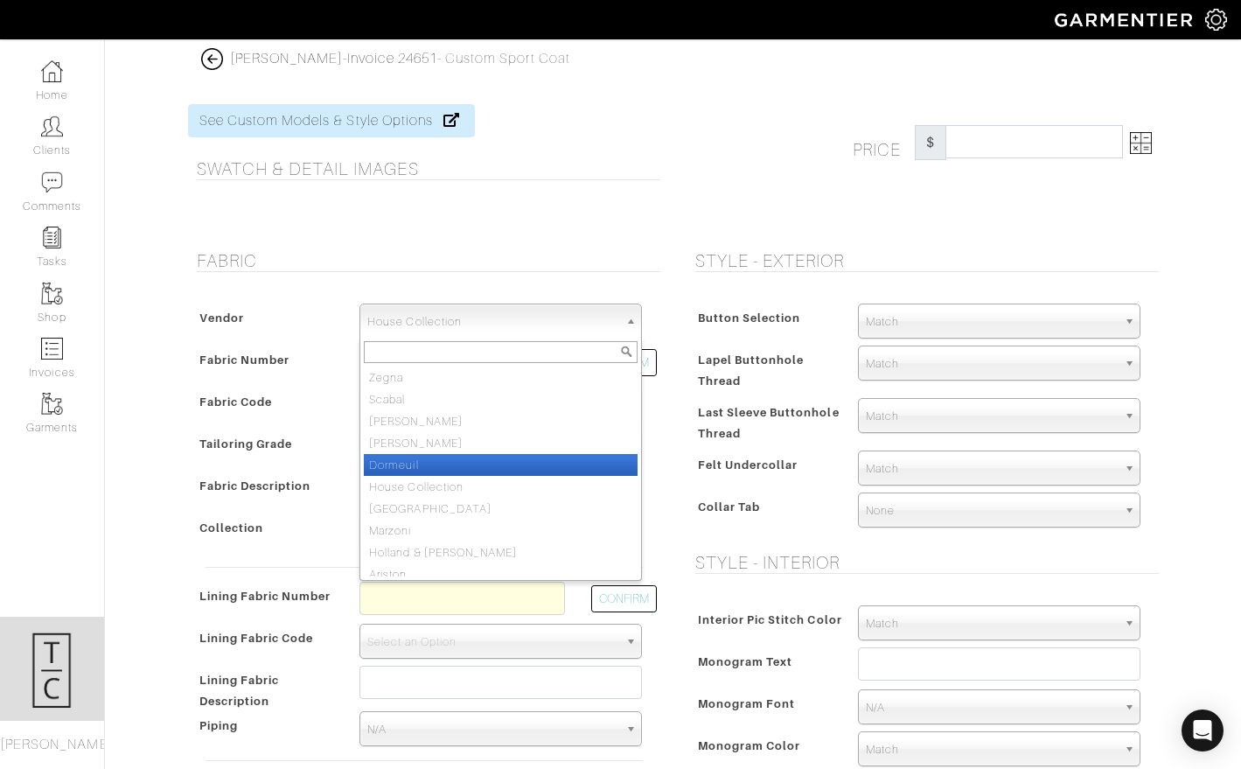
click at [500, 464] on li "Dormeuil" at bounding box center [501, 465] width 274 height 22
select select "73"
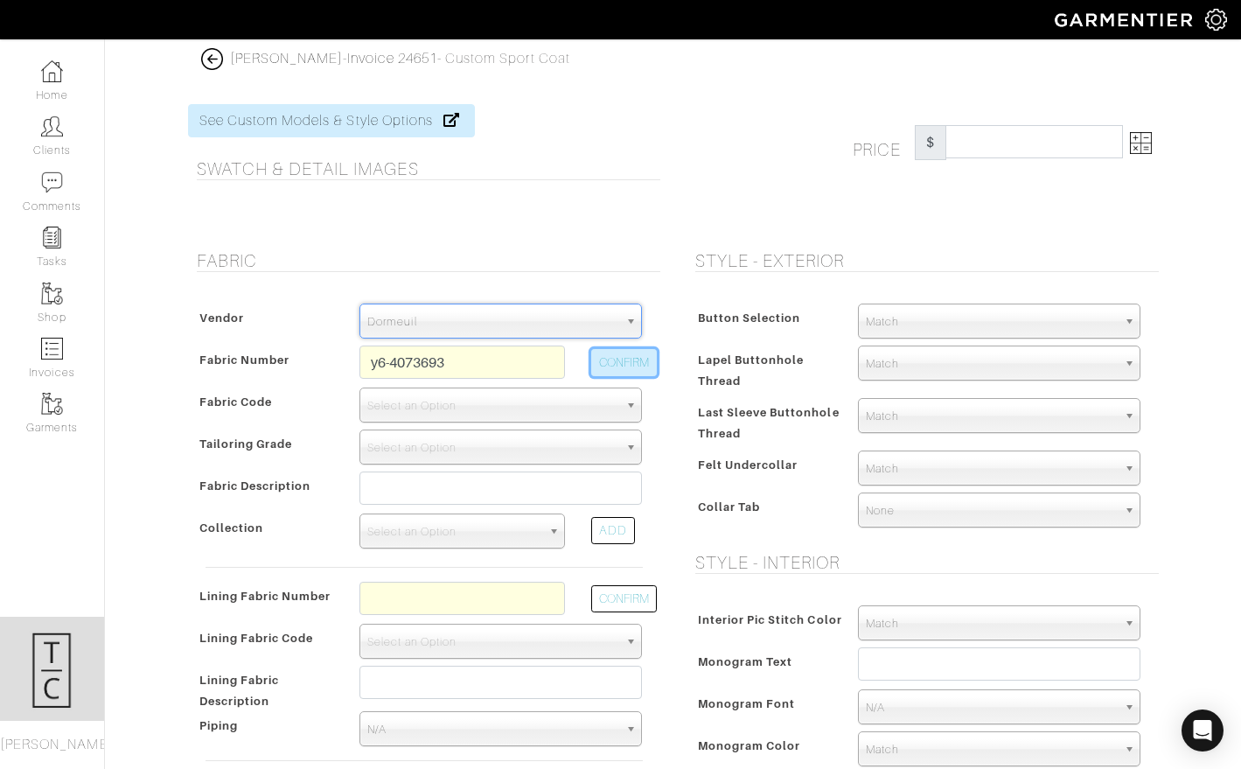
click at [634, 349] on button "CONFIRM" at bounding box center [624, 362] width 66 height 27
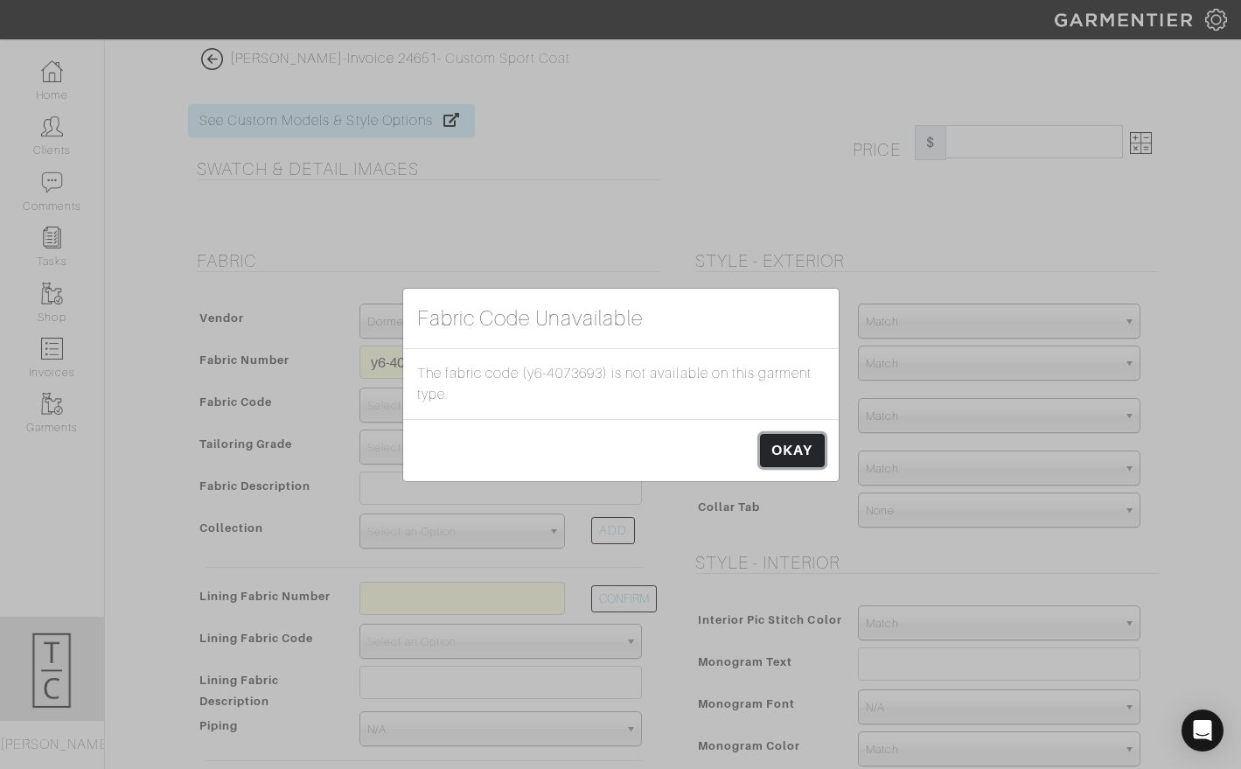
click at [805, 453] on link "OKAY" at bounding box center [792, 450] width 64 height 33
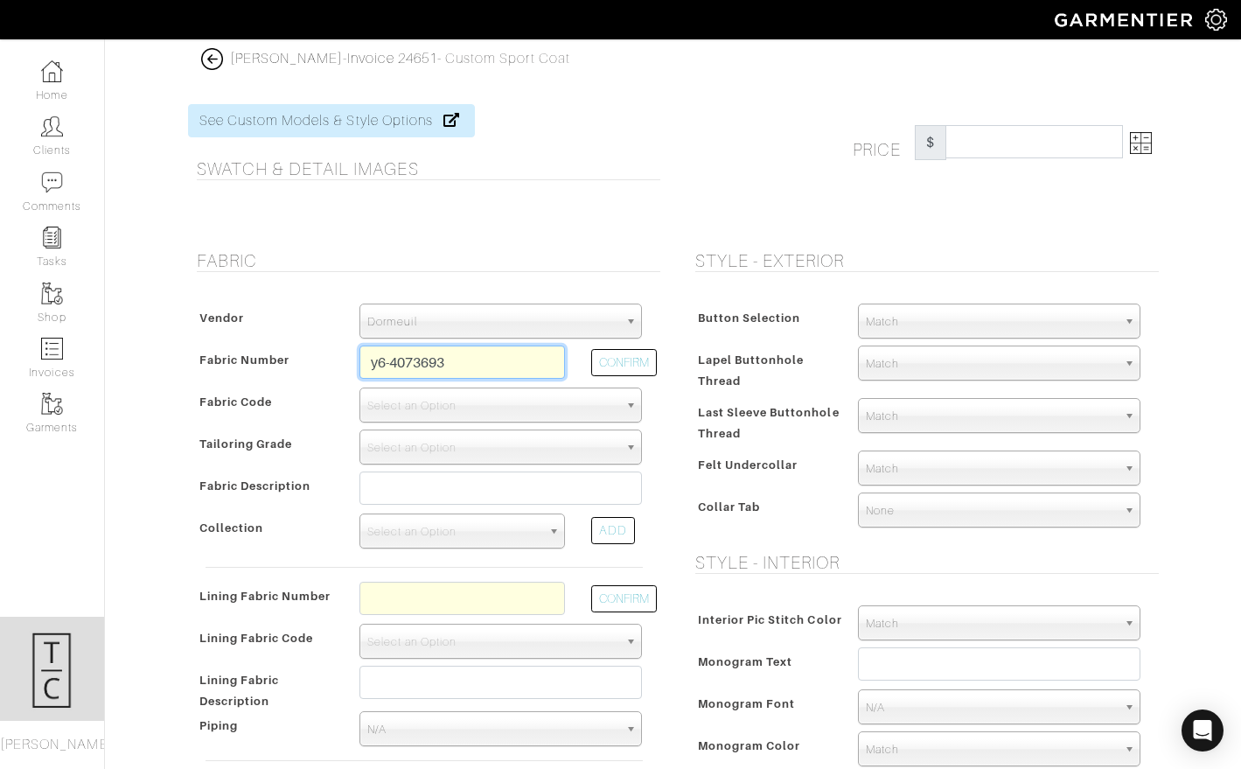
drag, startPoint x: 421, startPoint y: 365, endPoint x: 512, endPoint y: 376, distance: 91.7
click at [512, 377] on input "y6-4073693" at bounding box center [463, 362] width 206 height 33
type input "y6-4073704"
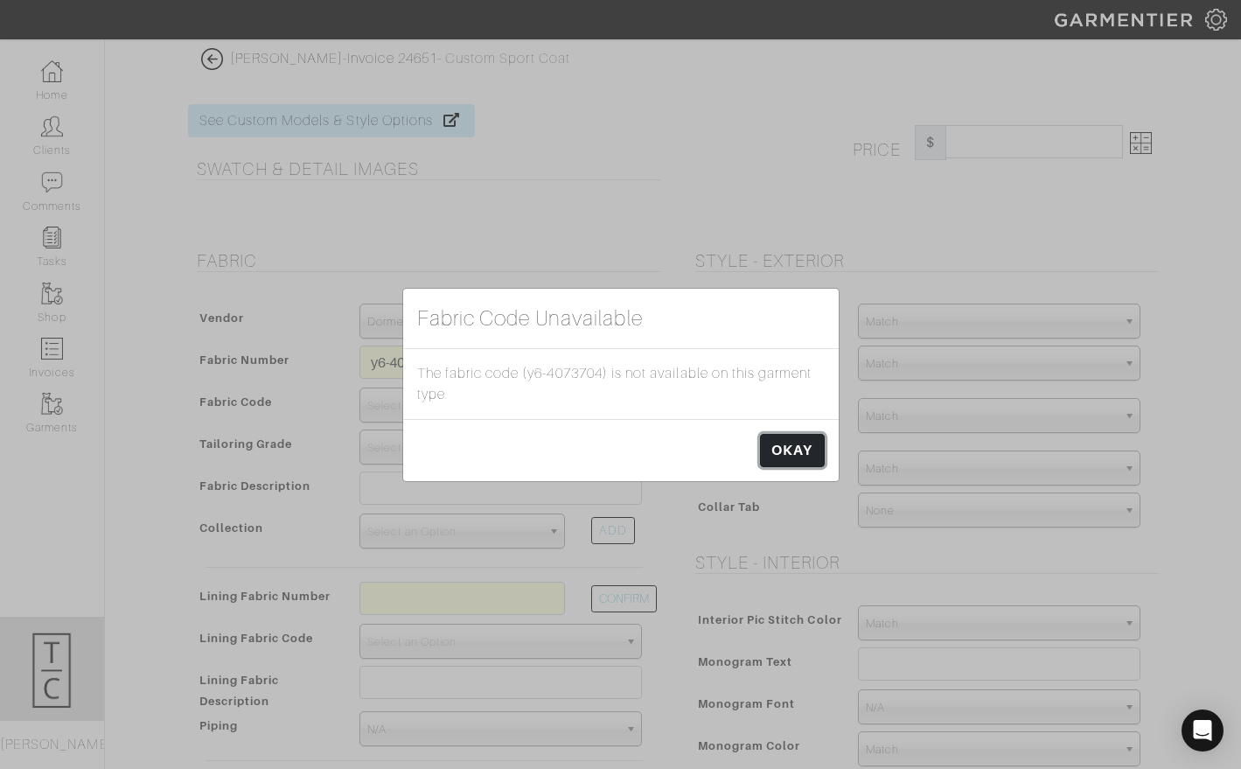
click at [807, 439] on link "OKAY" at bounding box center [792, 450] width 64 height 33
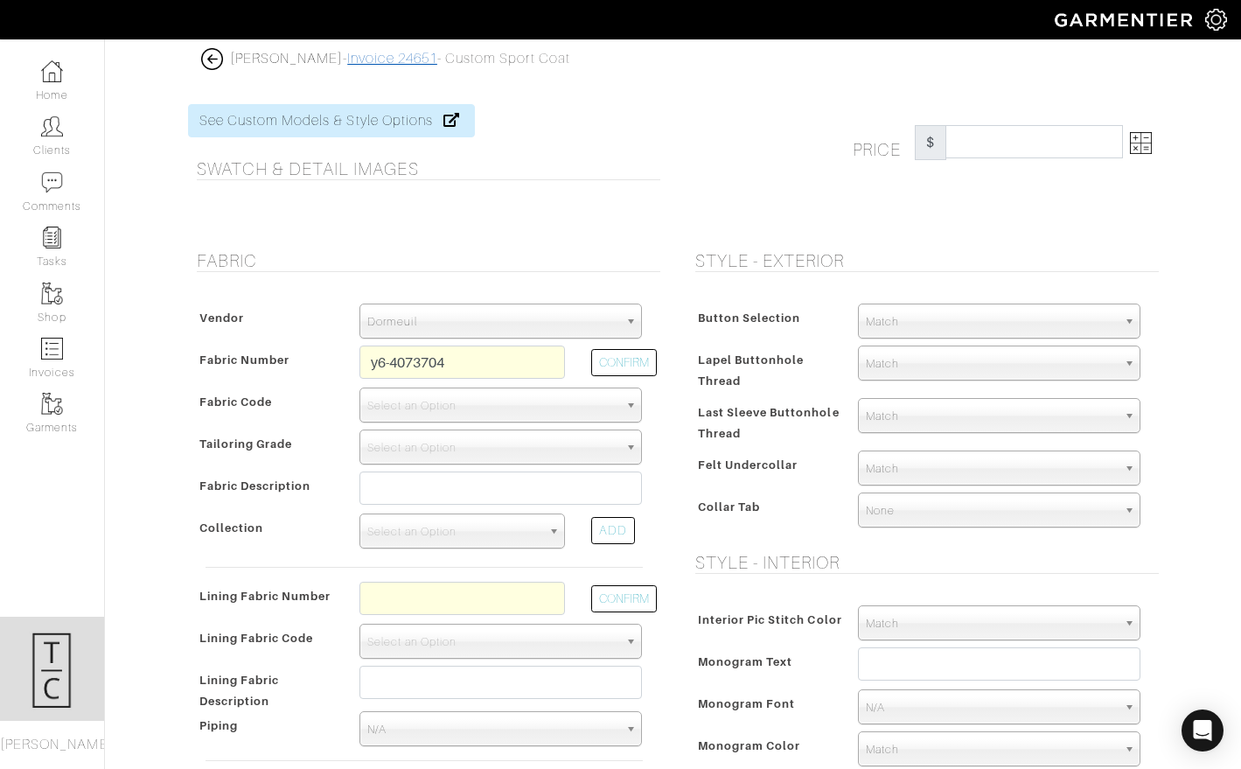
click at [381, 54] on link "Invoice 24651" at bounding box center [392, 59] width 90 height 16
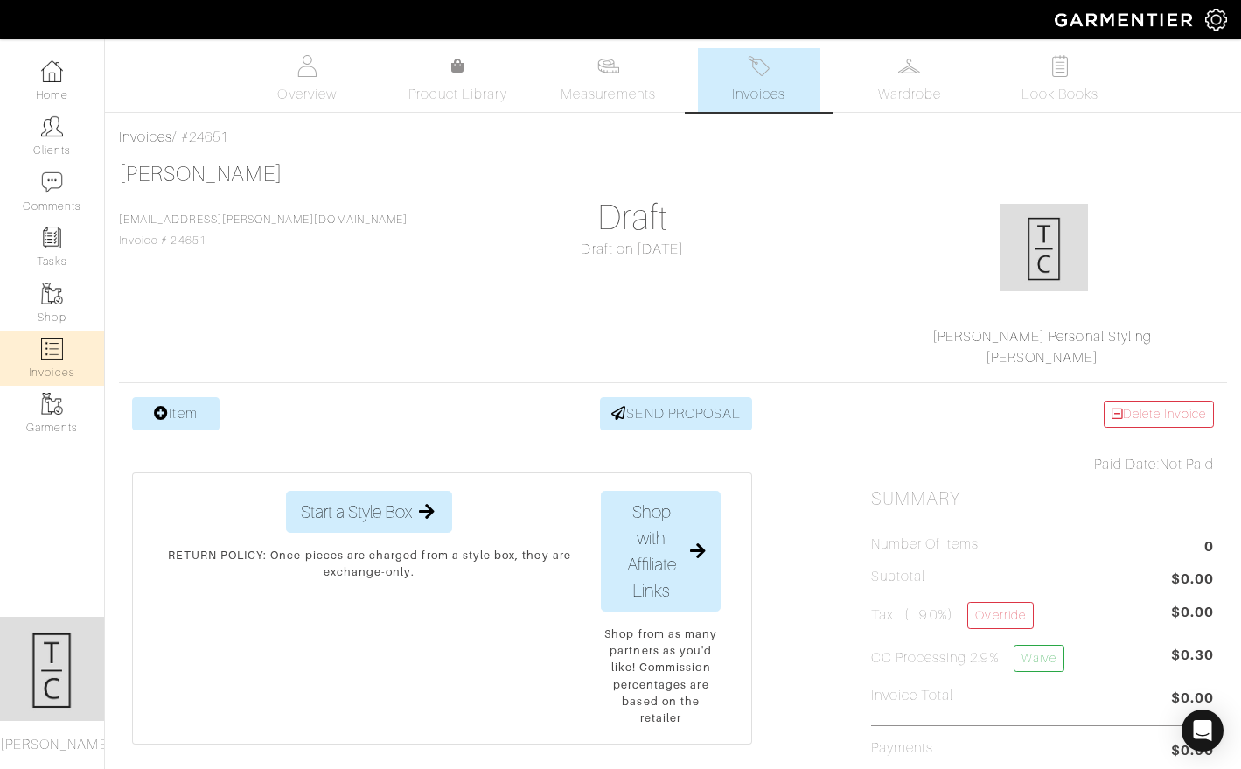
click at [60, 357] on img at bounding box center [52, 349] width 22 height 22
select select
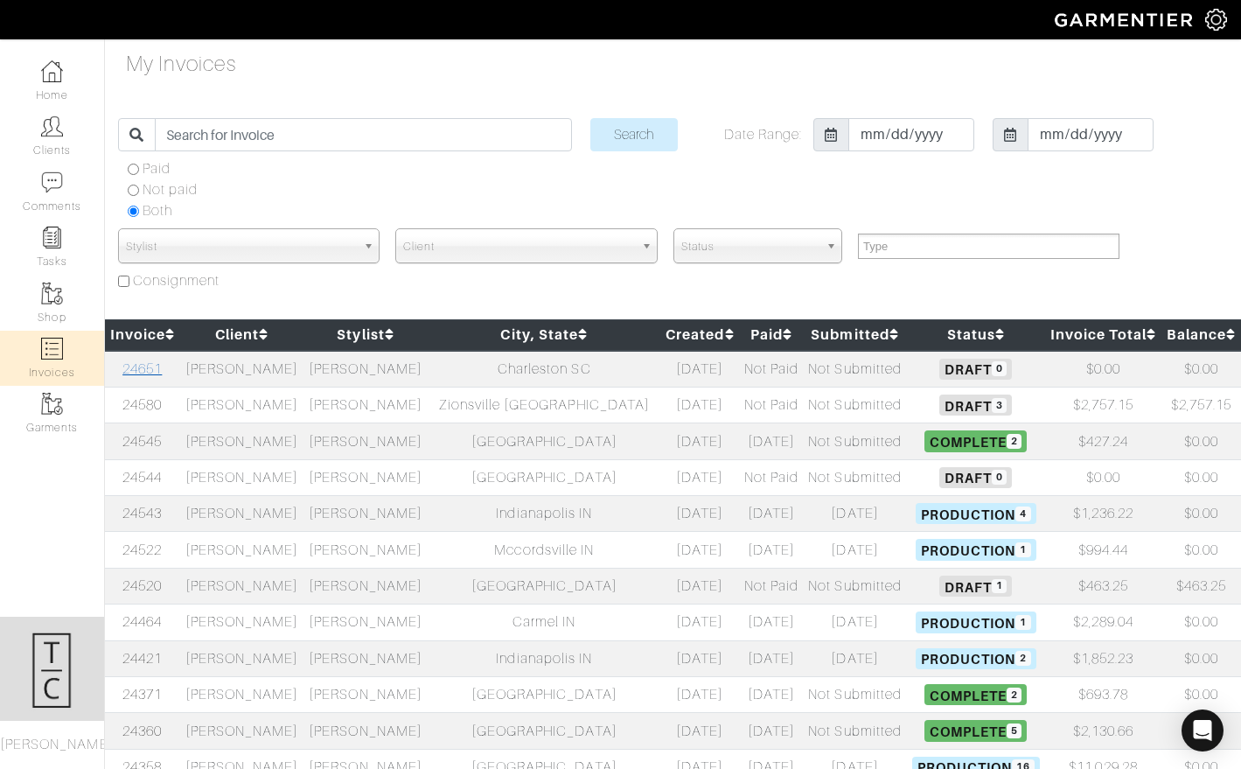
click at [144, 365] on link "24651" at bounding box center [141, 369] width 39 height 16
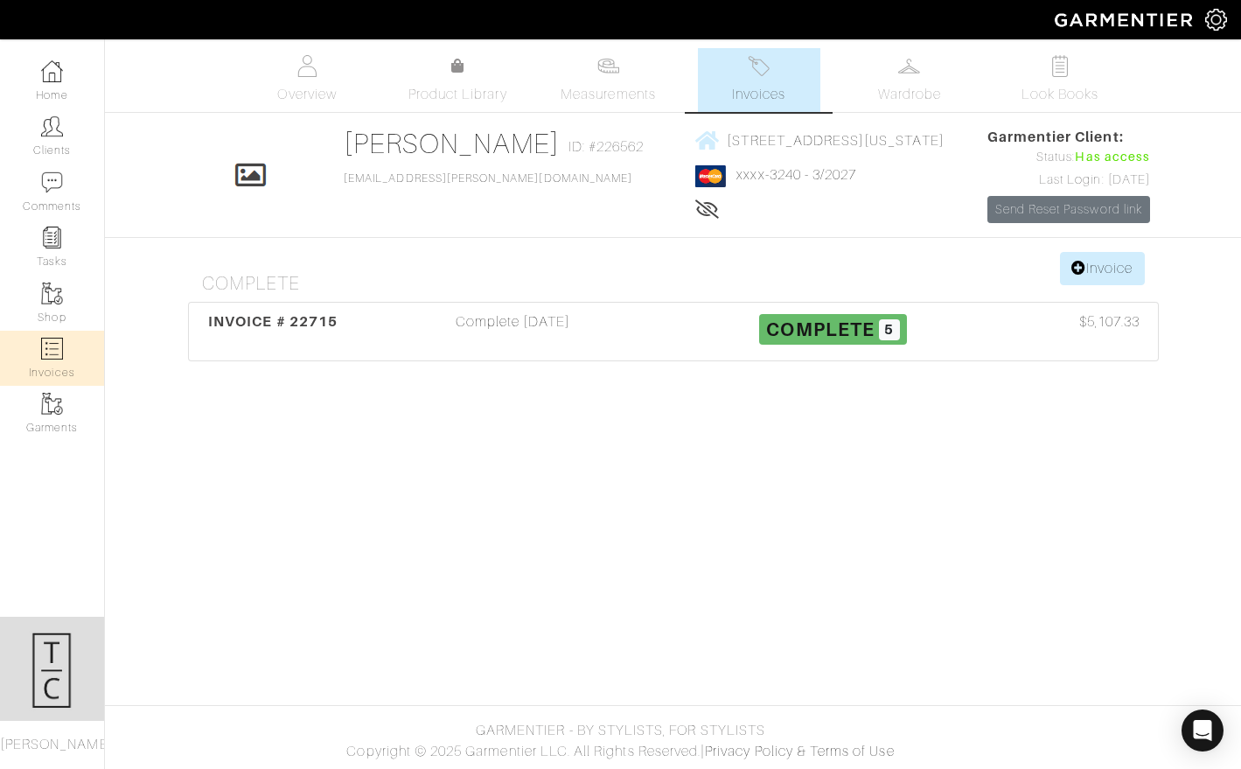
click at [82, 346] on link "Invoices" at bounding box center [52, 358] width 104 height 55
select select
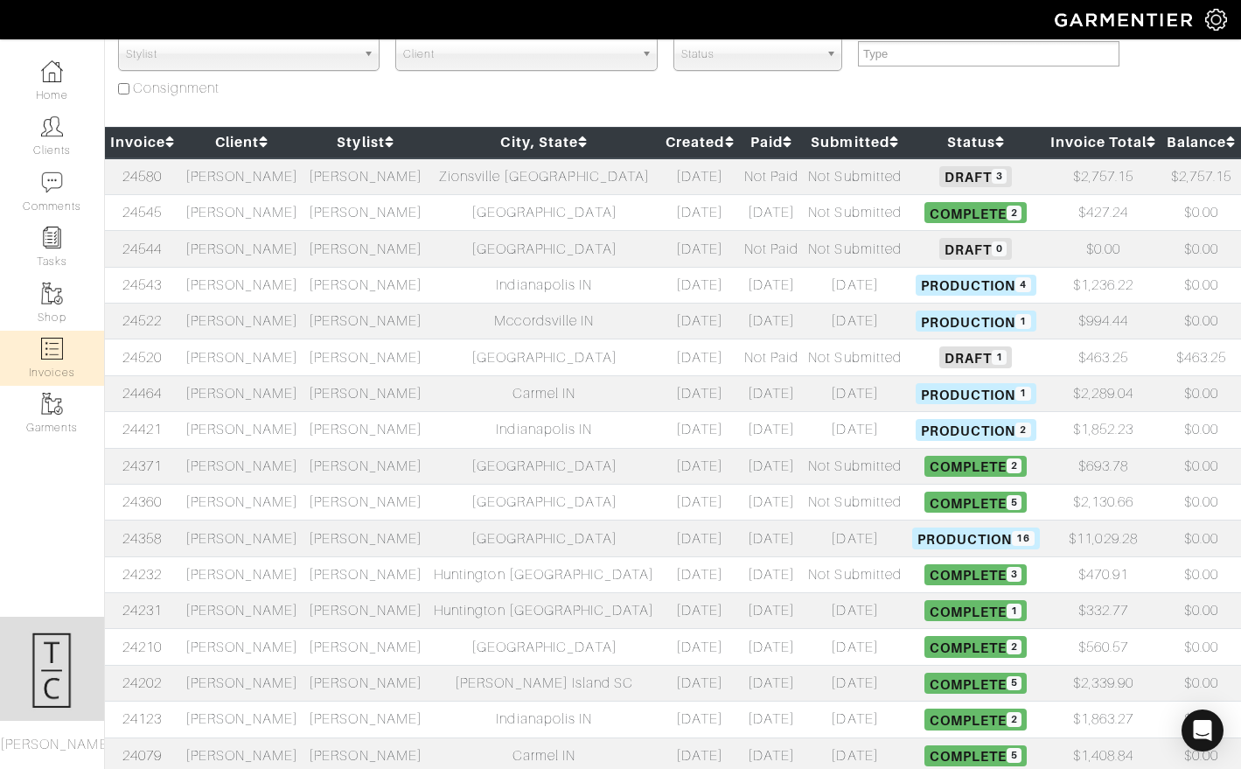
scroll to position [203, 0]
